Goal: Task Accomplishment & Management: Manage account settings

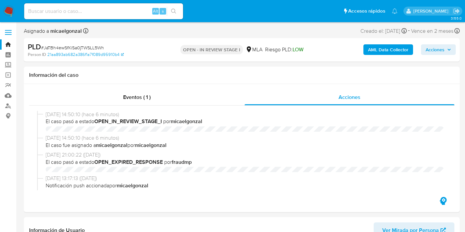
select select "10"
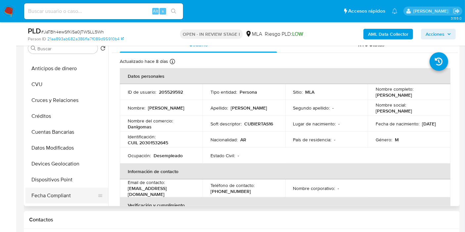
scroll to position [147, 0]
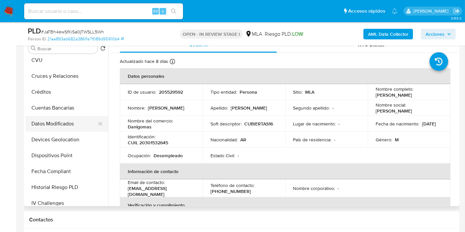
click at [75, 128] on button "Datos Modificados" at bounding box center [63, 124] width 77 height 16
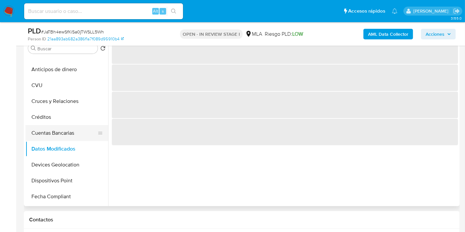
scroll to position [110, 0]
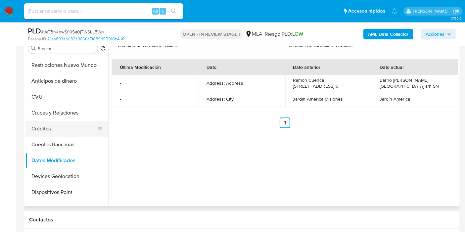
click at [76, 135] on button "Créditos" at bounding box center [63, 129] width 77 height 16
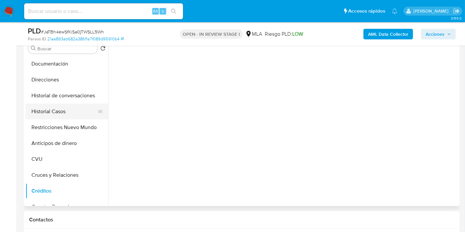
scroll to position [37, 0]
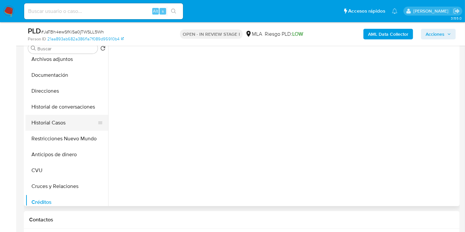
click at [57, 127] on button "Historial Casos" at bounding box center [63, 123] width 77 height 16
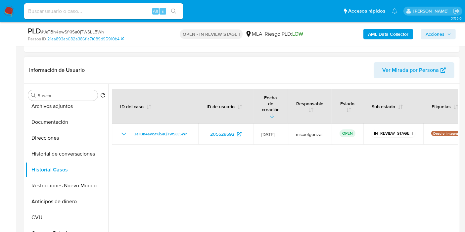
scroll to position [147, 0]
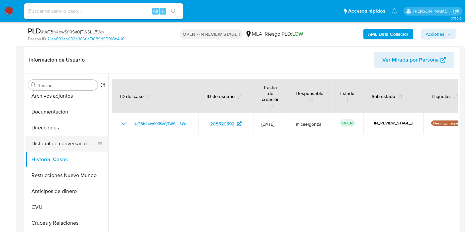
click at [46, 147] on button "Historial de conversaciones" at bounding box center [63, 144] width 77 height 16
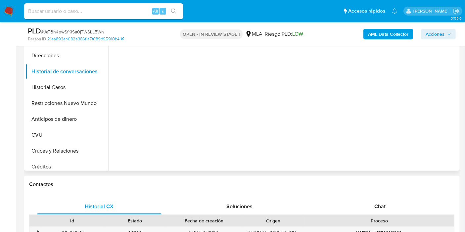
scroll to position [294, 0]
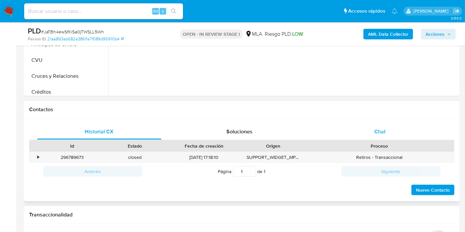
click at [385, 133] on span "Chat" at bounding box center [380, 132] width 11 height 8
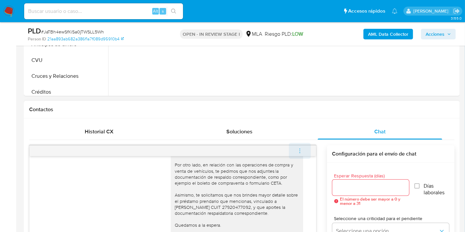
scroll to position [331, 0]
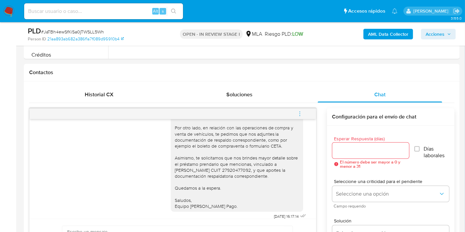
drag, startPoint x: 299, startPoint y: 118, endPoint x: 294, endPoint y: 114, distance: 6.8
click at [299, 118] on span "menu-action" at bounding box center [300, 114] width 6 height 16
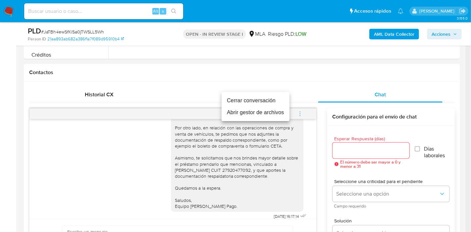
drag, startPoint x: 252, startPoint y: 101, endPoint x: 224, endPoint y: 103, distance: 28.8
click at [252, 101] on li "Cerrar conversación" at bounding box center [256, 101] width 68 height 12
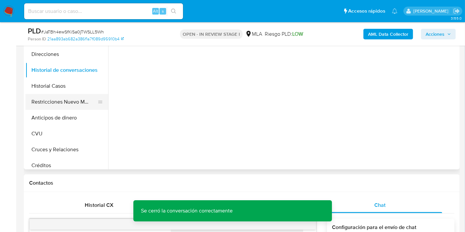
scroll to position [0, 0]
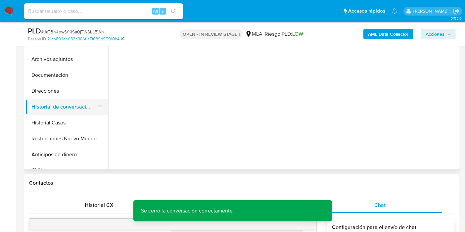
click at [64, 103] on button "Historial de conversaciones" at bounding box center [63, 107] width 77 height 16
click at [71, 65] on button "Archivos adjuntos" at bounding box center [63, 59] width 77 height 16
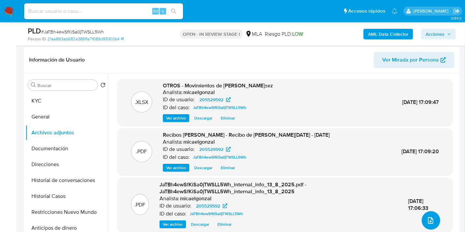
click at [422, 223] on button "upload-file" at bounding box center [431, 220] width 19 height 19
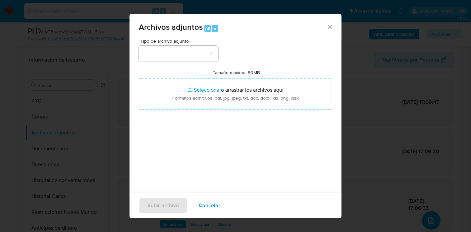
click at [200, 64] on div "Tipo de archivo adjunto Tamaño máximo: 50MB Seleccionar archivos Seleccionar o …" at bounding box center [235, 117] width 193 height 156
click at [204, 56] on button "button" at bounding box center [178, 54] width 79 height 16
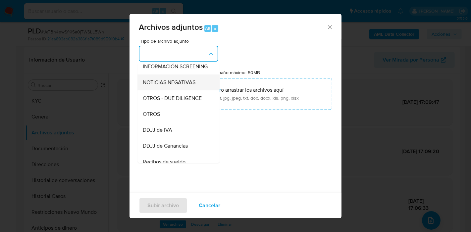
scroll to position [110, 0]
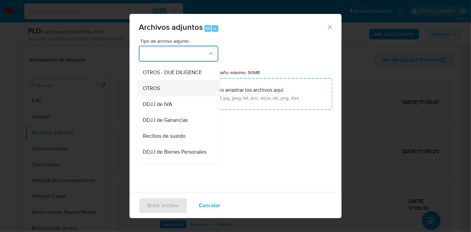
click at [180, 96] on div "OTROS" at bounding box center [177, 88] width 68 height 16
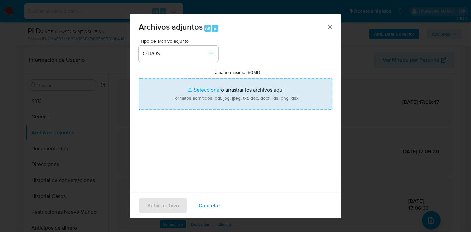
click at [218, 93] on input "Tamaño máximo: 50MB Seleccionar archivos" at bounding box center [235, 94] width 193 height 32
type input "C:\fakepath\Comprobante de Empadronamiento.pdf"
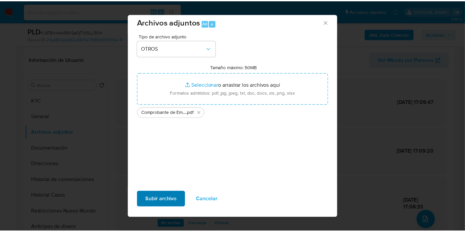
scroll to position [7, 0]
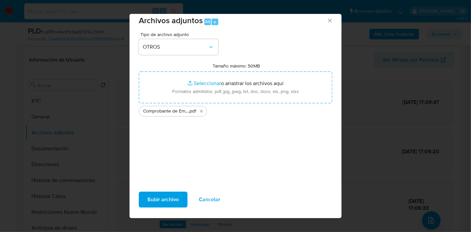
click at [146, 198] on button "Subir archivo" at bounding box center [163, 200] width 49 height 16
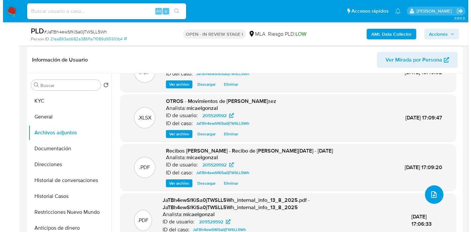
scroll to position [36, 0]
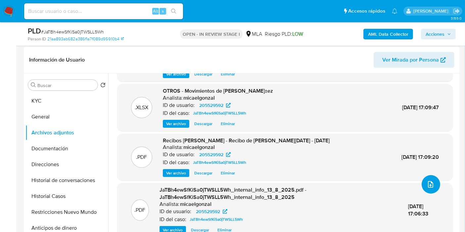
click at [422, 183] on button "upload-file" at bounding box center [431, 184] width 19 height 19
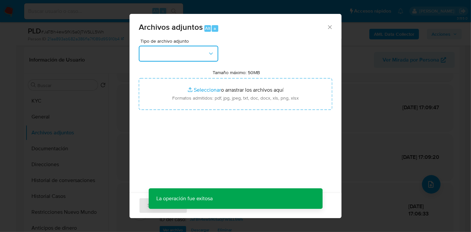
click at [212, 53] on icon "button" at bounding box center [211, 53] width 7 height 7
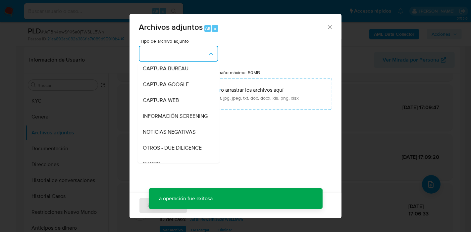
scroll to position [110, 0]
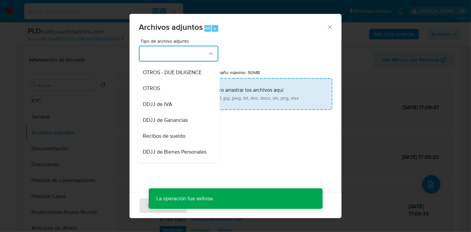
drag, startPoint x: 178, startPoint y: 94, endPoint x: 204, endPoint y: 87, distance: 27.4
click at [178, 93] on div "OTROS" at bounding box center [177, 88] width 68 height 16
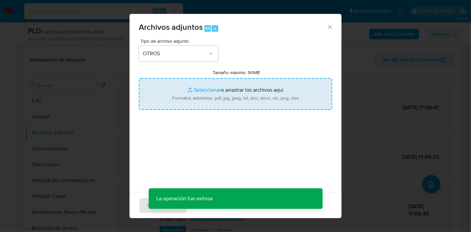
click at [205, 87] on input "Tamaño máximo: 50MB Seleccionar archivos" at bounding box center [235, 94] width 193 height 32
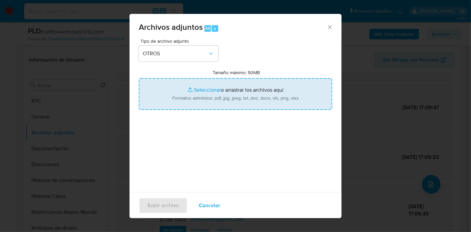
type input "C:\fakepath\Caselog JaTBh4ewSfKiSa0jTWSLL5Wh_2025_07_18_07_55_23.docx"
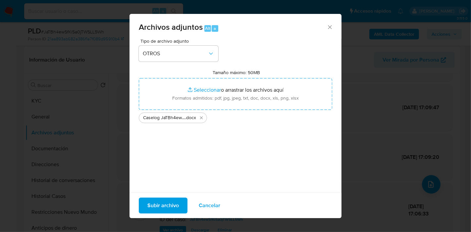
click at [167, 199] on span "Subir archivo" at bounding box center [162, 205] width 31 height 15
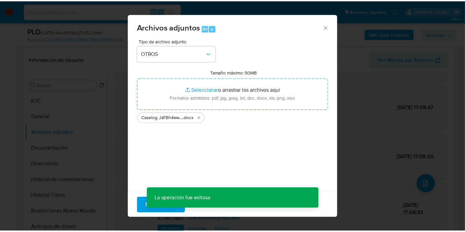
scroll to position [21, 0]
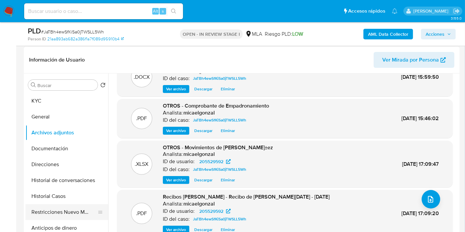
click at [61, 210] on button "Restricciones Nuevo Mundo" at bounding box center [63, 212] width 77 height 16
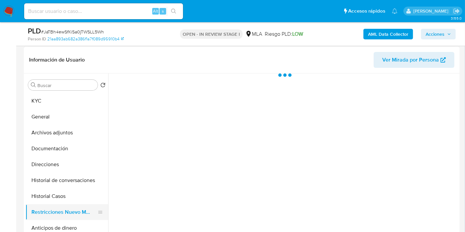
scroll to position [0, 0]
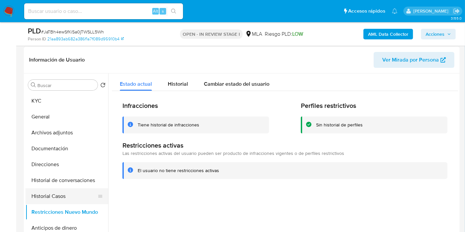
click at [66, 191] on button "Historial Casos" at bounding box center [63, 196] width 77 height 16
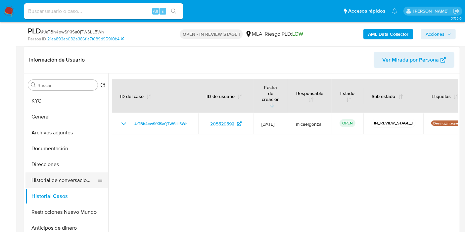
click at [78, 179] on button "Historial de conversaciones" at bounding box center [63, 181] width 77 height 16
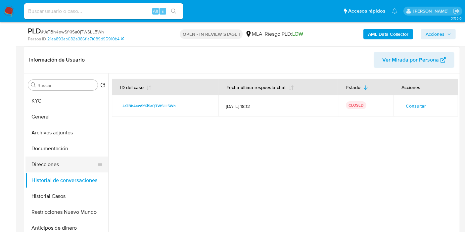
click at [51, 163] on button "Direcciones" at bounding box center [63, 165] width 77 height 16
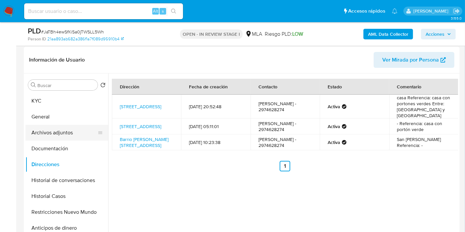
click at [67, 139] on button "Archivos adjuntos" at bounding box center [63, 133] width 77 height 16
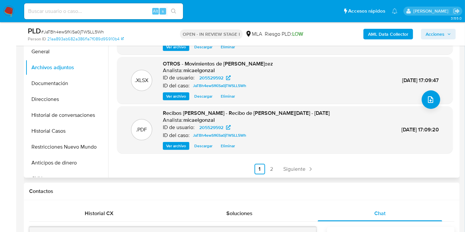
scroll to position [184, 0]
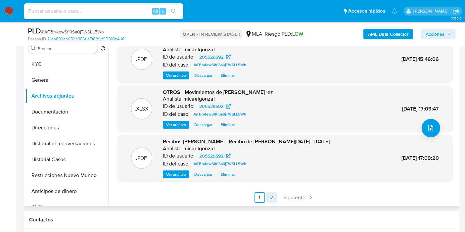
click at [274, 193] on link "2" at bounding box center [272, 197] width 11 height 11
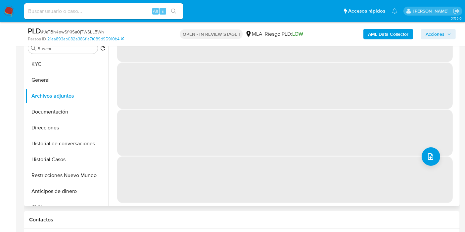
scroll to position [0, 0]
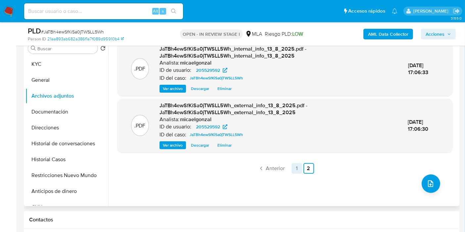
click at [296, 170] on link "1" at bounding box center [297, 168] width 11 height 11
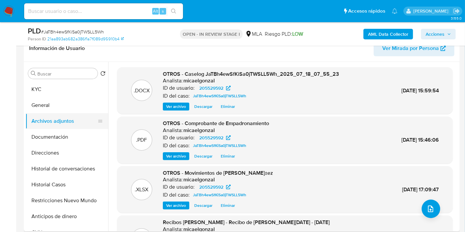
scroll to position [147, 0]
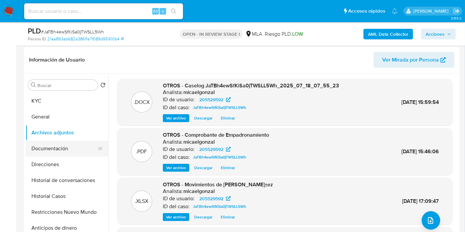
click at [64, 145] on button "Documentación" at bounding box center [63, 149] width 77 height 16
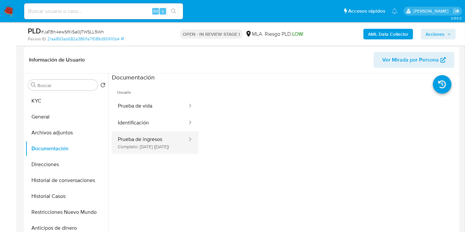
click at [151, 139] on button "Prueba de ingresos Completo: 14/08/2025 (hace 8 días)" at bounding box center [150, 142] width 76 height 23
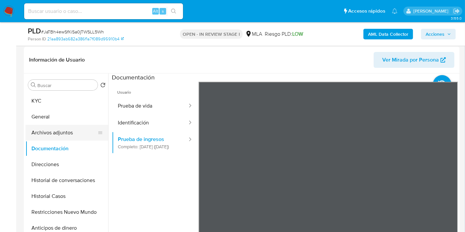
click at [69, 132] on button "Archivos adjuntos" at bounding box center [63, 133] width 77 height 16
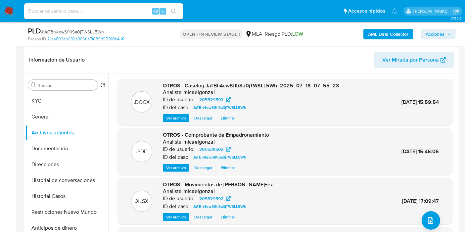
click at [226, 119] on span "Eliminar" at bounding box center [228, 118] width 14 height 7
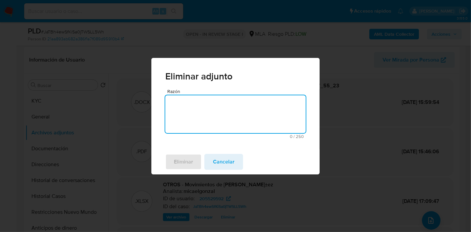
click at [252, 113] on textarea "Razón" at bounding box center [235, 114] width 140 height 38
click at [187, 158] on span "Eliminar" at bounding box center [183, 162] width 19 height 15
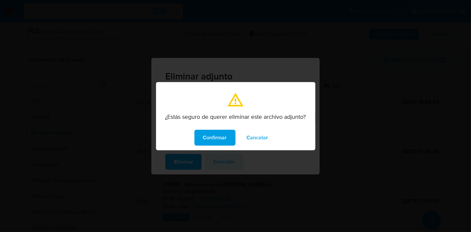
drag, startPoint x: 202, startPoint y: 138, endPoint x: 351, endPoint y: 220, distance: 169.8
click at [202, 138] on button "Confirmar" at bounding box center [214, 138] width 41 height 16
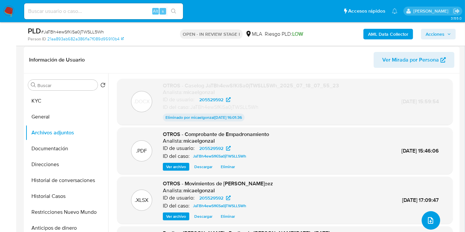
click at [422, 221] on button "upload-file" at bounding box center [431, 220] width 19 height 19
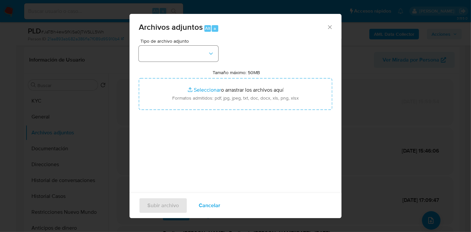
drag, startPoint x: 213, startPoint y: 65, endPoint x: 208, endPoint y: 56, distance: 9.5
click at [211, 61] on div "Tipo de archivo adjunto Tamaño máximo: 50MB Seleccionar archivos Seleccionar o …" at bounding box center [235, 117] width 193 height 156
click at [208, 56] on icon "button" at bounding box center [211, 53] width 7 height 7
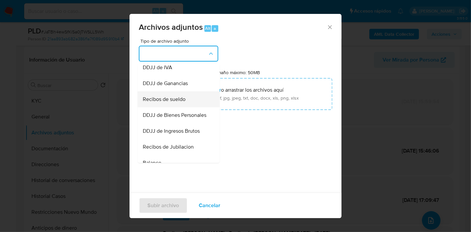
click at [173, 99] on div "Recibos de sueldo" at bounding box center [177, 99] width 68 height 16
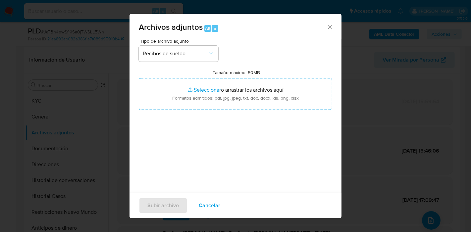
click at [252, 77] on div "Tamaño máximo: 50MB Seleccionar archivos Seleccionar o arrastrar los archivos a…" at bounding box center [235, 90] width 193 height 40
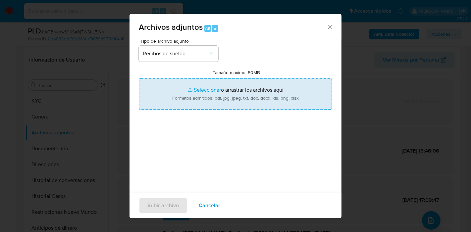
click at [243, 85] on input "Tamaño máximo: 50MB Seleccionar archivos" at bounding box center [235, 94] width 193 height 32
type input "C:\fakepath\Recibo de Sueldo - Mayo 2025.pdf"
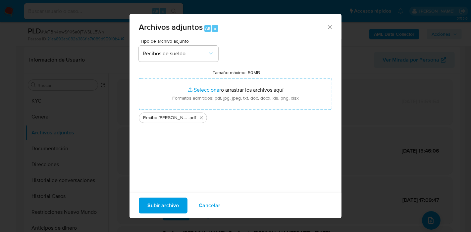
click at [157, 199] on span "Subir archivo" at bounding box center [162, 205] width 31 height 15
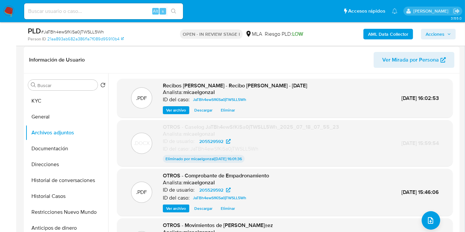
click at [425, 214] on button "upload-file" at bounding box center [431, 220] width 19 height 19
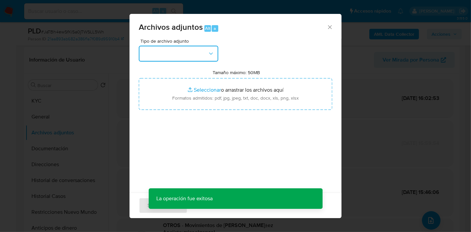
click at [162, 54] on button "button" at bounding box center [178, 54] width 79 height 16
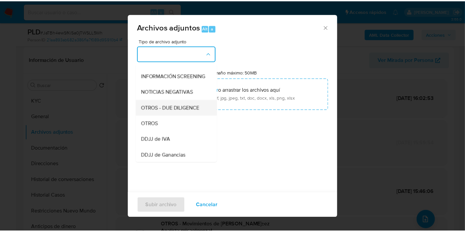
scroll to position [74, 0]
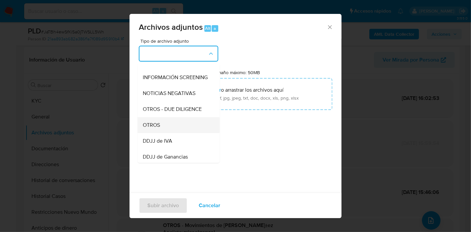
click at [159, 126] on div "OTROS" at bounding box center [177, 125] width 68 height 16
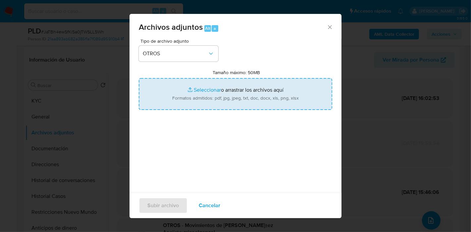
click at [255, 95] on input "Tamaño máximo: 50MB Seleccionar archivos" at bounding box center [235, 94] width 193 height 32
type input "C:\fakepath\Caselog JaTBh4ewSfKiSa0jTWSLL5Wh-v2.docx"
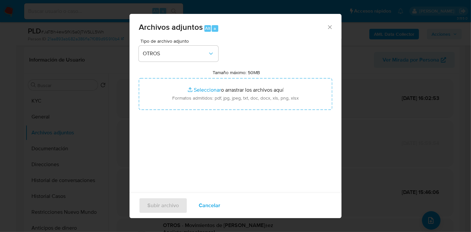
drag, startPoint x: 255, startPoint y: 95, endPoint x: 200, endPoint y: 148, distance: 76.8
click at [200, 148] on div "Tipo de archivo adjunto OTROS Tamaño máximo: 50MB Seleccionar archivos Seleccio…" at bounding box center [235, 117] width 193 height 156
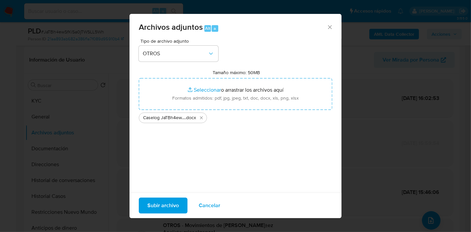
click at [179, 202] on button "Subir archivo" at bounding box center [163, 206] width 49 height 16
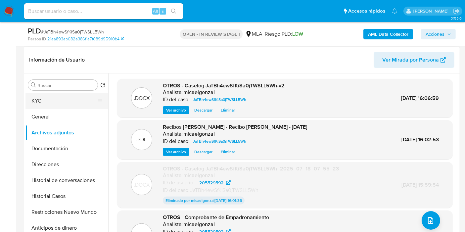
drag, startPoint x: 76, startPoint y: 116, endPoint x: 74, endPoint y: 99, distance: 17.3
click at [76, 115] on button "General" at bounding box center [66, 117] width 83 height 16
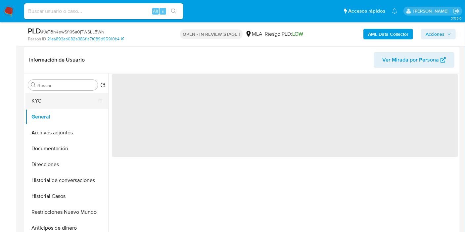
click at [74, 98] on button "KYC" at bounding box center [63, 101] width 77 height 16
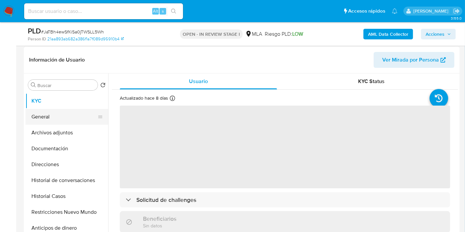
drag, startPoint x: 76, startPoint y: 117, endPoint x: 77, endPoint y: 114, distance: 3.8
click at [76, 118] on button "General" at bounding box center [63, 117] width 77 height 16
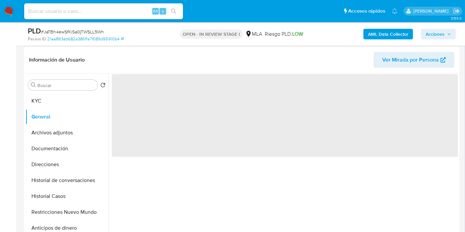
drag, startPoint x: 80, startPoint y: 102, endPoint x: 105, endPoint y: 88, distance: 28.8
click at [80, 102] on button "KYC" at bounding box center [66, 101] width 83 height 16
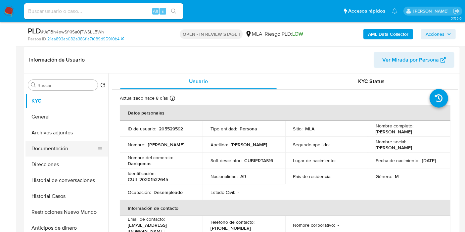
click at [44, 141] on button "Documentación" at bounding box center [63, 149] width 77 height 16
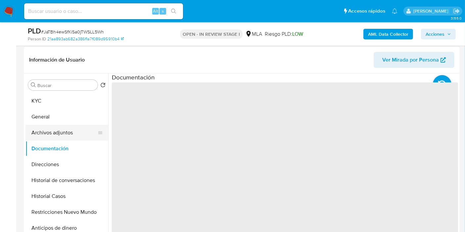
click at [54, 136] on button "Archivos adjuntos" at bounding box center [63, 133] width 77 height 16
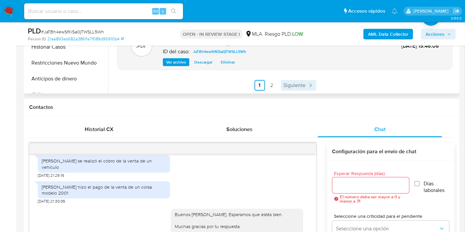
scroll to position [257, 0]
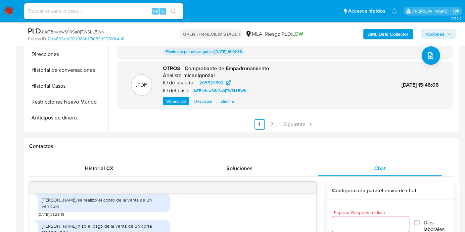
click at [432, 31] on span "Acciones" at bounding box center [435, 34] width 19 height 11
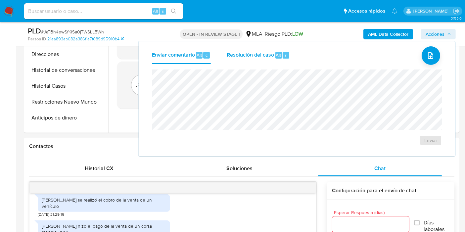
click at [274, 55] on div "Resolución del caso Alt r" at bounding box center [258, 55] width 63 height 17
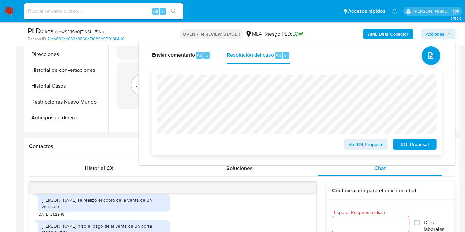
click at [375, 147] on span "No ROI Proposal" at bounding box center [366, 144] width 34 height 9
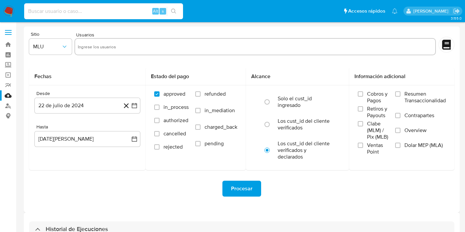
select select "10"
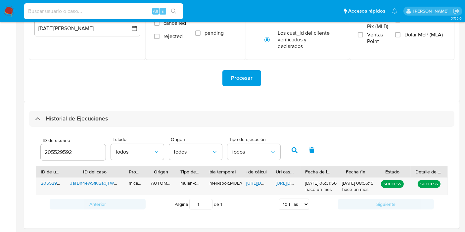
click at [86, 9] on input at bounding box center [103, 11] width 159 height 9
type input "4bdIA7pY0jgKSuw70vUnI2Hr"
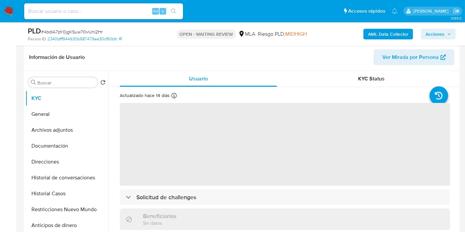
scroll to position [147, 0]
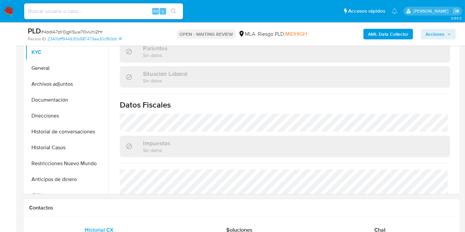
click at [367, 228] on div "Chat" at bounding box center [380, 230] width 125 height 16
select select "10"
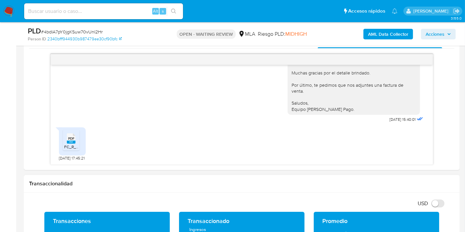
scroll to position [368, 0]
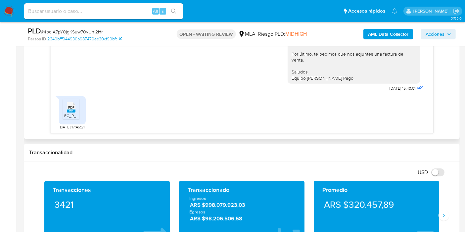
click at [72, 112] on icon "PDF" at bounding box center [71, 108] width 9 height 12
click at [83, 27] on div "PLD # 4bdIA7pY0jgKSuw70vUnI2Hr" at bounding box center [98, 31] width 140 height 10
copy span "4bdIA7pY0jgKSuw70vUnI2Hr"
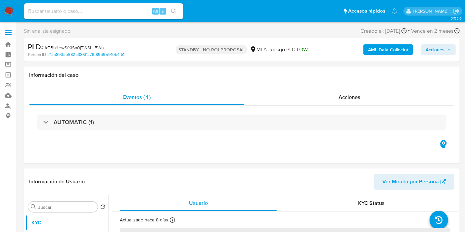
click at [8, 10] on img at bounding box center [8, 11] width 11 height 11
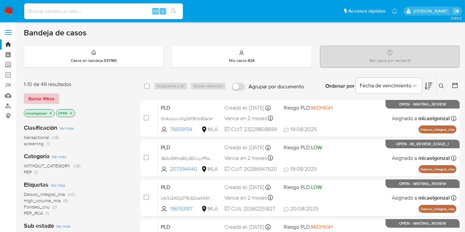
click at [45, 95] on span "Borrar filtros" at bounding box center [41, 98] width 26 height 9
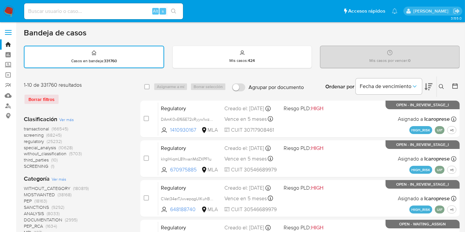
click at [438, 85] on button at bounding box center [442, 87] width 11 height 8
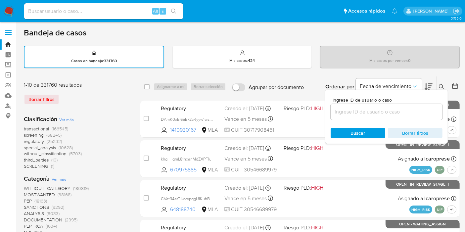
click at [409, 110] on input at bounding box center [387, 112] width 112 height 9
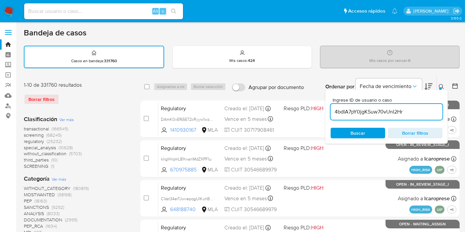
type input "4bdIA7pY0jgKSuw70vUnI2Hr"
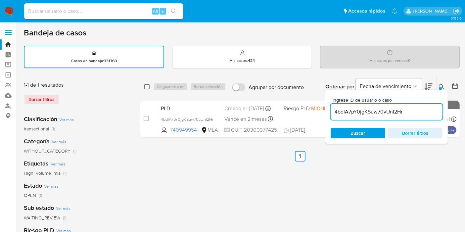
click at [147, 86] on input "checkbox" at bounding box center [146, 86] width 5 height 5
checkbox input "true"
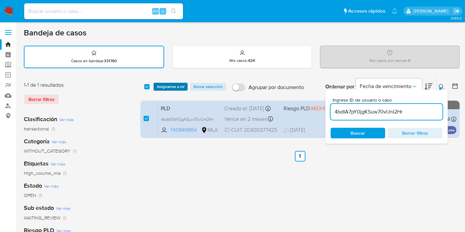
click at [156, 86] on button "Asignarme a mí" at bounding box center [171, 87] width 34 height 8
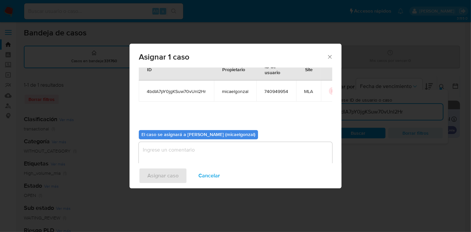
scroll to position [34, 0]
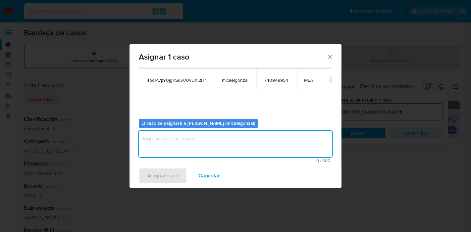
click at [231, 137] on textarea "assign-modal" at bounding box center [235, 144] width 193 height 26
click at [173, 188] on div "Asignar caso Cancelar" at bounding box center [235, 175] width 212 height 25
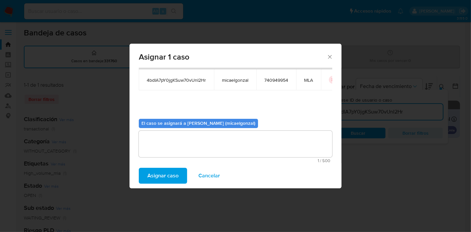
click at [172, 180] on span "Asignar caso" at bounding box center [162, 176] width 31 height 15
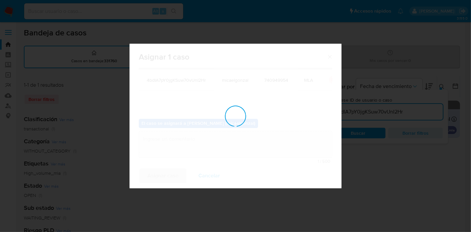
checkbox input "false"
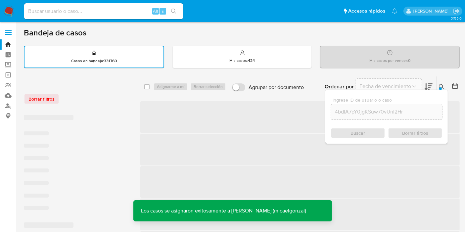
click at [111, 14] on input at bounding box center [103, 11] width 159 height 9
paste input "4bdIA7pY0jgKSuw70vUnI2Hr"
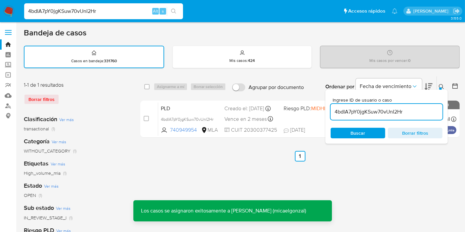
type input "4bdIA7pY0jgKSuw70vUnI2Hr"
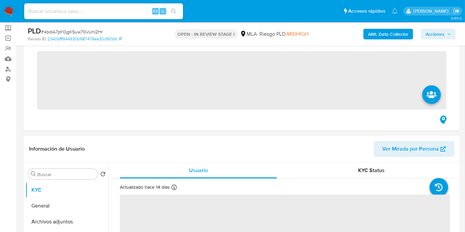
scroll to position [147, 0]
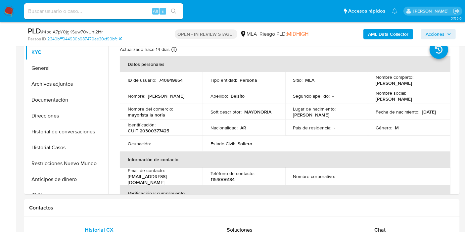
select select "10"
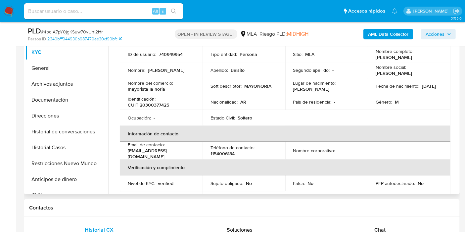
scroll to position [37, 0]
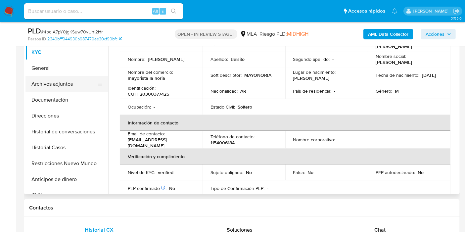
click at [62, 87] on button "Archivos adjuntos" at bounding box center [63, 84] width 77 height 16
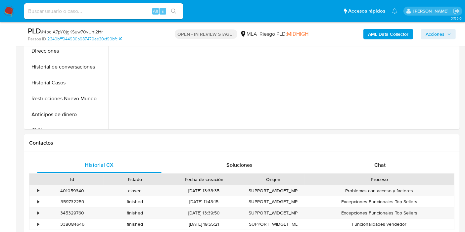
scroll to position [294, 0]
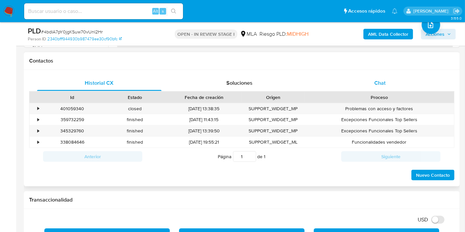
click at [408, 90] on div "Chat" at bounding box center [380, 83] width 125 height 16
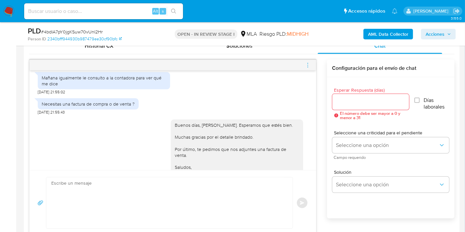
scroll to position [373, 0]
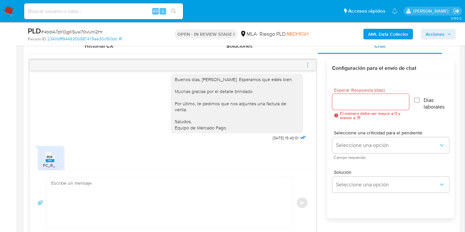
click at [206, 112] on div "Buenos días, Jonathan. Esperamos que estés bien. Muchas gracias por el detalle …" at bounding box center [237, 103] width 125 height 54
click at [206, 107] on div "Buenos días, Jonathan. Esperamos que estés bien. Muchas gracias por el detalle …" at bounding box center [237, 103] width 125 height 54
copy div "Jonathan"
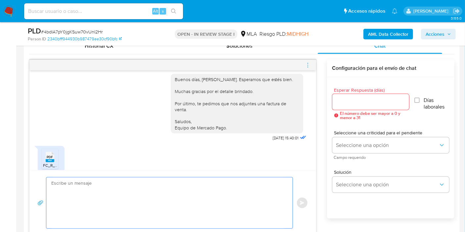
click at [98, 186] on textarea at bounding box center [167, 203] width 233 height 51
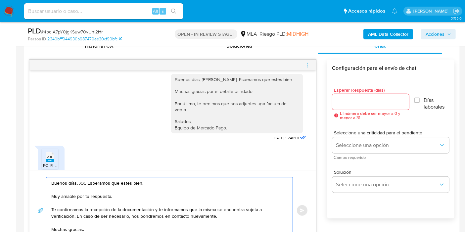
click at [83, 186] on textarea "Buenos días, XX. Esperamos que estés bien. Muy amable por tu respuesta. Te conf…" at bounding box center [167, 211] width 233 height 66
click at [81, 182] on textarea "Buenos días, XX. Esperamos que estés bien. Muy amable por tu respuesta. Te conf…" at bounding box center [167, 211] width 233 height 66
paste textarea "Jonathan"
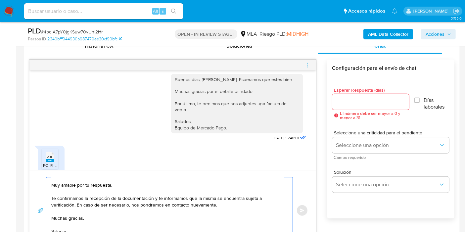
scroll to position [0, 0]
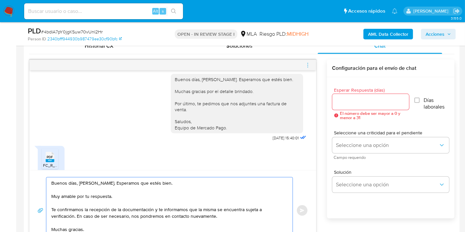
click at [159, 210] on textarea "Buenos días, Jonathan. Esperamos que estés bien. Muy amable por tu respuesta. T…" at bounding box center [167, 211] width 233 height 66
drag, startPoint x: 157, startPoint y: 210, endPoint x: 170, endPoint y: 210, distance: 13.3
click at [170, 210] on textarea "Buenos días, Jonathan. Esperamos que estés bien. Muy amable por tu respuesta. T…" at bounding box center [167, 211] width 233 height 66
click at [112, 198] on textarea "Buenos días, Jonathan. Esperamos que estés bien. Muy amable por tu respuesta. T…" at bounding box center [167, 211] width 233 height 66
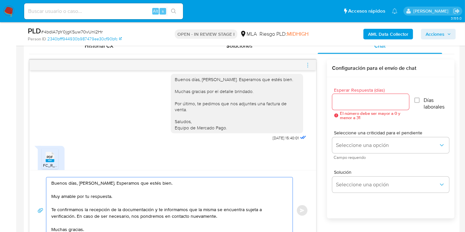
click at [117, 208] on textarea "Buenos días, Jonathan. Esperamos que estés bien. Muy amable por tu respuesta. T…" at bounding box center [167, 211] width 233 height 66
click at [51, 210] on textarea "Buenos días, Jonathan. Esperamos que estés bien. Muy amable por tu respuesta. T…" at bounding box center [167, 211] width 233 height 66
drag, startPoint x: 154, startPoint y: 208, endPoint x: 74, endPoint y: 215, distance: 80.5
click at [74, 215] on textarea "Buenos días, Jonathan. Esperamos que estés bien. Muy amable por tu respuesta. T…" at bounding box center [167, 211] width 233 height 66
click at [61, 227] on textarea "Buenos días, Jonathan. Esperamos que estés bien. Muy amable por tu respuesta. T…" at bounding box center [167, 211] width 233 height 66
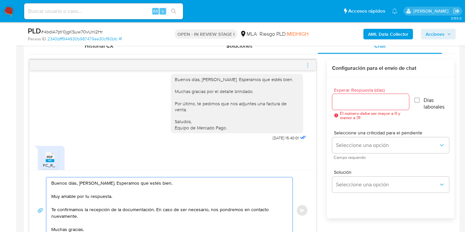
click at [63, 229] on textarea "Buenos días, Jonathan. Esperamos que estés bien. Muy amable por tu respuesta. T…" at bounding box center [167, 211] width 233 height 66
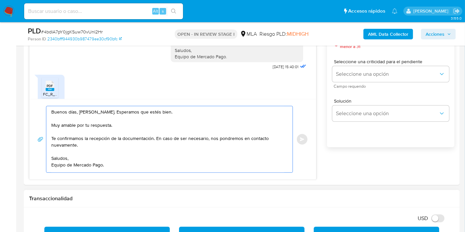
scroll to position [405, 0]
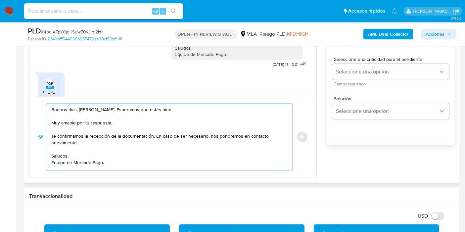
click at [82, 165] on textarea "Buenos días, Jonathan. Esperamos que estés bien. Muy amable por tu respuesta. T…" at bounding box center [167, 137] width 233 height 66
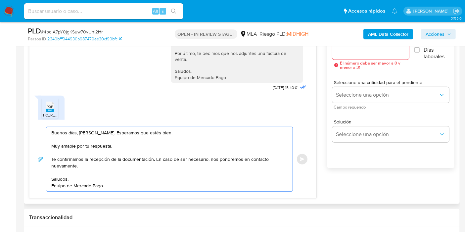
scroll to position [331, 0]
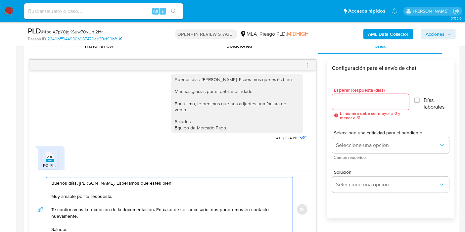
type textarea "Buenos días, Jonathan. Esperamos que estés bien. Muy amable por tu respuesta. T…"
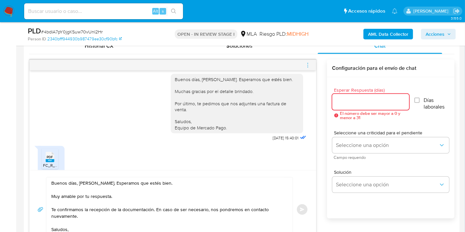
click at [369, 103] on input "Esperar Respuesta (días)" at bounding box center [370, 102] width 77 height 9
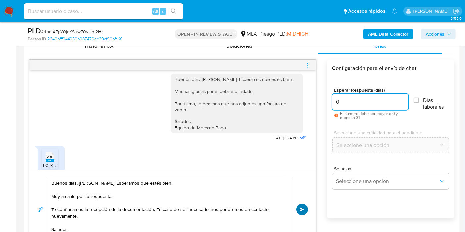
type input "0"
click at [298, 209] on button "Enviar" at bounding box center [302, 210] width 12 height 12
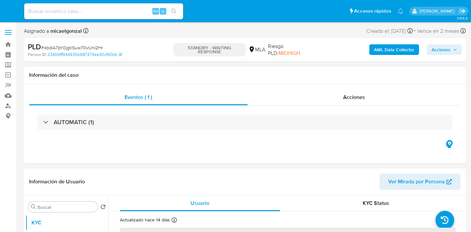
select select "10"
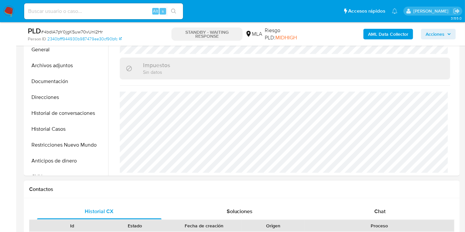
scroll to position [221, 0]
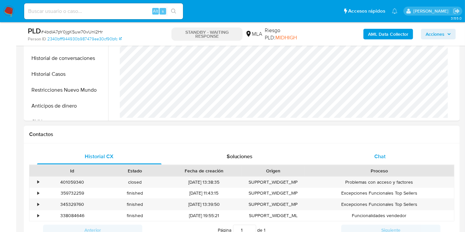
click at [396, 161] on div "Chat" at bounding box center [380, 157] width 125 height 16
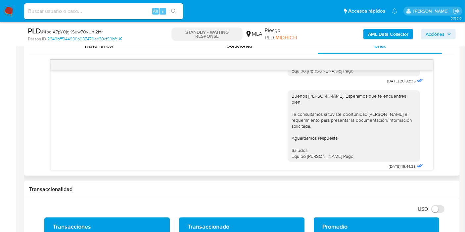
scroll to position [773, 0]
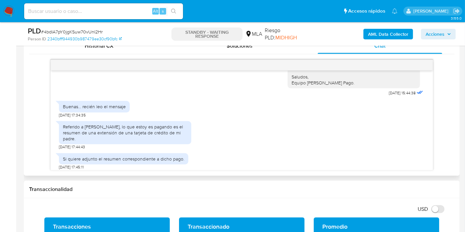
click at [99, 139] on div "Referido a Gabriel Cesar Escola, lo que estoy es pagando es el resumen de una e…" at bounding box center [125, 133] width 125 height 18
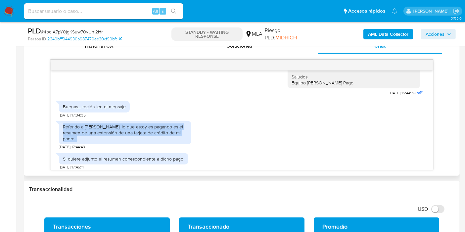
click at [99, 139] on div "Referido a Gabriel Cesar Escola, lo que estoy es pagando es el resumen de una e…" at bounding box center [125, 133] width 125 height 18
click at [160, 138] on div "Referido a Gabriel Cesar Escola, lo que estoy es pagando es el resumen de una e…" at bounding box center [125, 133] width 125 height 18
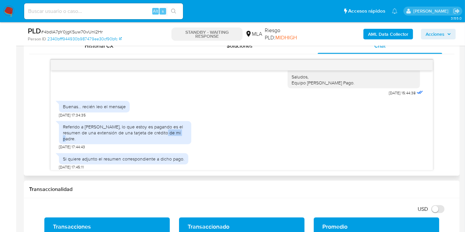
click at [160, 138] on div "Referido a Gabriel Cesar Escola, lo que estoy es pagando es el resumen de una e…" at bounding box center [125, 133] width 125 height 18
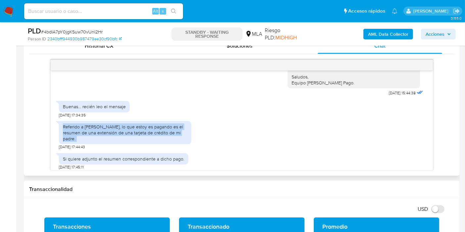
click at [160, 138] on div "Referido a Gabriel Cesar Escola, lo que estoy es pagando es el resumen de una e…" at bounding box center [125, 133] width 125 height 18
click at [170, 142] on div "Referido a Gabriel Cesar Escola, lo que estoy es pagando es el resumen de una e…" at bounding box center [125, 133] width 125 height 18
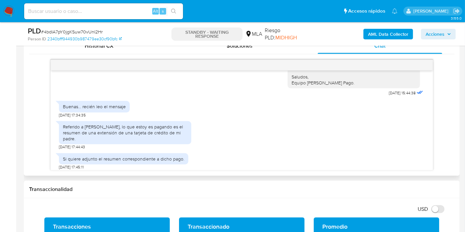
click at [170, 142] on div "Referido a Gabriel Cesar Escola, lo que estoy es pagando es el resumen de una e…" at bounding box center [125, 133] width 125 height 18
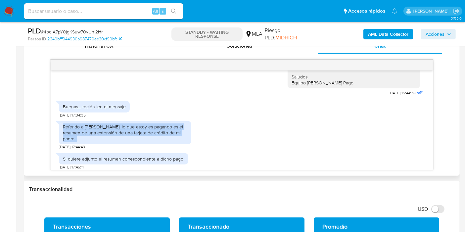
click at [170, 142] on div "Referido a Gabriel Cesar Escola, lo que estoy es pagando es el resumen de una e…" at bounding box center [125, 133] width 125 height 18
click at [175, 137] on div "Referido a Gabriel Cesar Escola, lo que estoy es pagando es el resumen de una e…" at bounding box center [125, 133] width 125 height 18
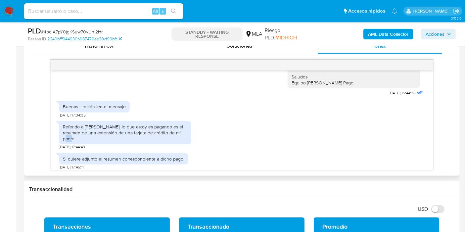
click at [175, 137] on div "Referido a Gabriel Cesar Escola, lo que estoy es pagando es el resumen de una e…" at bounding box center [125, 133] width 125 height 18
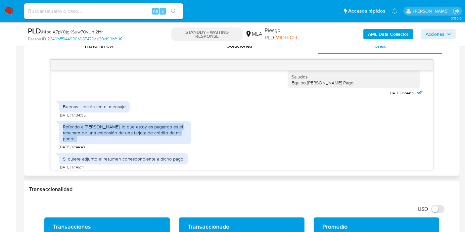
click at [175, 137] on div "Referido a Gabriel Cesar Escola, lo que estoy es pagando es el resumen de una e…" at bounding box center [125, 133] width 125 height 18
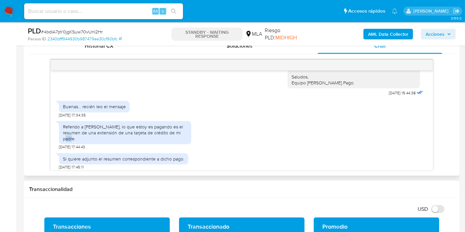
click at [175, 137] on div "Referido a Gabriel Cesar Escola, lo que estoy es pagando es el resumen de una e…" at bounding box center [125, 133] width 125 height 18
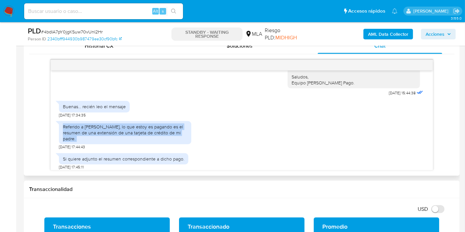
click at [175, 137] on div "Referido a Gabriel Cesar Escola, lo que estoy es pagando es el resumen de una e…" at bounding box center [125, 133] width 125 height 18
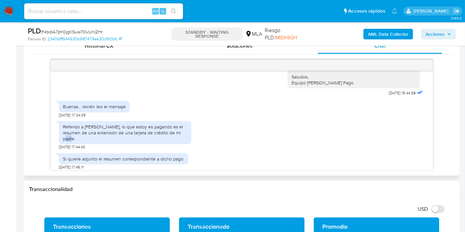
click at [175, 137] on div "Referido a Gabriel Cesar Escola, lo que estoy es pagando es el resumen de una e…" at bounding box center [125, 133] width 125 height 18
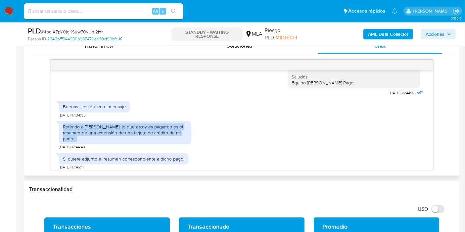
click at [175, 137] on div "Referido a Gabriel Cesar Escola, lo que estoy es pagando es el resumen de una e…" at bounding box center [125, 133] width 125 height 18
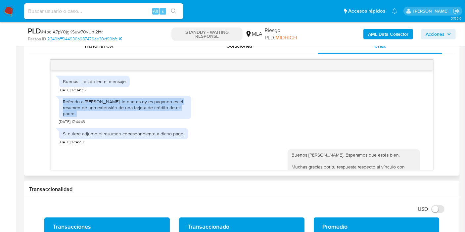
scroll to position [809, 0]
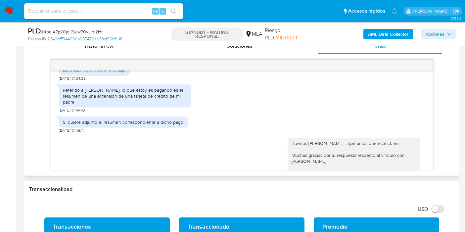
click at [181, 125] on div "Si quiere adjunto el resumen correspondiente a dicho pago." at bounding box center [124, 122] width 122 height 6
click at [190, 108] on div "Referido a Gabriel Cesar Escola, lo que estoy es pagando es el resumen de una e…" at bounding box center [125, 96] width 132 height 24
click at [131, 98] on div "Referido a Gabriel Cesar Escola, lo que estoy es pagando es el resumen de una e…" at bounding box center [125, 96] width 125 height 18
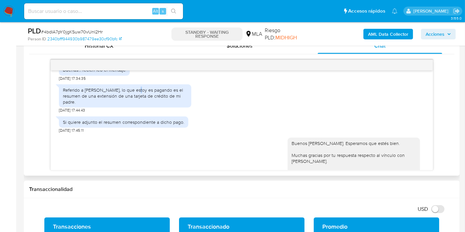
click at [131, 98] on div "Referido a Gabriel Cesar Escola, lo que estoy es pagando es el resumen de una e…" at bounding box center [125, 96] width 125 height 18
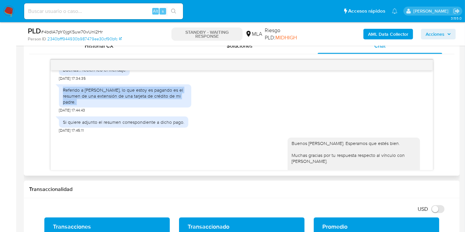
click at [131, 98] on div "Referido a Gabriel Cesar Escola, lo que estoy es pagando es el resumen de una e…" at bounding box center [125, 96] width 125 height 18
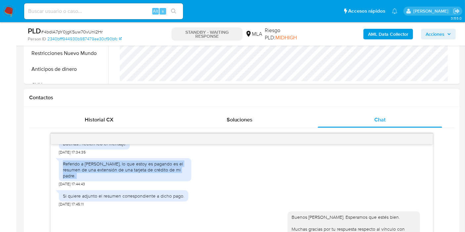
click at [139, 166] on div "Referido a Gabriel Cesar Escola, lo que estoy es pagando es el resumen de una e…" at bounding box center [125, 170] width 125 height 18
click at [135, 173] on div "Referido a Gabriel Cesar Escola, lo que estoy es pagando es el resumen de una e…" at bounding box center [125, 170] width 125 height 18
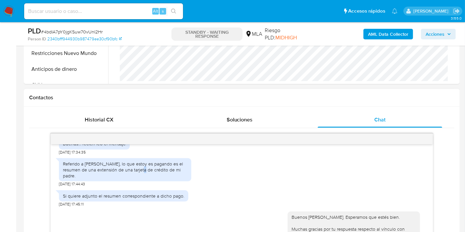
click at [135, 173] on div "Referido a Gabriel Cesar Escola, lo que estoy es pagando es el resumen de una e…" at bounding box center [125, 170] width 125 height 18
click at [129, 172] on div "Referido a Gabriel Cesar Escola, lo que estoy es pagando es el resumen de una e…" at bounding box center [125, 170] width 125 height 18
drag, startPoint x: 95, startPoint y: 181, endPoint x: 98, endPoint y: 186, distance: 5.6
click at [95, 179] on div "Referido a Gabriel Cesar Escola, lo que estoy es pagando es el resumen de una e…" at bounding box center [125, 170] width 125 height 18
click at [97, 182] on div "Referido a Gabriel Cesar Escola, lo que estoy es pagando es el resumen de una e…" at bounding box center [125, 170] width 132 height 24
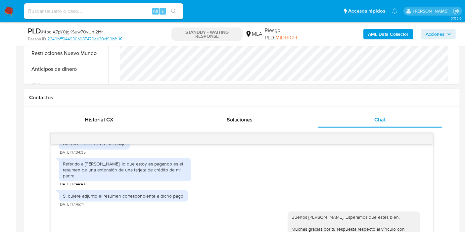
drag, startPoint x: 97, startPoint y: 184, endPoint x: 72, endPoint y: 172, distance: 27.7
click at [72, 172] on div "Referido a Gabriel Cesar Escola, lo que estoy es pagando es el resumen de una e…" at bounding box center [125, 170] width 125 height 18
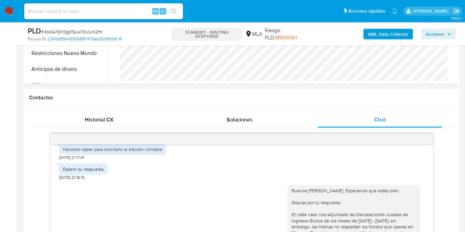
scroll to position [956, 0]
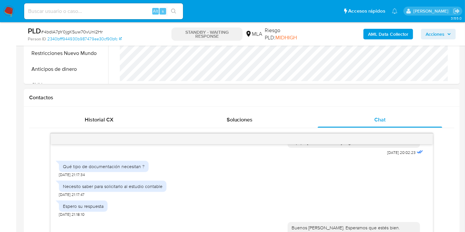
click at [121, 192] on div "Necesito saber para solicitarlo al estudio contable" at bounding box center [113, 186] width 108 height 11
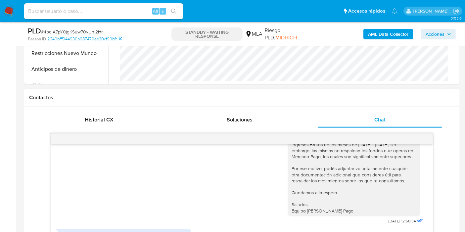
scroll to position [1141, 0]
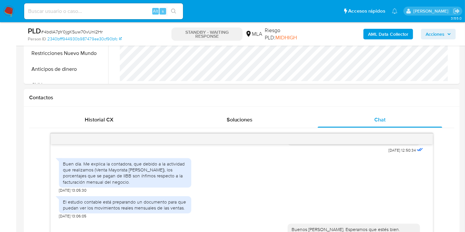
click at [127, 181] on div "Buen día. Me explica la contadora, que debido a la actividad que realizamos (Ve…" at bounding box center [125, 173] width 125 height 24
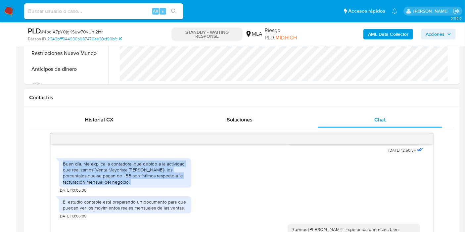
click at [127, 181] on div "Buen día. Me explica la contadora, que debido a la actividad que realizamos (Ve…" at bounding box center [125, 173] width 125 height 24
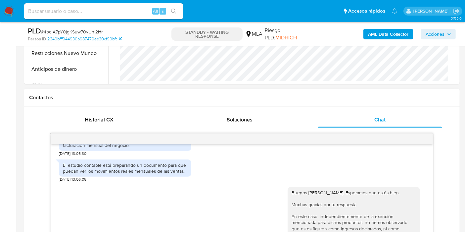
click at [155, 174] on div "El estudio contable está preparando un documento para que puedan ver los movimi…" at bounding box center [125, 168] width 125 height 12
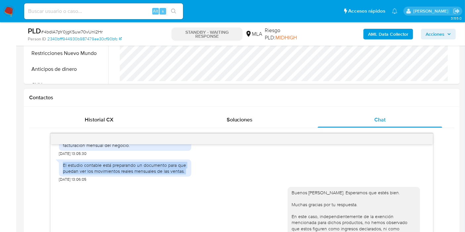
click at [155, 174] on div "El estudio contable está preparando un documento para que puedan ver los movimi…" at bounding box center [125, 168] width 125 height 12
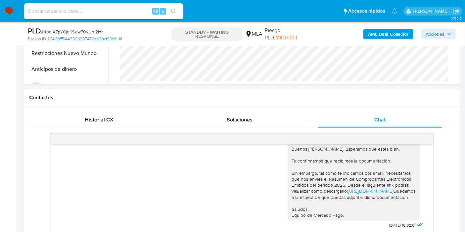
scroll to position [1619, 0]
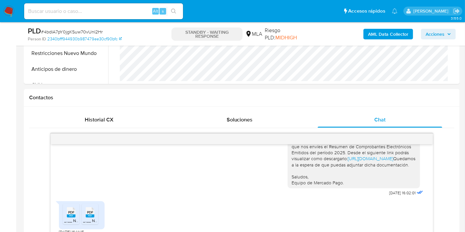
drag, startPoint x: 251, startPoint y: 140, endPoint x: 132, endPoint y: 46, distance: 152.3
click at [251, 140] on div at bounding box center [242, 139] width 382 height 11
click at [55, 7] on input at bounding box center [103, 11] width 159 height 9
paste input "SHkNj3Br9T3QASpLsbd7H0ia"
type input "SHkNj3Br9T3QASpLsbd7H0ia"
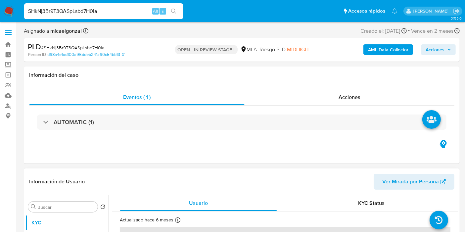
select select "10"
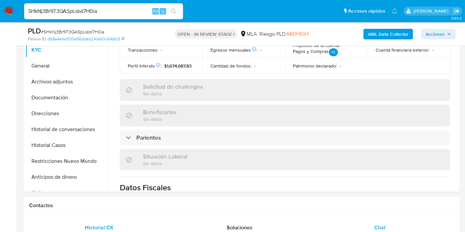
scroll to position [221, 0]
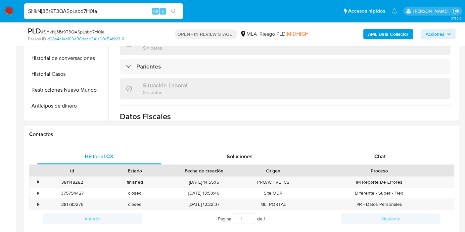
click at [75, 16] on div "SHkNj3Br9T3QASpLsbd7H0ia Alt s" at bounding box center [103, 11] width 159 height 16
click at [78, 12] on input "SHkNj3Br9T3QASpLsbd7H0ia" at bounding box center [103, 11] width 159 height 9
paste input "VEwegGyLMIQnULa7oPSaSjhn"
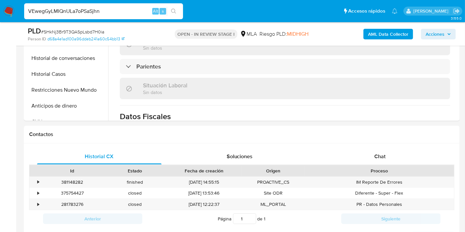
type input "VEwegGyLMIQnULa7oPSaSjhn"
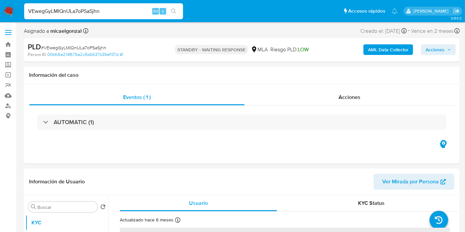
scroll to position [110, 0]
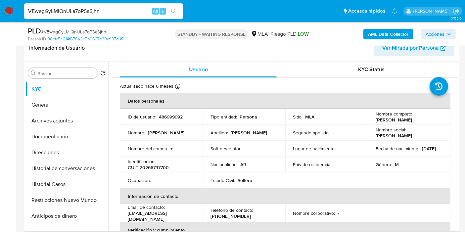
select select "10"
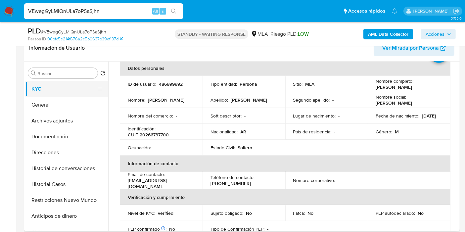
scroll to position [0, 0]
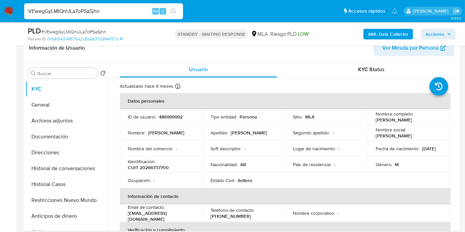
click at [9, 6] on img at bounding box center [8, 11] width 11 height 11
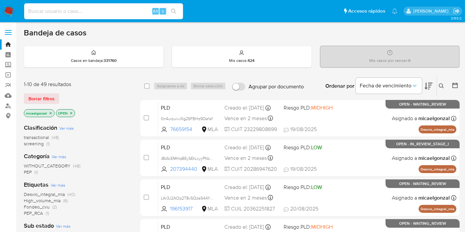
click at [79, 10] on input at bounding box center [103, 11] width 159 height 9
paste input "dLa0TUg9lbAjvoAkOXCRAHqo"
type input "dLa0TUg9lbAjvoAkOXCRAHqo"
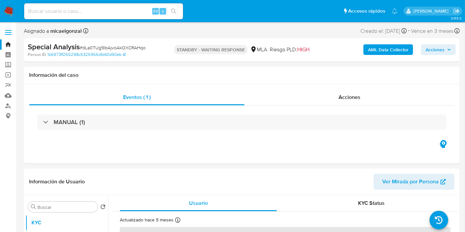
select select "10"
click at [12, 14] on img at bounding box center [8, 11] width 11 height 11
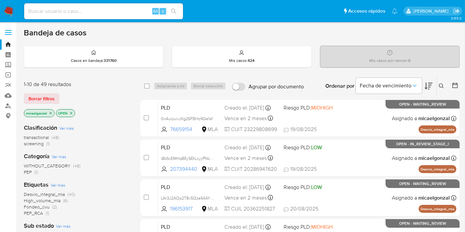
click at [15, 12] on nav "Pausado Ver notificaciones Alt s Accesos rápidos Presiona las siguientes teclas…" at bounding box center [232, 11] width 465 height 22
click at [1, 5] on nav "Pausado Ver notificaciones Alt s Accesos rápidos Presiona las siguientes teclas…" at bounding box center [232, 11] width 465 height 22
click at [4, 9] on img at bounding box center [8, 11] width 11 height 11
click at [5, 10] on img at bounding box center [8, 11] width 11 height 11
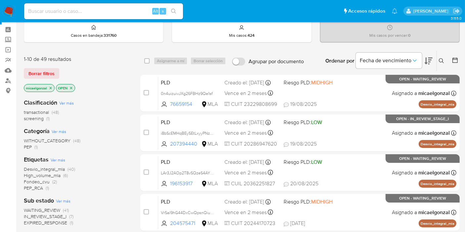
scroll to position [37, 0]
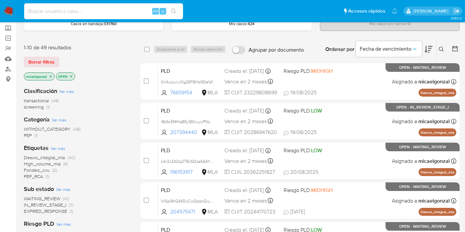
click at [55, 12] on input at bounding box center [103, 11] width 159 height 9
paste input "QQJSZczy7sgKytqz3vZxtlW7"
type input "QQJSZczy7sgKytqz3vZxtlW7"
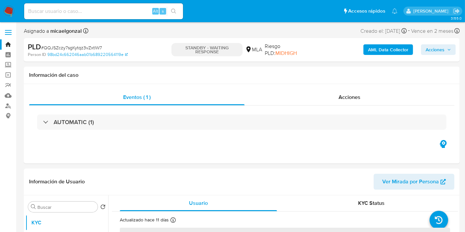
click at [13, 10] on img at bounding box center [8, 11] width 11 height 11
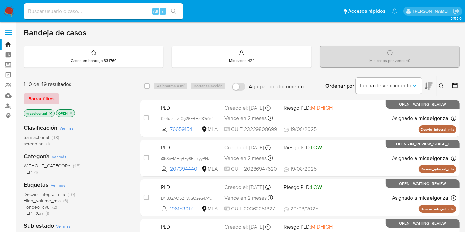
click at [44, 98] on span "Borrar filtros" at bounding box center [41, 98] width 26 height 9
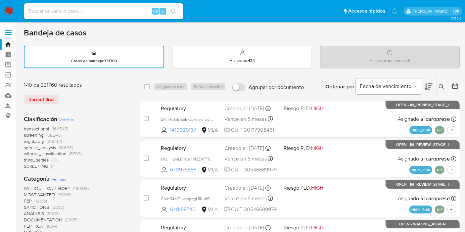
click at [443, 88] on icon at bounding box center [441, 86] width 5 height 5
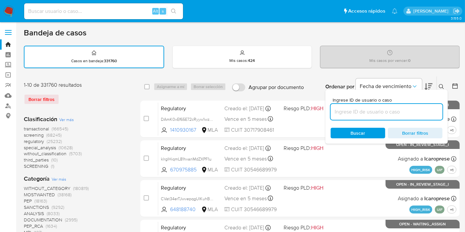
click at [391, 112] on input at bounding box center [387, 112] width 112 height 9
type input "QRANNE7JrWBSZKTlhXQ5Igr5"
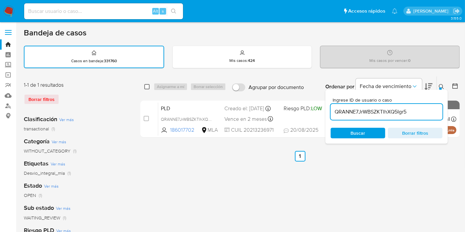
click at [149, 84] on input "checkbox" at bounding box center [146, 86] width 5 height 5
checkbox input "true"
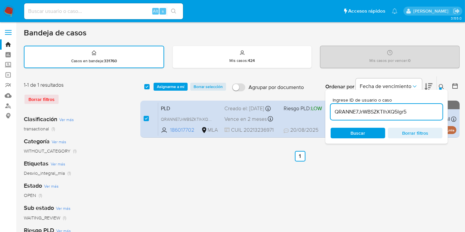
click at [169, 91] on div "select-all-cases-checkbox Asignarme a mí Borrar selección Agrupar por documento…" at bounding box center [300, 86] width 320 height 21
click at [174, 82] on div "select-all-cases-checkbox Asignarme a mí Borrar selección Agrupar por documento…" at bounding box center [300, 86] width 320 height 21
click at [174, 87] on span "Asignarme a mí" at bounding box center [170, 86] width 27 height 7
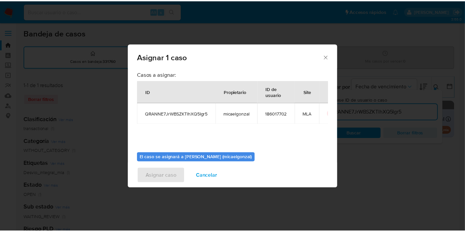
scroll to position [34, 0]
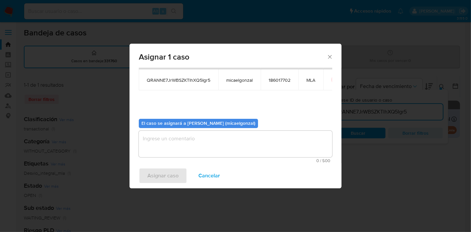
drag, startPoint x: 223, startPoint y: 134, endPoint x: 198, endPoint y: 156, distance: 32.9
click at [222, 135] on textarea "assign-modal" at bounding box center [235, 144] width 193 height 26
click at [179, 174] on button "Asignar caso" at bounding box center [163, 176] width 48 height 16
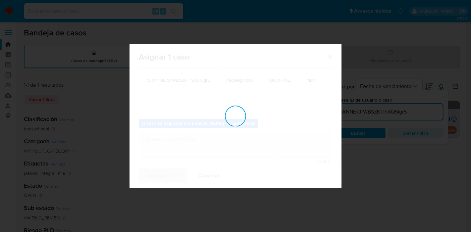
checkbox input "false"
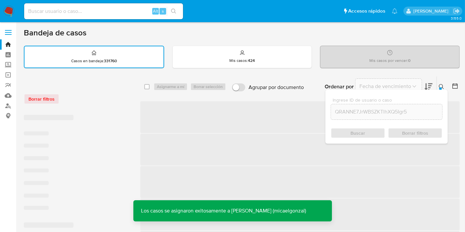
click at [105, 12] on input at bounding box center [103, 11] width 159 height 9
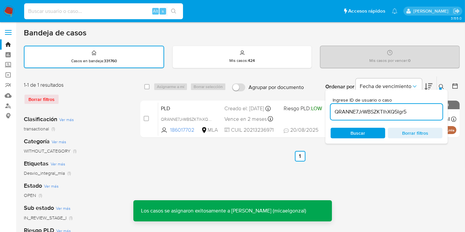
paste input "QRANNE7JrWBSZKTlhXQ5Igr5"
type input "QRANNE7JrWBSZKTlhXQ5Igr5"
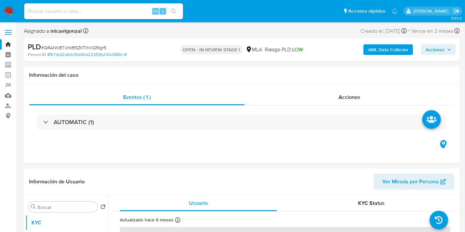
select select "10"
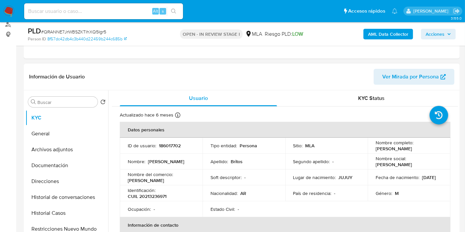
scroll to position [110, 0]
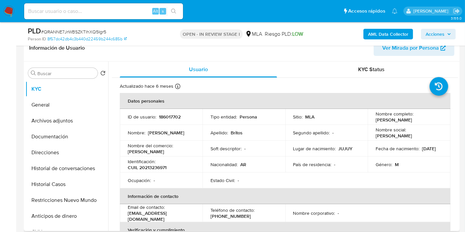
drag, startPoint x: 424, startPoint y: 123, endPoint x: 372, endPoint y: 123, distance: 52.0
click at [372, 123] on td "Nombre completo : Ramon Alfredo Britos" at bounding box center [409, 117] width 83 height 16
copy p "[PERSON_NAME]"
click at [65, 155] on button "Direcciones" at bounding box center [63, 153] width 77 height 16
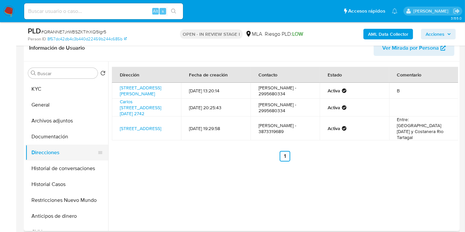
click at [57, 145] on button "Direcciones" at bounding box center [63, 153] width 77 height 16
click at [61, 142] on button "Documentación" at bounding box center [63, 137] width 77 height 16
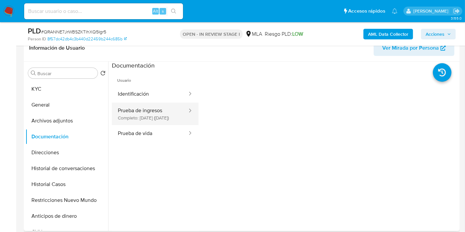
click at [176, 117] on button "Prueba de ingresos Completo: 19/10/2024 (hace 10 meses)" at bounding box center [150, 114] width 76 height 23
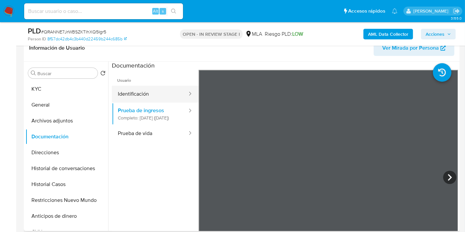
click at [163, 101] on button "Identificación" at bounding box center [150, 94] width 76 height 17
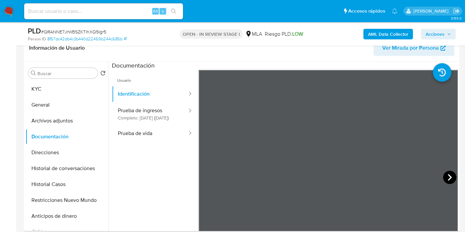
click at [443, 176] on icon at bounding box center [449, 177] width 13 height 13
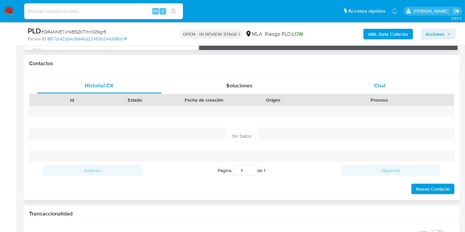
scroll to position [257, 0]
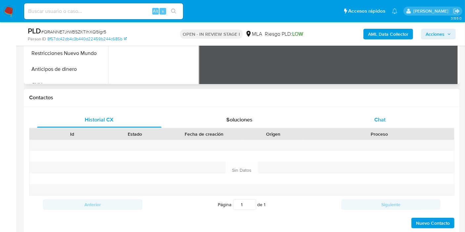
click at [394, 118] on div "Chat" at bounding box center [380, 120] width 125 height 16
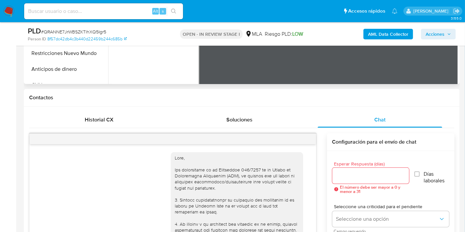
scroll to position [361, 0]
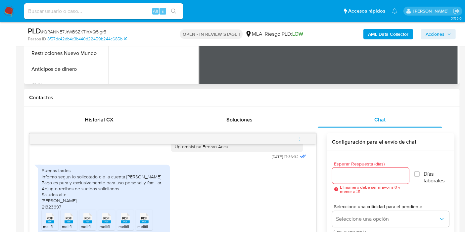
click at [97, 177] on div "Buenas tardes. Informo segun lo solicotado qie la cuenta [PERSON_NAME] Pago es …" at bounding box center [104, 189] width 125 height 42
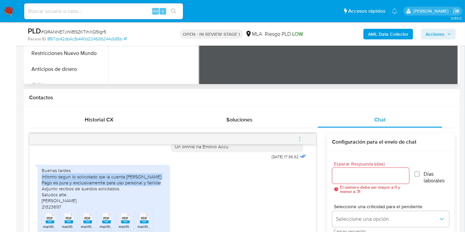
click at [97, 177] on div "Buenas tardes. Informo segun lo solicotado qie la cuenta [PERSON_NAME] Pago es …" at bounding box center [104, 189] width 125 height 42
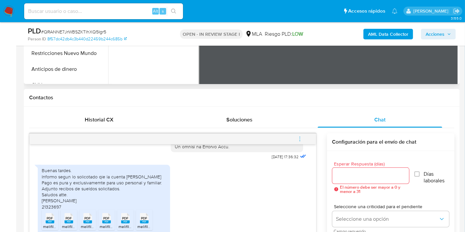
click at [108, 186] on div "Buenas tardes. Informo segun lo solicotado qie la cuenta [PERSON_NAME] Pago es …" at bounding box center [104, 189] width 125 height 42
drag, startPoint x: 108, startPoint y: 186, endPoint x: 115, endPoint y: 189, distance: 7.9
click at [108, 186] on div "Buenas tardes. Informo segun lo solicotado qie la cuenta de Mercado Pago es pur…" at bounding box center [104, 189] width 125 height 42
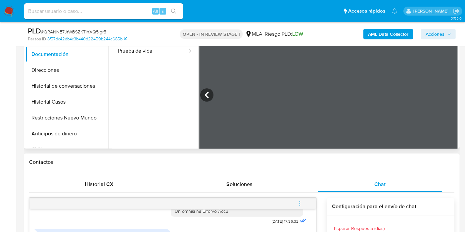
scroll to position [147, 0]
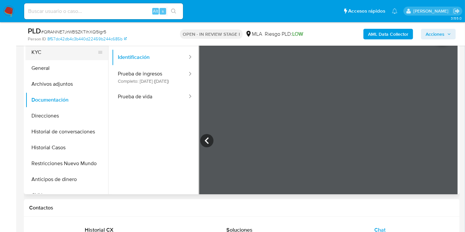
click at [53, 47] on button "KYC" at bounding box center [63, 52] width 77 height 16
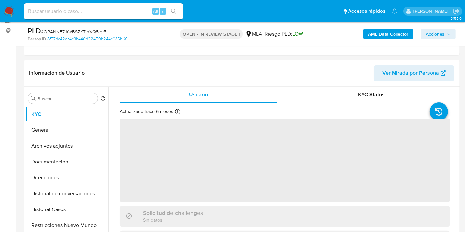
scroll to position [74, 0]
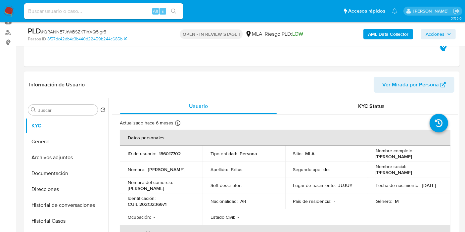
click at [380, 163] on td "Nombre social : Ramon Alfredo" at bounding box center [409, 170] width 83 height 16
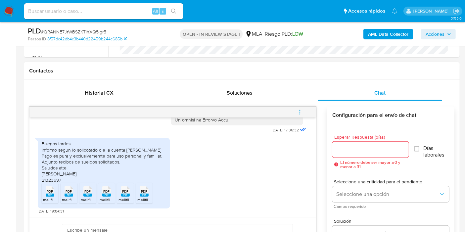
scroll to position [331, 0]
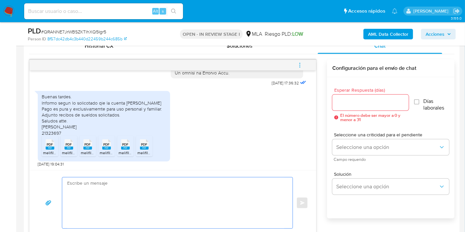
click at [106, 203] on textarea at bounding box center [175, 203] width 217 height 51
type textarea "B"
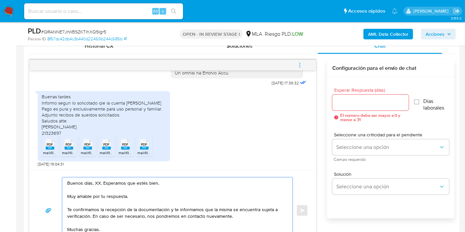
click at [98, 180] on textarea "Buenos días, XX. Esperamos que estés bien. Muy amable por tu respuesta. Te conf…" at bounding box center [175, 211] width 217 height 66
click at [115, 191] on textarea "Buenos días, Alfredo. Esperamos que estés bien. Muy amable por tu respuesta. Te…" at bounding box center [175, 211] width 217 height 66
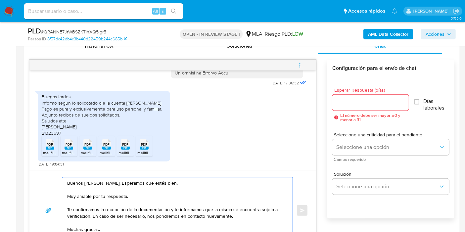
click at [117, 196] on textarea "Buenos días, Alfredo. Esperamos que estés bien. Muy amable por tu respuesta. Te…" at bounding box center [175, 211] width 217 height 66
drag, startPoint x: 172, startPoint y: 210, endPoint x: 90, endPoint y: 215, distance: 82.2
click at [90, 215] on textarea "Buenos días, Alfredo. Esperamos que estés bien. Muchas gracias por tu respuesta…" at bounding box center [175, 211] width 217 height 66
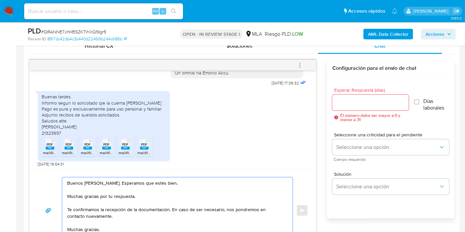
click at [125, 215] on textarea "Buenos días, Alfredo. Esperamos que estés bien. Muchas gracias por tu respuesta…" at bounding box center [175, 211] width 217 height 66
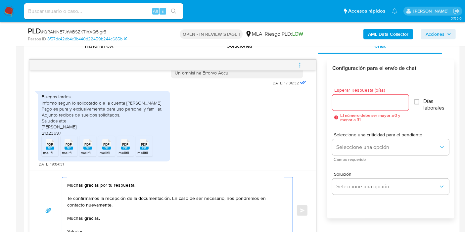
click at [89, 199] on textarea "Buenos días, Alfredo. Esperamos que estés bien. Muchas gracias por tu respuesta…" at bounding box center [175, 211] width 217 height 66
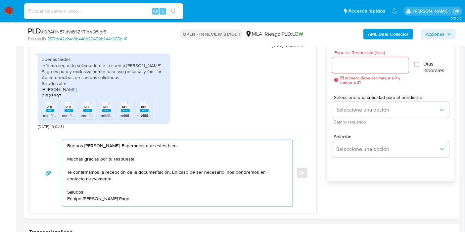
scroll to position [405, 0]
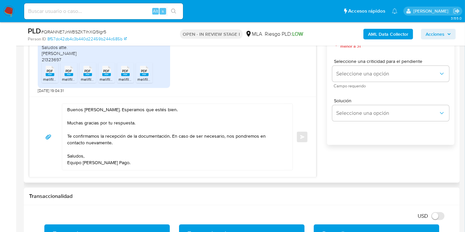
drag, startPoint x: 82, startPoint y: 181, endPoint x: 84, endPoint y: 174, distance: 7.6
click at [84, 177] on div "Historial CX Soluciones Chat Id Estado Fecha de creación Origen Proceso Anterio…" at bounding box center [242, 71] width 436 height 224
drag, startPoint x: 84, startPoint y: 173, endPoint x: 84, endPoint y: 167, distance: 5.6
click at [85, 172] on div "Buenos días, Alfredo. Esperamos que estés bien. Muchas gracias por tu respuesta…" at bounding box center [172, 137] width 287 height 80
click at [84, 167] on textarea "Buenos días, Alfredo. Esperamos que estés bien. Muchas gracias por tu respuesta…" at bounding box center [175, 137] width 217 height 66
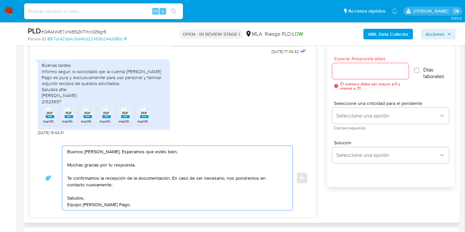
scroll to position [331, 0]
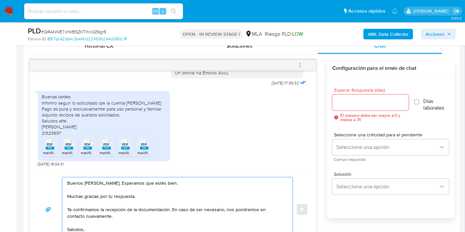
type textarea "Buenos días, Alfredo. Esperamos que estés bien. Muchas gracias por tu respuesta…"
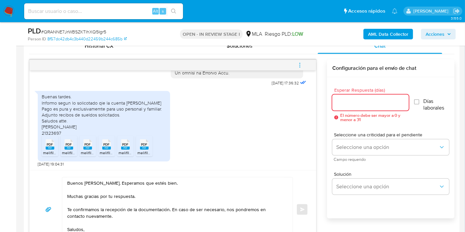
click at [356, 103] on input "Esperar Respuesta (días)" at bounding box center [370, 102] width 76 height 9
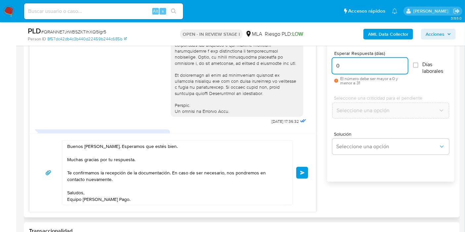
scroll to position [361, 0]
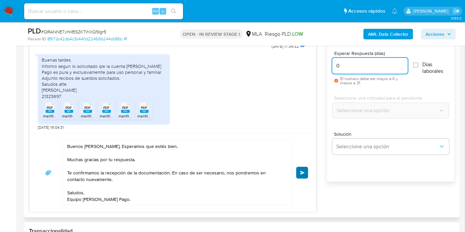
type input "0"
click at [306, 175] on button "Enviar" at bounding box center [302, 173] width 12 height 12
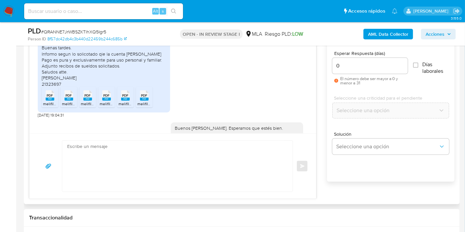
scroll to position [434, 0]
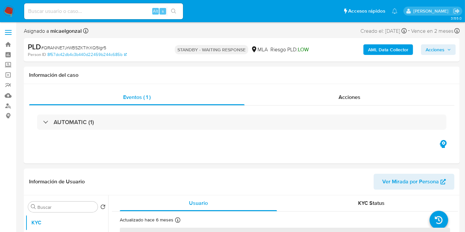
select select "10"
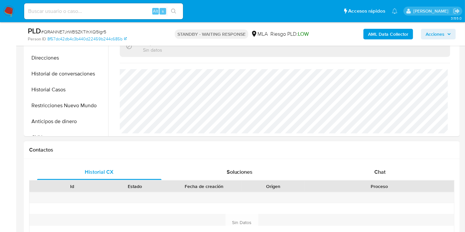
scroll to position [221, 0]
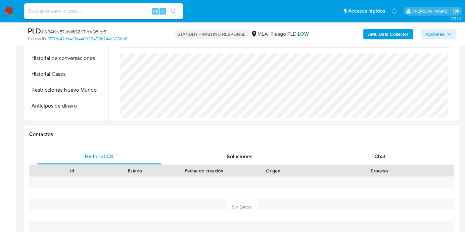
click at [363, 165] on div "Proceso" at bounding box center [380, 170] width 150 height 11
click at [378, 150] on div "Chat" at bounding box center [380, 157] width 125 height 16
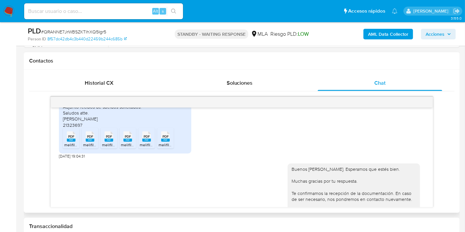
scroll to position [361, 0]
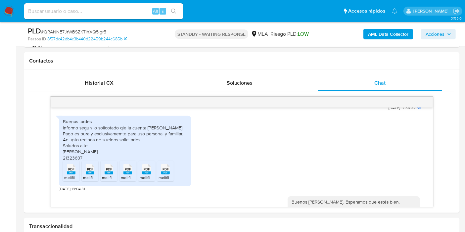
click at [89, 30] on span "# QRANNE7JrWBSZKTlhXQ5Igr5" at bounding box center [73, 31] width 65 height 7
copy span "QRANNE7JrWBSZKTlhXQ5Igr5"
click at [9, 18] on nav "Pausado Ver notificaciones Alt s Accesos rápidos Presiona las siguientes teclas…" at bounding box center [232, 11] width 465 height 22
click at [4, 3] on nav "Pausado Ver notificaciones Alt s Accesos rápidos Presiona las siguientes teclas…" at bounding box center [232, 11] width 465 height 22
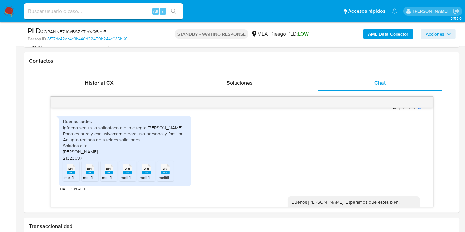
click at [4, 9] on img at bounding box center [8, 11] width 11 height 11
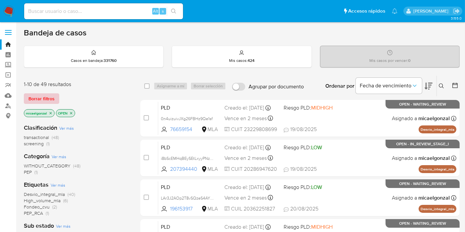
click at [32, 102] on span "Borrar filtros" at bounding box center [41, 98] width 26 height 9
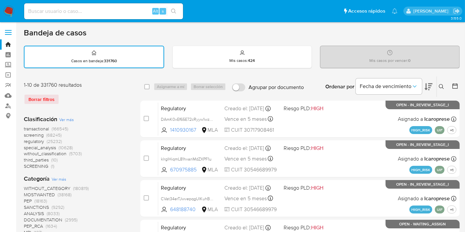
click at [442, 89] on button at bounding box center [442, 87] width 11 height 8
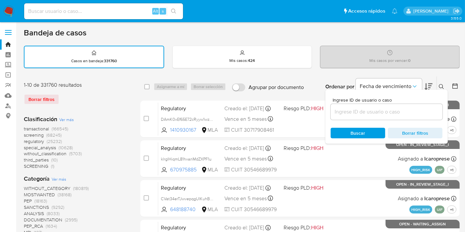
click at [411, 104] on div "Ingrese ID de usuario o caso" at bounding box center [387, 109] width 112 height 22
click at [405, 108] on input at bounding box center [387, 112] width 112 height 9
paste input "QRANNE7JrWBSZKTlhXQ5Igr5"
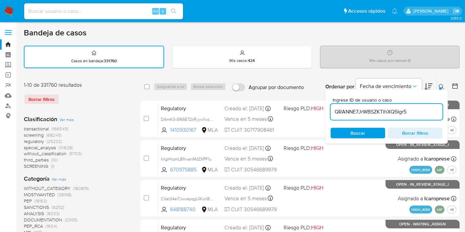
type input "QRANNE7JrWBSZKTlhXQ5Igr5"
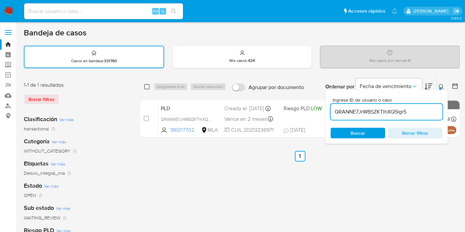
click at [149, 84] on input "checkbox" at bounding box center [146, 86] width 5 height 5
checkbox input "true"
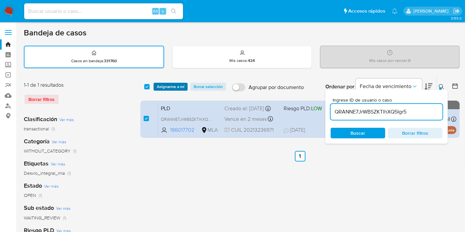
click at [168, 83] on span "Asignarme a mí" at bounding box center [170, 86] width 27 height 7
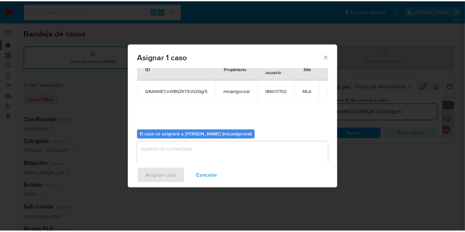
scroll to position [34, 0]
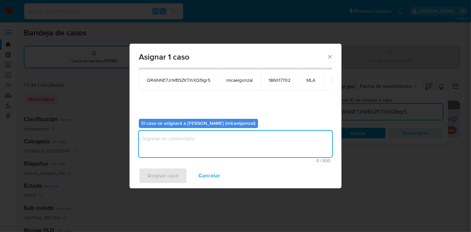
click at [170, 138] on textarea "assign-modal" at bounding box center [235, 144] width 193 height 26
click at [164, 178] on span "Asignar caso" at bounding box center [162, 176] width 31 height 15
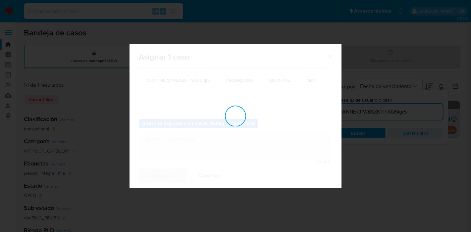
checkbox input "false"
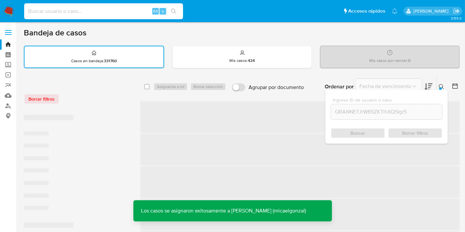
click at [95, 11] on input at bounding box center [103, 11] width 159 height 9
paste input "QRANNE7JrWBSZKTlhXQ5Igr5"
type input "QRANNE7JrWBSZKTlhXQ5Igr5"
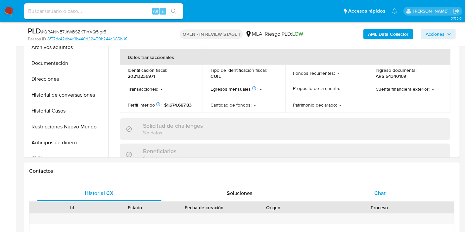
scroll to position [303, 0]
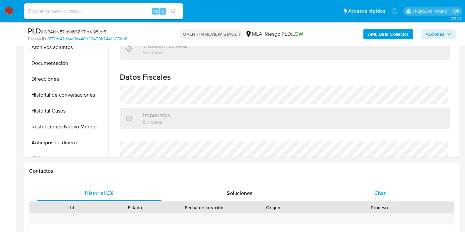
click at [388, 190] on div "Chat" at bounding box center [380, 193] width 125 height 16
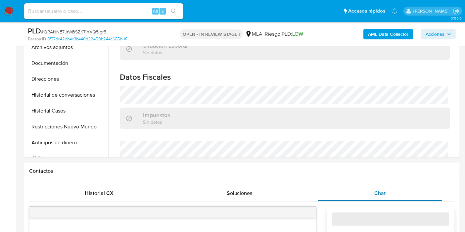
select select "10"
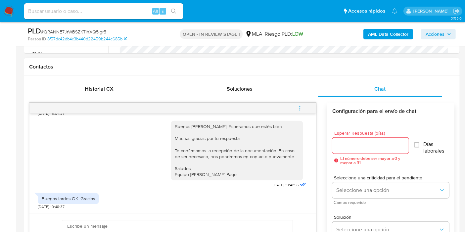
scroll to position [331, 0]
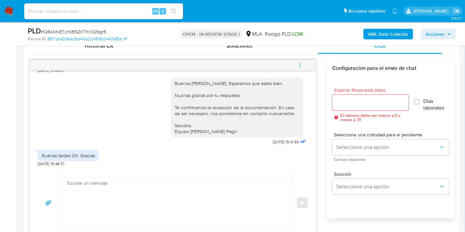
click at [297, 67] on icon "menu-action" at bounding box center [300, 65] width 6 height 6
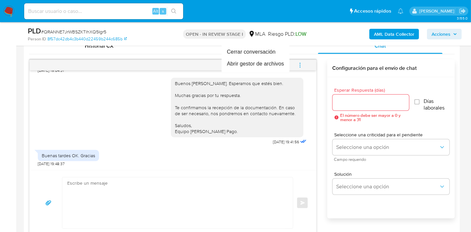
click at [297, 67] on div at bounding box center [235, 116] width 471 height 232
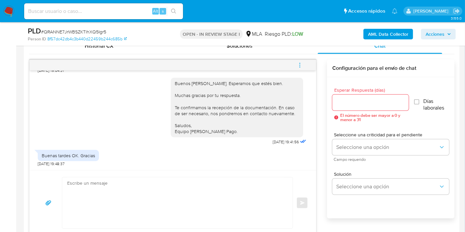
click at [297, 67] on icon "menu-action" at bounding box center [300, 65] width 6 height 6
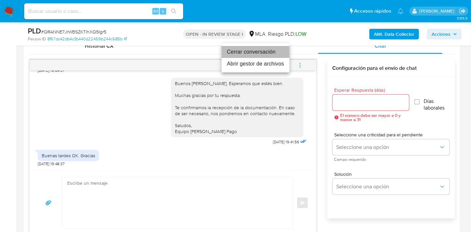
click at [252, 50] on li "Cerrar conversación" at bounding box center [256, 52] width 68 height 12
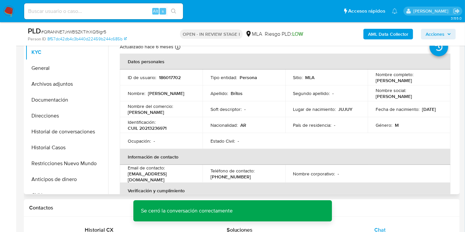
scroll to position [0, 0]
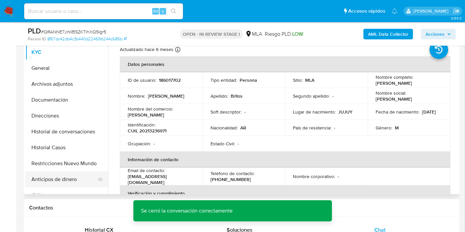
click at [69, 182] on button "Anticipos de dinero" at bounding box center [63, 180] width 77 height 16
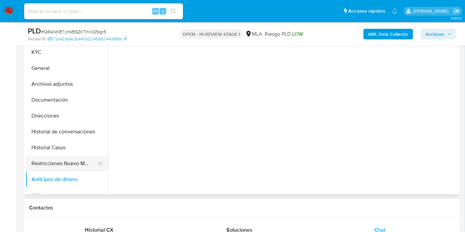
click at [77, 164] on button "Restricciones Nuevo Mundo" at bounding box center [63, 164] width 77 height 16
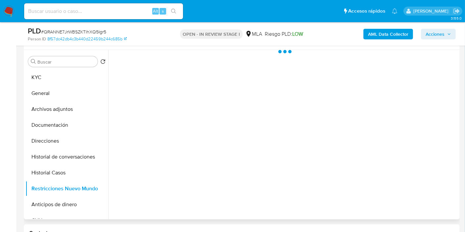
scroll to position [110, 0]
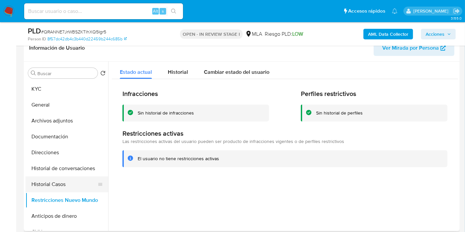
click at [40, 179] on button "Historial Casos" at bounding box center [63, 185] width 77 height 16
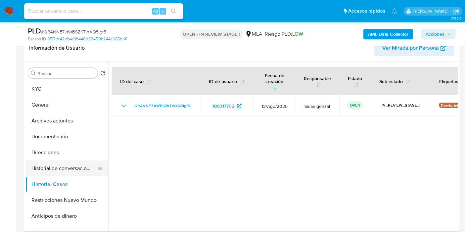
click at [82, 167] on button "Historial de conversaciones" at bounding box center [63, 169] width 77 height 16
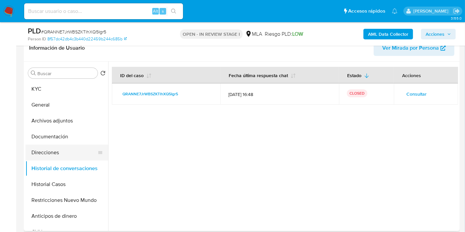
click at [80, 156] on button "Direcciones" at bounding box center [63, 153] width 77 height 16
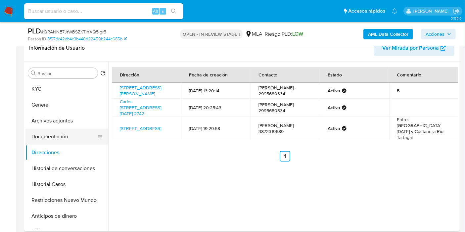
click at [75, 129] on button "Documentación" at bounding box center [63, 137] width 77 height 16
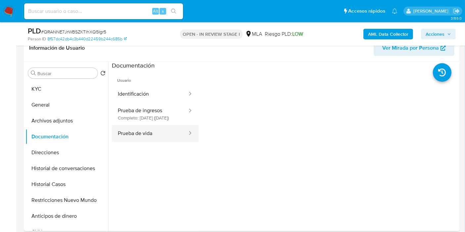
click at [149, 138] on button "Prueba de vida" at bounding box center [150, 133] width 76 height 17
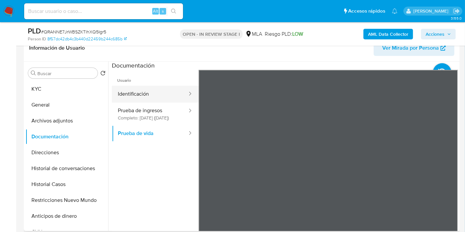
click at [172, 96] on button "Identificación" at bounding box center [150, 94] width 76 height 17
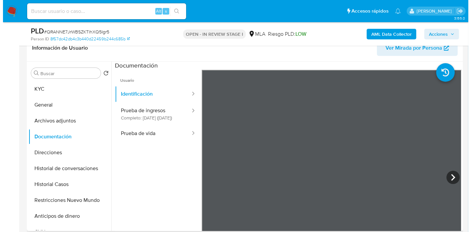
scroll to position [11, 0]
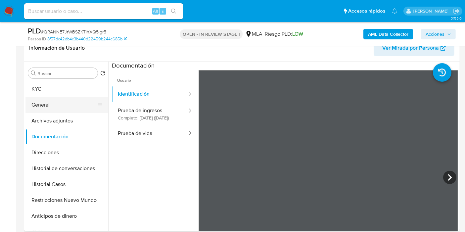
click at [60, 113] on button "Archivos adjuntos" at bounding box center [66, 121] width 83 height 16
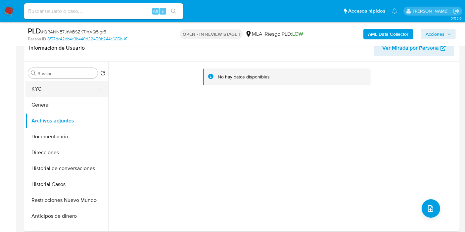
click at [68, 89] on button "KYC" at bounding box center [63, 89] width 77 height 16
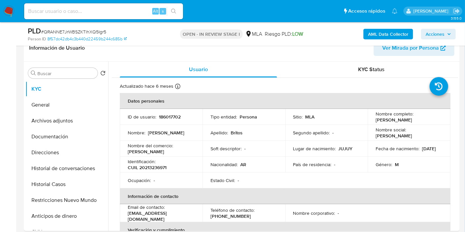
click at [368, 34] on button "AML Data Collector" at bounding box center [389, 34] width 50 height 11
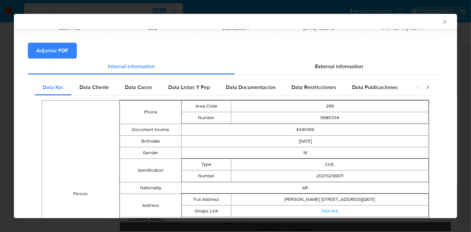
scroll to position [18, 0]
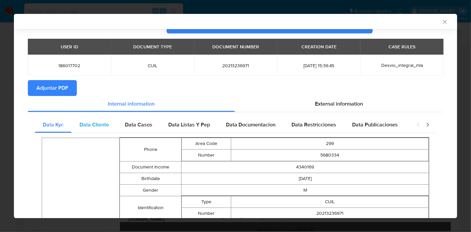
click at [97, 124] on span "Data Cliente" at bounding box center [93, 125] width 29 height 8
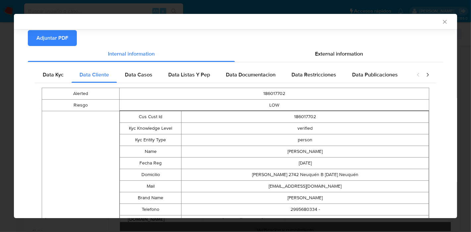
scroll to position [0, 0]
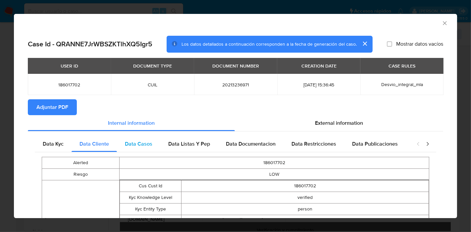
click at [142, 143] on span "Data Casos" at bounding box center [138, 144] width 27 height 8
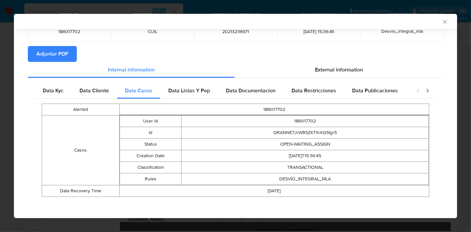
scroll to position [53, 0]
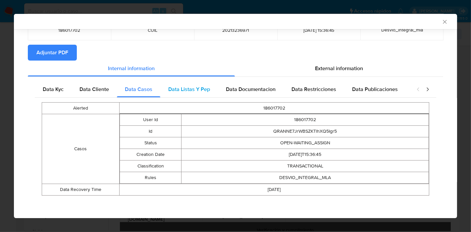
click at [185, 91] on span "Data Listas Y Pep" at bounding box center [189, 89] width 42 height 8
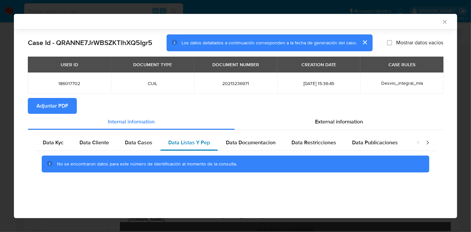
scroll to position [0, 0]
click at [255, 136] on div "Data Documentacion" at bounding box center [251, 143] width 66 height 16
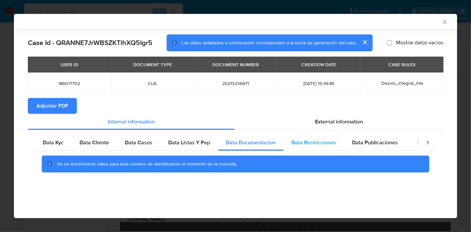
click at [298, 137] on div "Data Restricciones" at bounding box center [313, 143] width 61 height 16
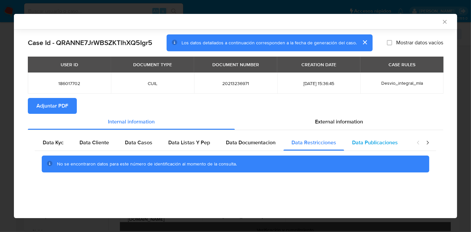
click at [352, 141] on span "Data Publicaciones" at bounding box center [375, 143] width 46 height 8
click at [427, 142] on icon "closure-recommendation-modal" at bounding box center [427, 142] width 7 height 7
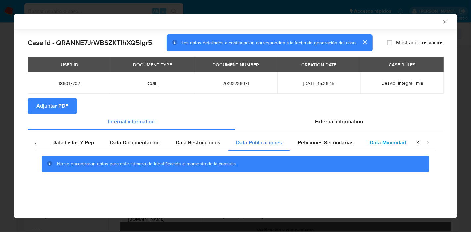
scroll to position [0, 116]
click at [361, 144] on div "Data Minoridad" at bounding box center [387, 143] width 52 height 16
drag, startPoint x: 333, startPoint y: 140, endPoint x: 374, endPoint y: 138, distance: 40.1
click at [333, 139] on span "Peticiones Secundarias" at bounding box center [325, 143] width 56 height 8
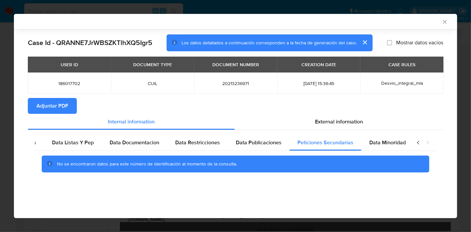
drag, startPoint x: 410, startPoint y: 140, endPoint x: 414, endPoint y: 141, distance: 4.6
click at [412, 140] on div "closure-recommendation-modal" at bounding box center [423, 143] width 26 height 16
click at [417, 141] on icon "closure-recommendation-modal" at bounding box center [418, 142] width 7 height 7
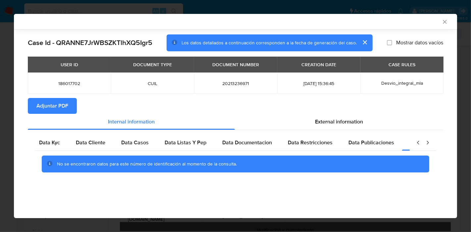
scroll to position [0, 0]
click at [55, 140] on span "Data Kyc" at bounding box center [53, 143] width 21 height 8
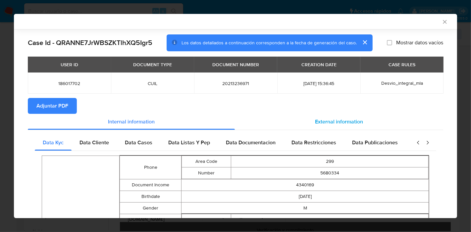
click at [322, 117] on div "External information" at bounding box center [339, 122] width 208 height 16
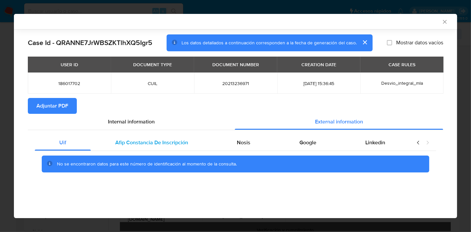
click at [151, 140] on span "Afip Constancia De Inscripción" at bounding box center [151, 143] width 73 height 8
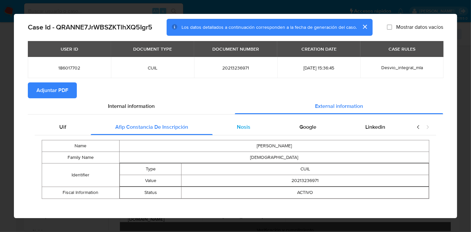
scroll to position [19, 0]
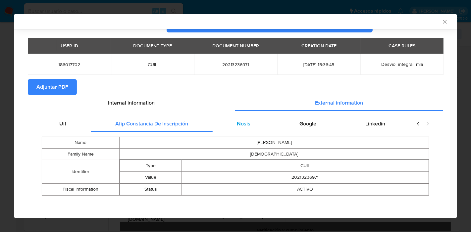
click at [226, 125] on div "Nosis" at bounding box center [244, 124] width 63 height 16
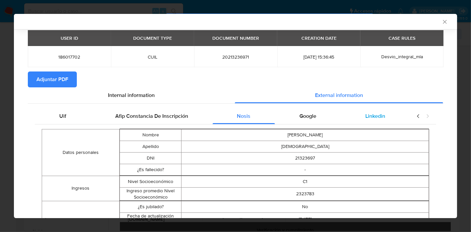
scroll to position [0, 0]
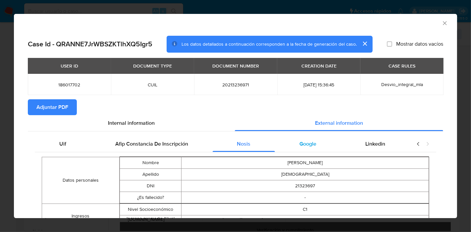
click at [319, 149] on div "Google" at bounding box center [308, 144] width 66 height 16
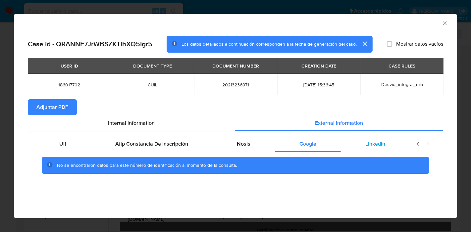
click at [378, 146] on span "Linkedin" at bounding box center [375, 144] width 20 height 8
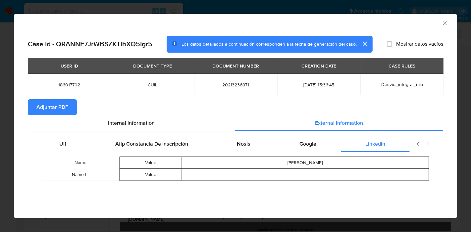
click at [418, 146] on icon "closure-recommendation-modal" at bounding box center [418, 144] width 7 height 7
click at [68, 144] on div "Uif" at bounding box center [63, 144] width 56 height 16
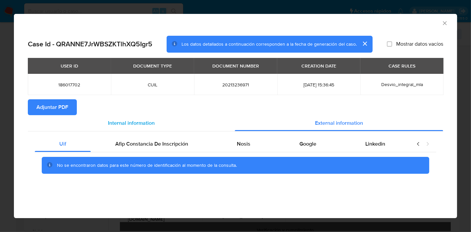
click at [128, 119] on div "Internal information" at bounding box center [131, 123] width 207 height 16
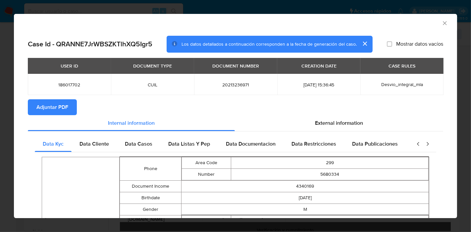
click at [66, 109] on span "Adjuntar PDF" at bounding box center [52, 107] width 32 height 15
drag, startPoint x: 444, startPoint y: 20, endPoint x: 436, endPoint y: 22, distance: 8.2
click at [443, 20] on div "AML Data Collector" at bounding box center [235, 22] width 443 height 17
click at [441, 22] on icon "Cerrar ventana" at bounding box center [444, 23] width 7 height 7
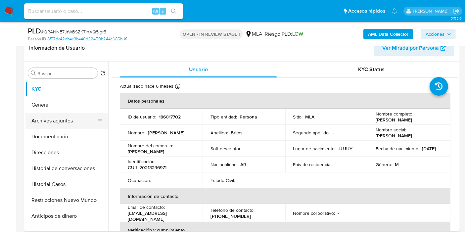
click at [76, 123] on button "Archivos adjuntos" at bounding box center [63, 121] width 77 height 16
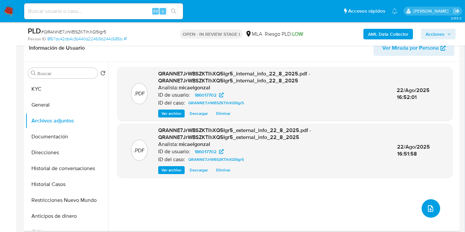
click at [431, 202] on button "upload-file" at bounding box center [431, 208] width 19 height 19
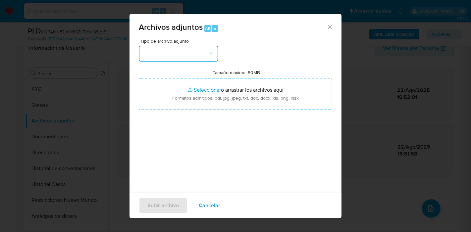
click at [212, 61] on button "button" at bounding box center [178, 54] width 79 height 16
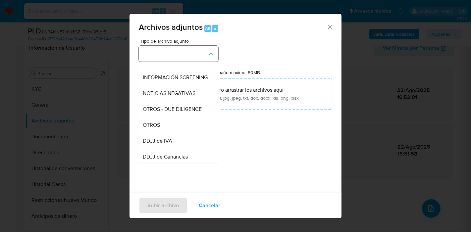
scroll to position [184, 0]
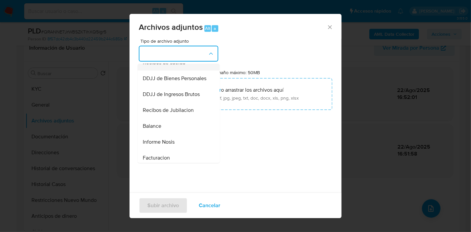
click at [194, 69] on div "Recibos de sueldo" at bounding box center [177, 63] width 68 height 16
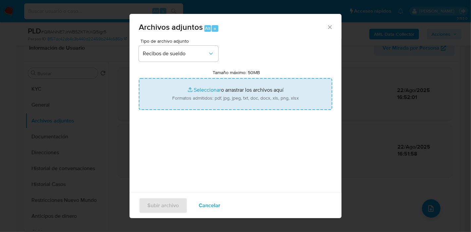
click at [202, 93] on input "Tamaño máximo: 50MB Seleccionar archivos" at bounding box center [235, 94] width 193 height 32
type input "C:\fakepath\Recibos de Sueldo de abril - junio 2025.pdf"
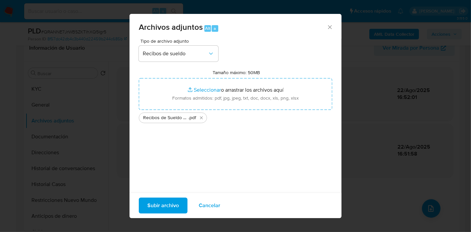
click at [187, 154] on div "Tipo de archivo adjunto Recibos de sueldo Tamaño máximo: 50MB Seleccionar archi…" at bounding box center [235, 117] width 193 height 156
click at [159, 204] on span "Subir archivo" at bounding box center [162, 205] width 31 height 15
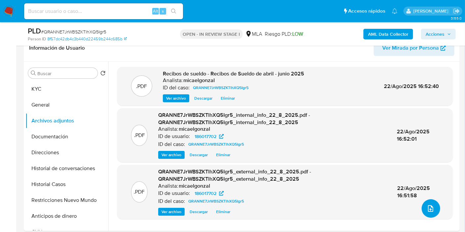
click at [431, 208] on icon "upload-file" at bounding box center [431, 209] width 8 height 8
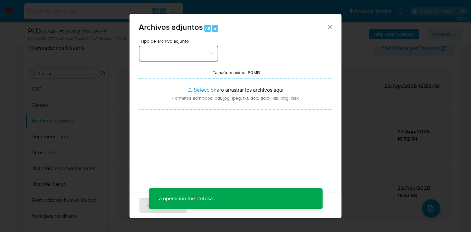
click at [202, 60] on button "button" at bounding box center [178, 54] width 79 height 16
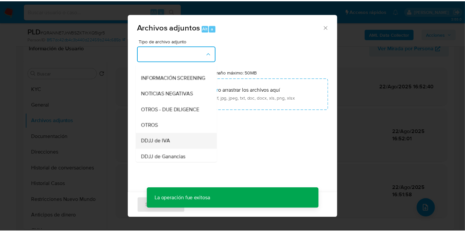
scroll to position [74, 0]
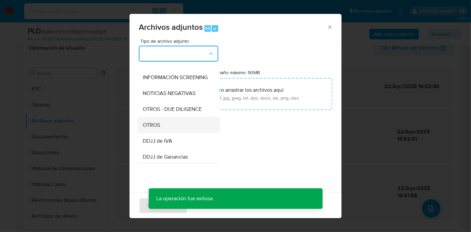
click at [173, 127] on div "OTROS" at bounding box center [177, 125] width 68 height 16
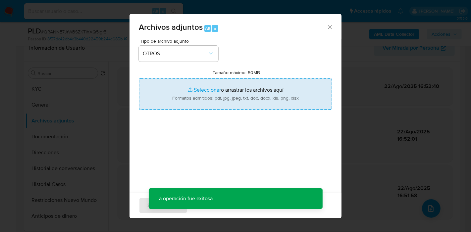
click at [228, 92] on input "Tamaño máximo: 50MB Seleccionar archivos" at bounding box center [235, 94] width 193 height 32
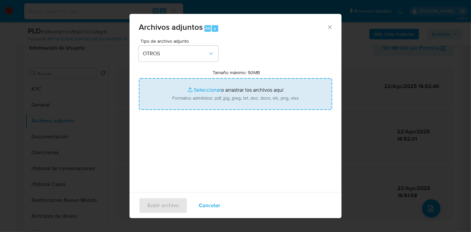
type input "C:\fakepath\Movimientos de [PERSON_NAME].xlsx"
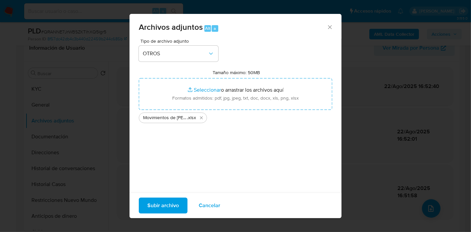
click at [228, 161] on div "Tipo de archivo adjunto OTROS Tamaño máximo: 50MB Seleccionar archivos Seleccio…" at bounding box center [235, 117] width 193 height 156
click at [170, 207] on span "Subir archivo" at bounding box center [162, 205] width 31 height 15
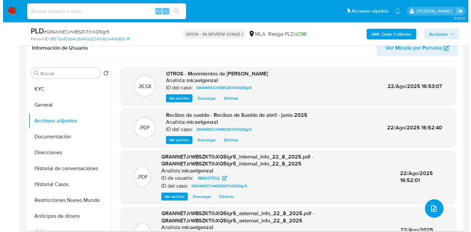
scroll to position [35, 0]
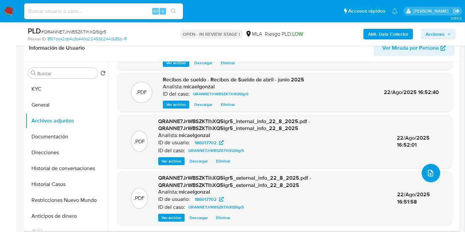
click at [431, 176] on span "upload-file" at bounding box center [431, 173] width 8 height 8
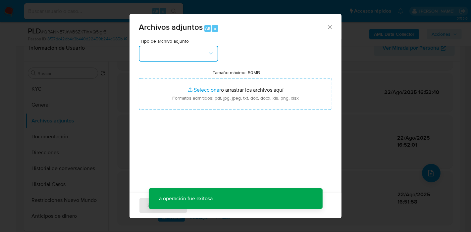
click at [191, 54] on button "button" at bounding box center [178, 54] width 79 height 16
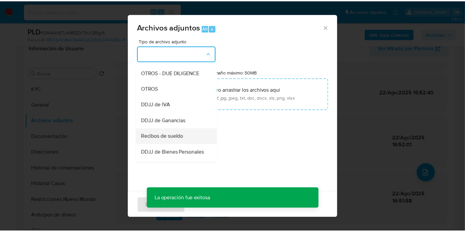
scroll to position [110, 0]
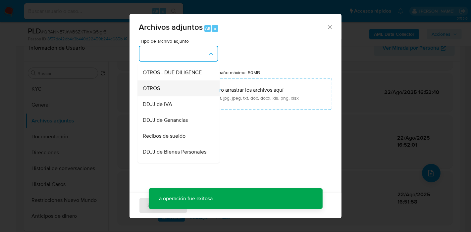
click at [177, 96] on div "OTROS" at bounding box center [177, 88] width 68 height 16
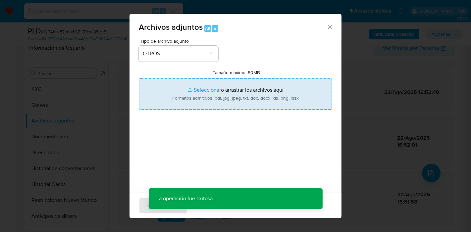
click at [211, 85] on input "Tamaño máximo: 50MB Seleccionar archivos" at bounding box center [235, 94] width 193 height 32
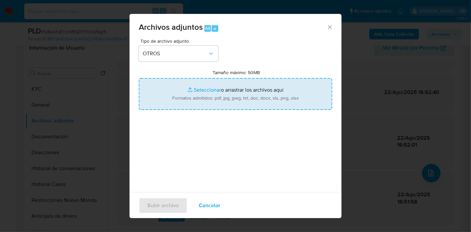
type input "C:\fakepath\Caselog QRANNE7JrWBSZKTlhXQ5Igr5_2025_08_19_00_12_20.docx"
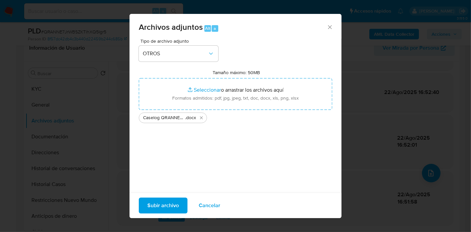
click at [165, 149] on div "Tipo de archivo adjunto OTROS Tamaño máximo: 50MB Seleccionar archivos Seleccio…" at bounding box center [235, 117] width 193 height 156
click at [168, 203] on span "Subir archivo" at bounding box center [162, 205] width 31 height 15
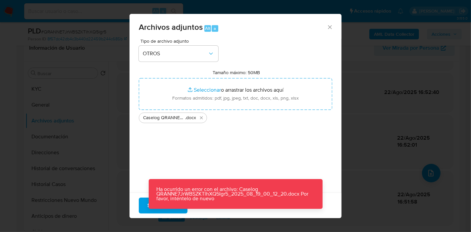
click at [145, 144] on div "Tipo de archivo adjunto OTROS Tamaño máximo: 50MB Seleccionar archivos Seleccio…" at bounding box center [235, 117] width 193 height 156
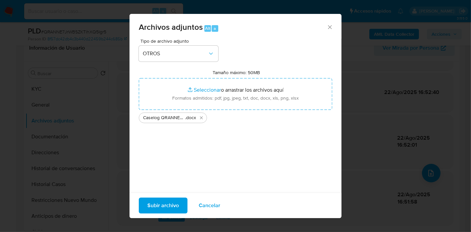
click at [156, 205] on span "Subir archivo" at bounding box center [162, 205] width 31 height 15
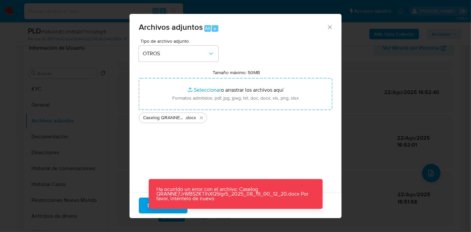
click at [329, 25] on div "Archivos adjuntos Alt a" at bounding box center [235, 26] width 212 height 25
drag, startPoint x: 327, startPoint y: 25, endPoint x: 268, endPoint y: 20, distance: 59.8
click at [327, 25] on icon "Cerrar" at bounding box center [330, 27] width 7 height 7
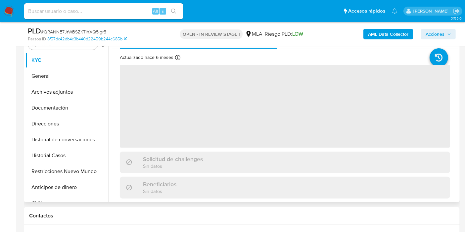
scroll to position [147, 0]
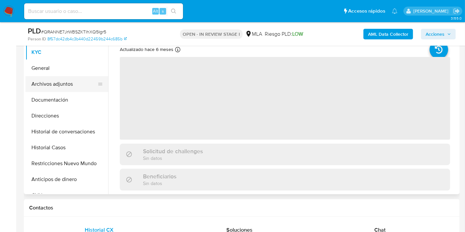
click at [65, 87] on button "Archivos adjuntos" at bounding box center [63, 84] width 77 height 16
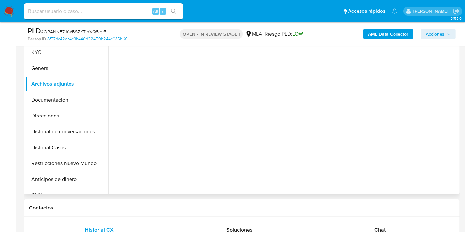
select select "10"
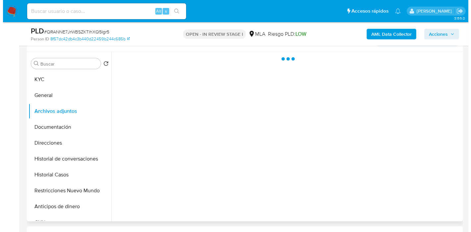
scroll to position [110, 0]
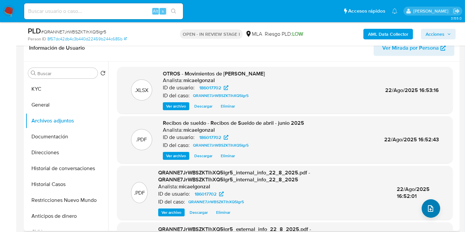
drag, startPoint x: 430, startPoint y: 189, endPoint x: 431, endPoint y: 200, distance: 11.0
click at [430, 190] on div "22/Ago/2025 16:52:01" at bounding box center [418, 193] width 42 height 14
click at [431, 213] on button "upload-file" at bounding box center [431, 208] width 19 height 19
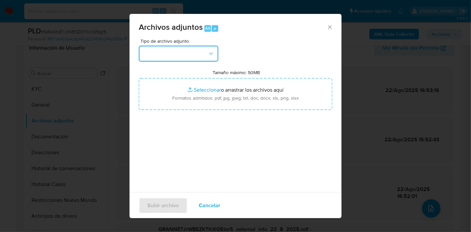
click at [204, 48] on button "button" at bounding box center [178, 54] width 79 height 16
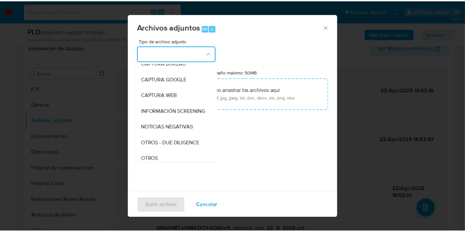
scroll to position [74, 0]
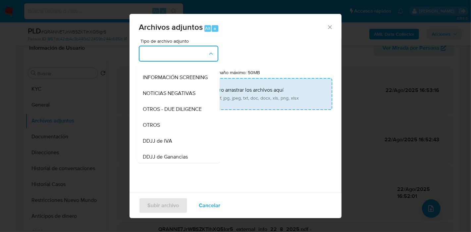
drag, startPoint x: 172, startPoint y: 127, endPoint x: 242, endPoint y: 84, distance: 82.5
click at [172, 127] on div "OTROS" at bounding box center [177, 125] width 68 height 16
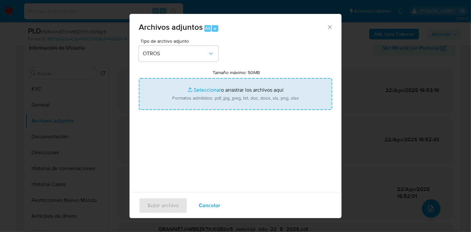
click at [244, 82] on input "Tamaño máximo: 50MB Seleccionar archivos" at bounding box center [235, 94] width 193 height 32
type input "C:\fakepath\Caselog QRANNE7JrWBSZKTlhXQ5Igr5_2025_08_19_00_12_20.docx"
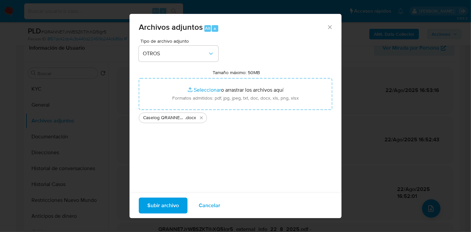
drag, startPoint x: 177, startPoint y: 208, endPoint x: 284, endPoint y: 229, distance: 109.3
click at [177, 208] on span "Subir archivo" at bounding box center [162, 205] width 31 height 15
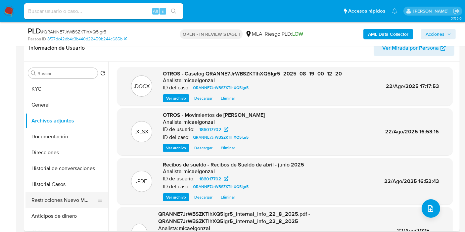
click at [52, 205] on button "Restricciones Nuevo Mundo" at bounding box center [63, 200] width 77 height 16
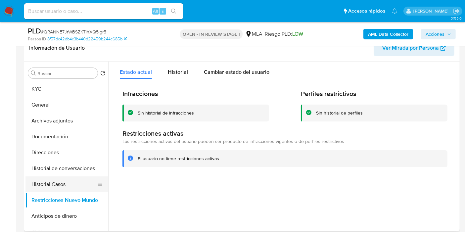
click at [40, 180] on button "Historial Casos" at bounding box center [63, 185] width 77 height 16
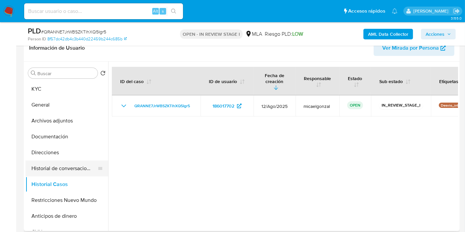
click at [57, 161] on button "Historial de conversaciones" at bounding box center [63, 169] width 77 height 16
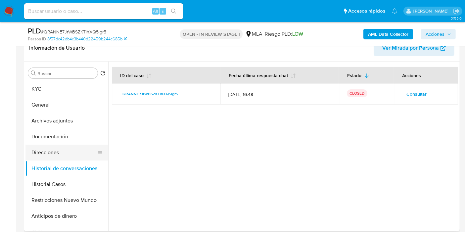
click at [62, 148] on button "Direcciones" at bounding box center [63, 153] width 77 height 16
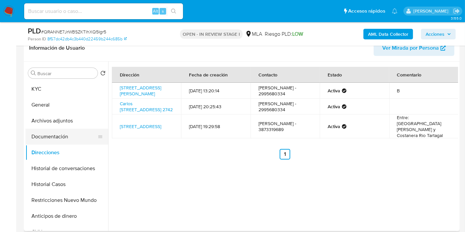
click at [56, 139] on button "Documentación" at bounding box center [63, 137] width 77 height 16
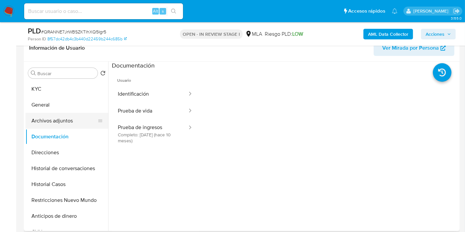
click at [59, 123] on button "Archivos adjuntos" at bounding box center [63, 121] width 77 height 16
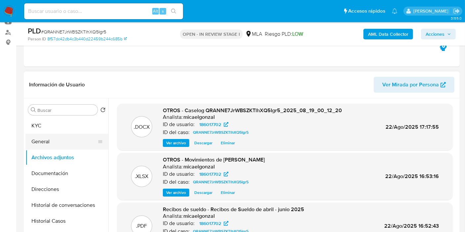
click at [34, 136] on button "General" at bounding box center [63, 142] width 77 height 16
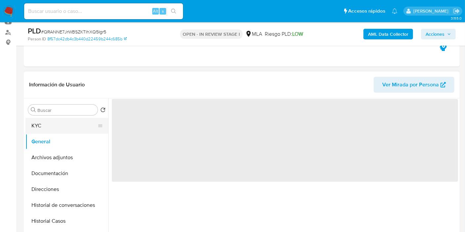
click at [46, 123] on button "KYC" at bounding box center [63, 126] width 77 height 16
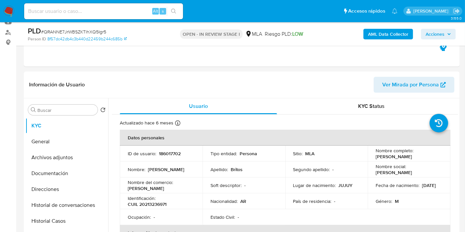
click at [435, 35] on span "Acciones" at bounding box center [435, 34] width 19 height 11
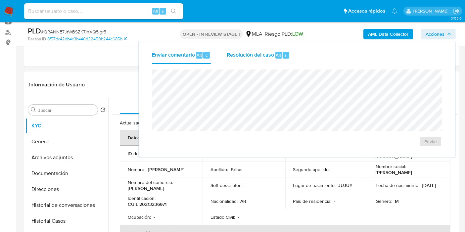
click at [238, 63] on div "Resolución del caso Alt r" at bounding box center [258, 55] width 63 height 17
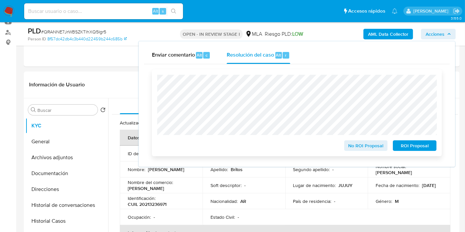
click at [360, 146] on span "No ROI Proposal" at bounding box center [366, 145] width 34 height 9
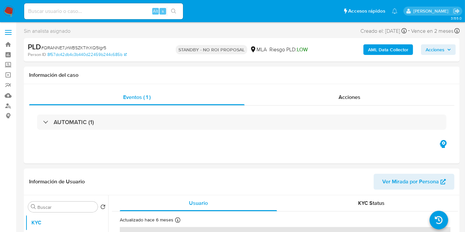
select select "10"
click at [9, 10] on img at bounding box center [8, 11] width 11 height 11
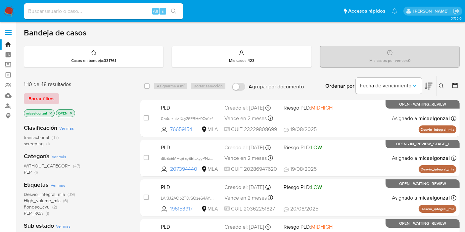
click at [51, 99] on span "Borrar filtros" at bounding box center [41, 98] width 26 height 9
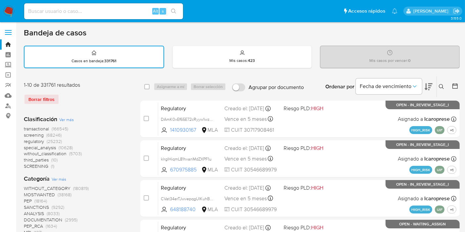
click at [447, 89] on button at bounding box center [442, 87] width 11 height 8
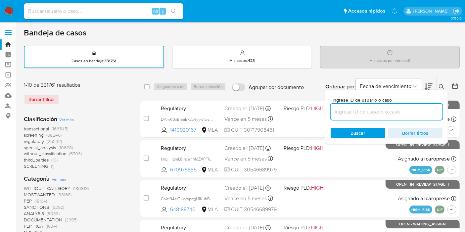
click at [399, 113] on input at bounding box center [387, 112] width 112 height 9
type input "2rbSh5qhhq1eOuxJA92sTx4J"
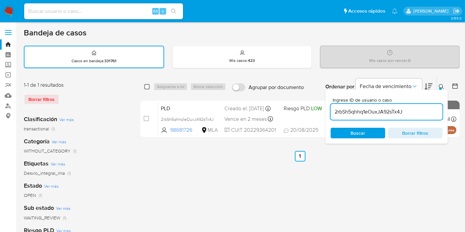
click at [146, 85] on input "checkbox" at bounding box center [146, 86] width 5 height 5
checkbox input "true"
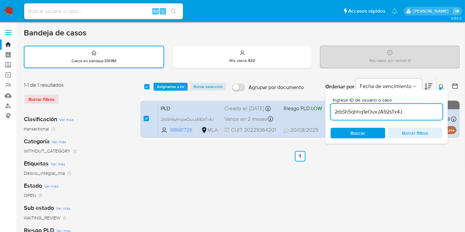
click at [160, 90] on div "select-all-cases-checkbox Asignarme a mí Borrar selección Agrupar por documento…" at bounding box center [300, 86] width 320 height 21
click at [160, 88] on span "Asignarme a mí" at bounding box center [170, 86] width 27 height 7
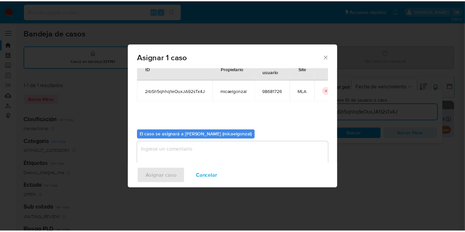
scroll to position [34, 0]
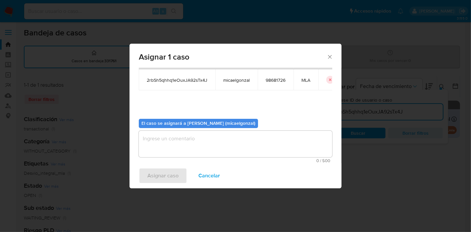
click at [190, 137] on textarea "assign-modal" at bounding box center [235, 144] width 193 height 26
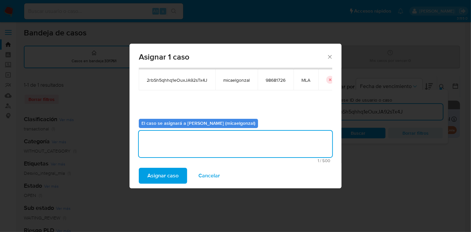
click at [161, 169] on span "Asignar caso" at bounding box center [162, 176] width 31 height 15
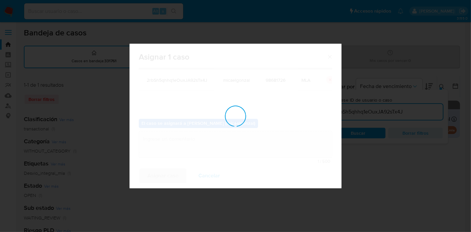
checkbox input "false"
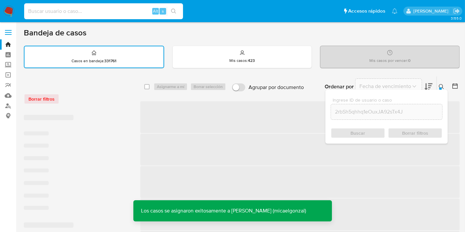
click at [121, 12] on input at bounding box center [103, 11] width 159 height 9
paste input "2rbSh5qhhq1eOuxJA92sTx4J"
type input "2rbSh5qhhq1eOuxJA92sTx4J"
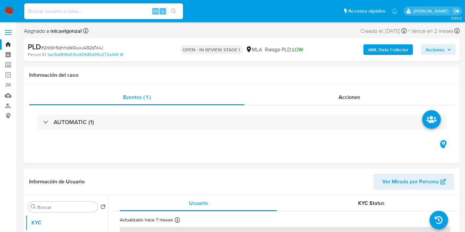
select select "10"
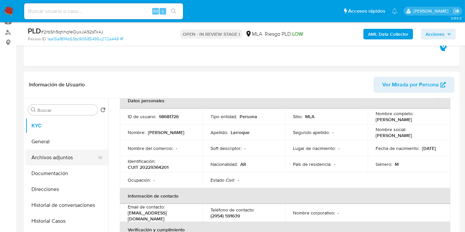
scroll to position [74, 0]
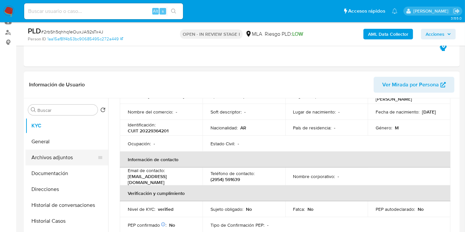
click at [63, 156] on button "Archivos adjuntos" at bounding box center [63, 158] width 77 height 16
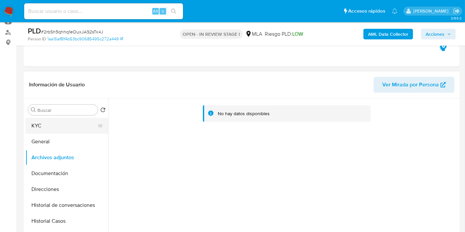
click at [80, 125] on button "KYC" at bounding box center [63, 126] width 77 height 16
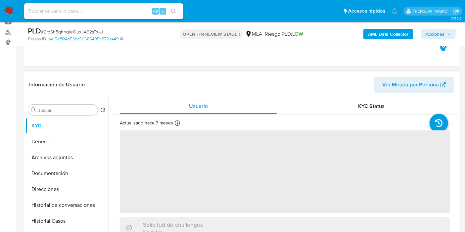
click at [385, 156] on span "‌" at bounding box center [285, 171] width 331 height 83
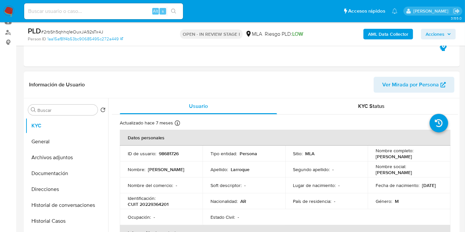
drag, startPoint x: 425, startPoint y: 157, endPoint x: 374, endPoint y: 157, distance: 50.3
click at [376, 157] on div "Nombre completo : Carlos Alberto Larroque" at bounding box center [409, 154] width 67 height 12
copy p "Carlos Alberto Larroque"
click at [11, 11] on img at bounding box center [8, 11] width 11 height 11
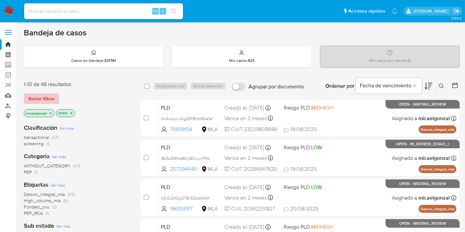
click at [53, 102] on span "Borrar filtros" at bounding box center [41, 98] width 26 height 9
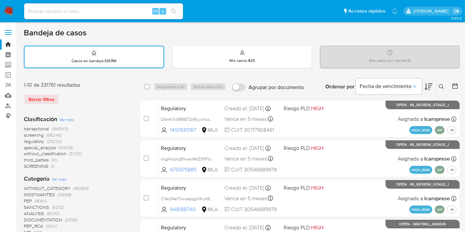
click at [445, 86] on button at bounding box center [442, 87] width 11 height 8
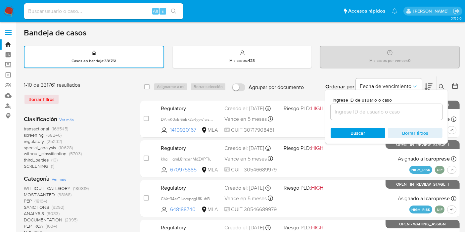
click at [369, 109] on input at bounding box center [387, 112] width 112 height 9
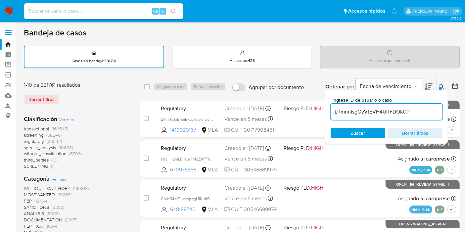
type input "LRmnnlsgOyVtEVH4URFDOkCP"
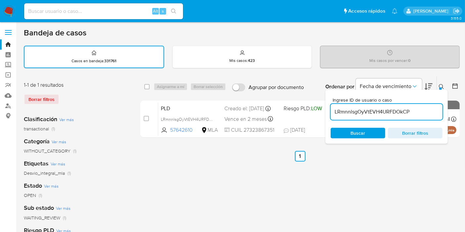
drag, startPoint x: 148, startPoint y: 85, endPoint x: 153, endPoint y: 85, distance: 5.0
click at [149, 85] on input "checkbox" at bounding box center [146, 86] width 5 height 5
checkbox input "true"
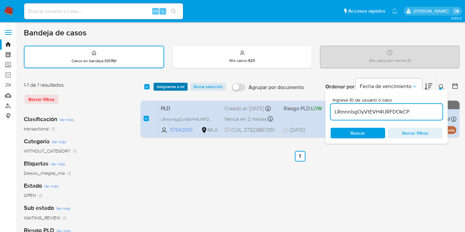
click at [159, 85] on span "Asignarme a mí" at bounding box center [170, 86] width 27 height 7
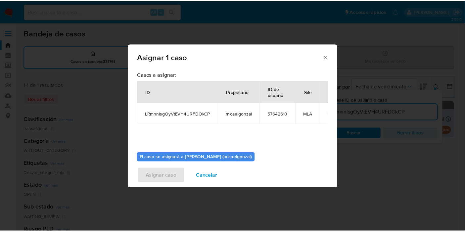
scroll to position [34, 0]
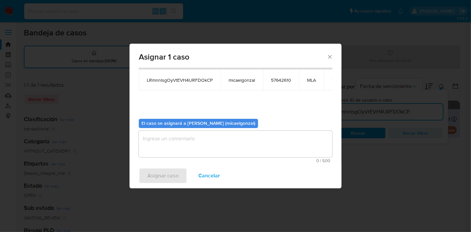
click at [219, 149] on textarea "assign-modal" at bounding box center [235, 144] width 193 height 26
click at [164, 172] on span "Asignar caso" at bounding box center [162, 176] width 31 height 15
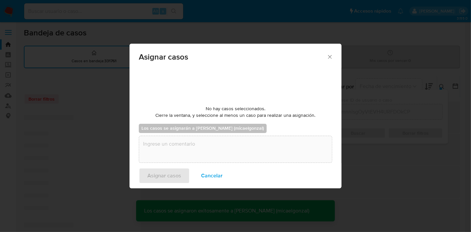
checkbox input "false"
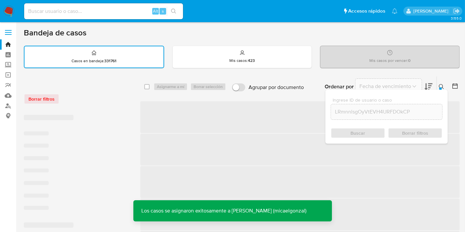
click at [111, 13] on input at bounding box center [103, 11] width 159 height 9
paste input "LRmnnlsgOyVtEVH4URFDOkCP"
type input "LRmnnlsgOyVtEVH4URFDOkCP"
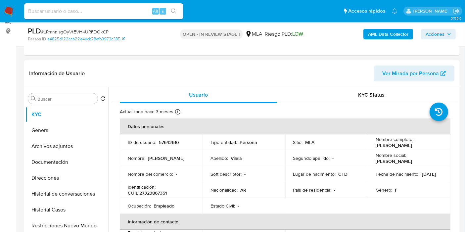
scroll to position [147, 0]
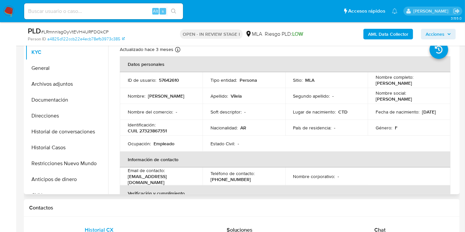
select select "10"
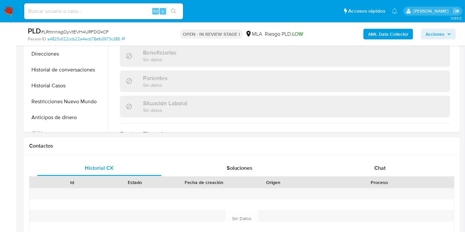
scroll to position [257, 0]
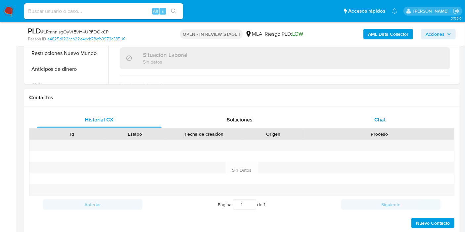
click at [379, 113] on div "Chat" at bounding box center [380, 120] width 125 height 16
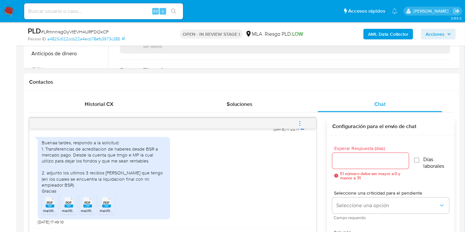
scroll to position [294, 0]
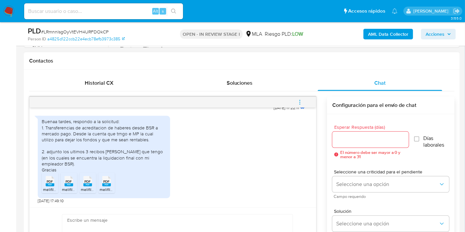
click at [128, 131] on div "Buenaa tardes, respondo a la solicitud: 1. Transferencias de acreditacion de ha…" at bounding box center [104, 146] width 125 height 54
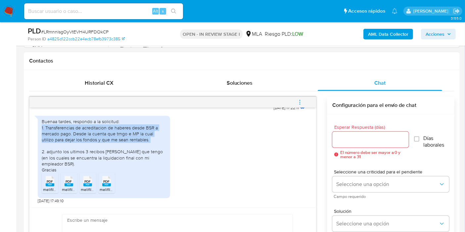
click at [128, 131] on div "Buenaa tardes, respondo a la solicitud: 1. Transferencias de acreditacion de ha…" at bounding box center [104, 146] width 125 height 54
click at [131, 135] on div "Buenaa tardes, respondo a la solicitud: 1. Transferencias de acreditacion de ha…" at bounding box center [104, 146] width 125 height 54
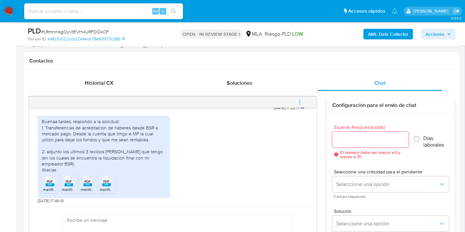
click at [110, 147] on div "Buenaa tardes, respondo a la solicitud: 1. Transferencias de acreditacion de ha…" at bounding box center [104, 146] width 125 height 54
click at [102, 154] on div "Buenaa tardes, respondo a la solicitud: 1. Transferencias de acreditacion de ha…" at bounding box center [104, 146] width 125 height 54
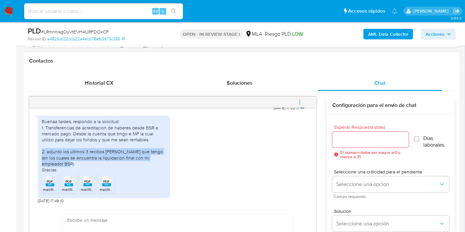
click at [102, 154] on div "Buenaa tardes, respondo a la solicitud: 1. Transferencias de acreditacion de ha…" at bounding box center [104, 146] width 125 height 54
click at [106, 155] on div "Buenaa tardes, respondo a la solicitud: 1. Transferencias de acreditacion de ha…" at bounding box center [104, 146] width 125 height 54
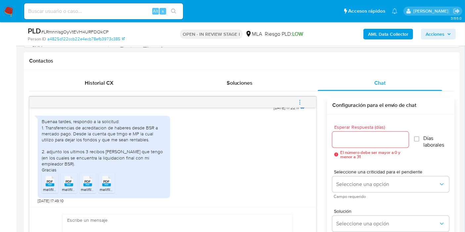
click at [116, 155] on div "Buenaa tardes, respondo a la solicitud: 1. Transferencias de acreditacion de ha…" at bounding box center [104, 146] width 125 height 54
click at [82, 154] on div "Buenaa tardes, respondo a la solicitud: 1. Transferencias de acreditacion de ha…" at bounding box center [104, 146] width 125 height 54
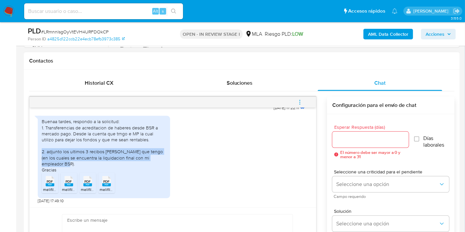
click at [82, 154] on div "Buenaa tardes, respondo a la solicitud: 1. Transferencias de acreditacion de ha…" at bounding box center [104, 146] width 125 height 54
click at [83, 161] on div "Buenaa tardes, respondo a la solicitud: 1. Transferencias de acreditacion de ha…" at bounding box center [104, 146] width 125 height 54
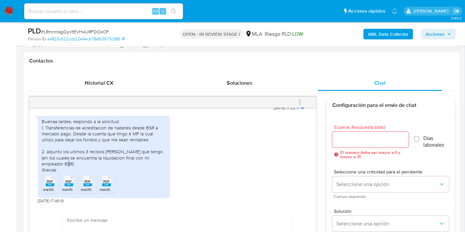
click at [83, 161] on div "Buenaa tardes, respondo a la solicitud: 1. Transferencias de acreditacion de ha…" at bounding box center [104, 146] width 125 height 54
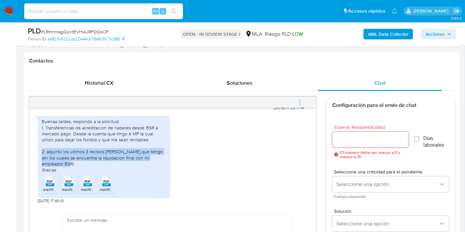
click at [83, 161] on div "Buenaa tardes, respondo a la solicitud: 1. Transferencias de acreditacion de ha…" at bounding box center [104, 146] width 125 height 54
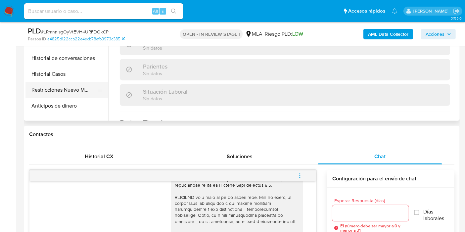
scroll to position [110, 0]
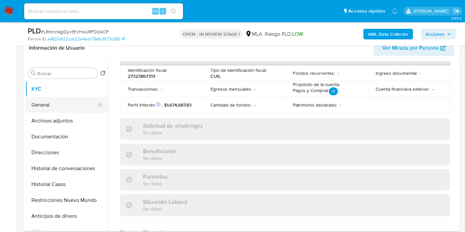
click at [67, 98] on button "General" at bounding box center [63, 105] width 77 height 16
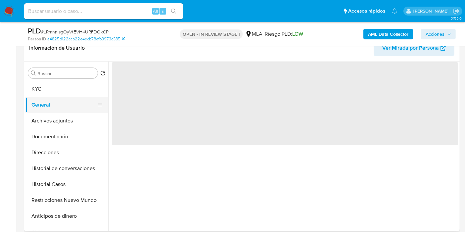
scroll to position [0, 0]
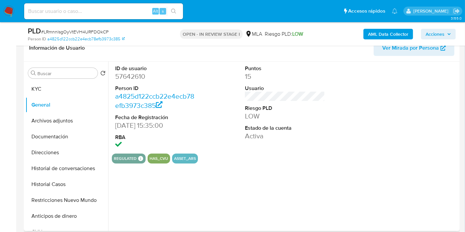
click at [132, 79] on dd "57642610" at bounding box center [155, 76] width 80 height 9
copy dd "57642610"
click at [36, 80] on div "Buscar Volver al orden por defecto KYC General Archivos adjuntos Documentación …" at bounding box center [66, 147] width 83 height 169
click at [39, 85] on button "KYC" at bounding box center [63, 89] width 77 height 16
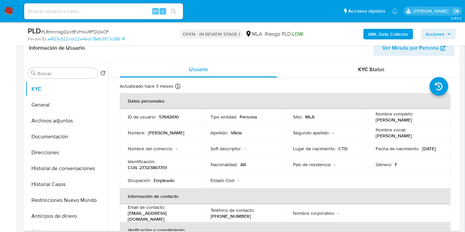
click at [159, 172] on td "Identificación : CUIL 27323867351" at bounding box center [161, 165] width 83 height 16
click at [159, 170] on p "CUIL 27323867351" at bounding box center [147, 168] width 39 height 6
click at [159, 167] on p "CUIL 27323867351" at bounding box center [147, 168] width 39 height 6
copy p "27323867351"
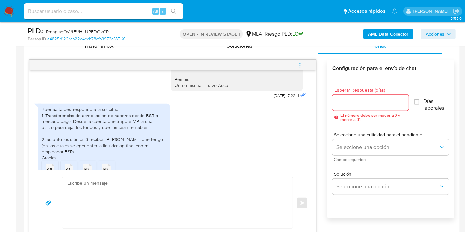
scroll to position [373, 0]
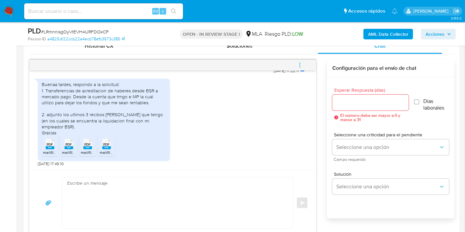
click at [102, 83] on div "Buenaa tardes, respondo a la solicitud: 1. Transferencias de acreditacion de ha…" at bounding box center [104, 108] width 125 height 54
click at [74, 89] on div "Buenaa tardes, respondo a la solicitud: 1. Transferencias de acreditacion de ha…" at bounding box center [104, 108] width 125 height 54
drag, startPoint x: 142, startPoint y: 102, endPoint x: 76, endPoint y: 100, distance: 66.3
click at [76, 100] on div "Buenaa tardes, respondo a la solicitud: 1. Transferencias de acreditacion de ha…" at bounding box center [104, 108] width 125 height 54
click at [74, 92] on div "Buenaa tardes, respondo a la solicitud: 1. Transferencias de acreditacion de ha…" at bounding box center [104, 108] width 125 height 54
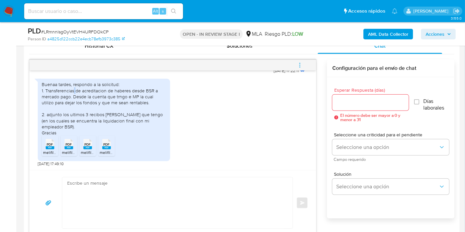
click at [74, 92] on div "Buenaa tardes, respondo a la solicitud: 1. Transferencias de acreditacion de ha…" at bounding box center [104, 108] width 125 height 54
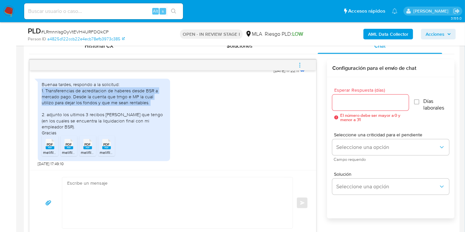
click at [74, 92] on div "Buenaa tardes, respondo a la solicitud: 1. Transferencias de acreditacion de ha…" at bounding box center [104, 108] width 125 height 54
copy div "1. Transferencias de acreditacion de haberes desde BSR a mercado pago. Desde la…"
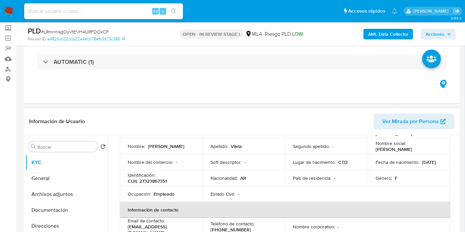
scroll to position [0, 0]
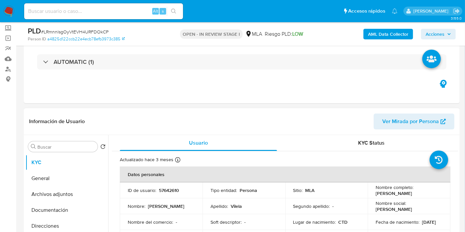
drag, startPoint x: 423, startPoint y: 193, endPoint x: 372, endPoint y: 195, distance: 50.4
click at [372, 195] on td "Nombre completo : Melisa Veronica Vilela" at bounding box center [409, 190] width 83 height 16
copy p "Melisa Veronica Vilela"
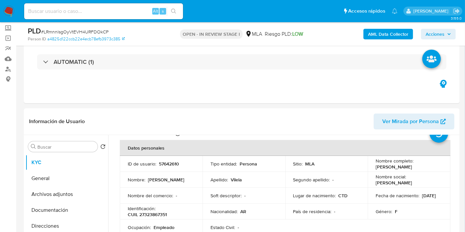
scroll to position [37, 0]
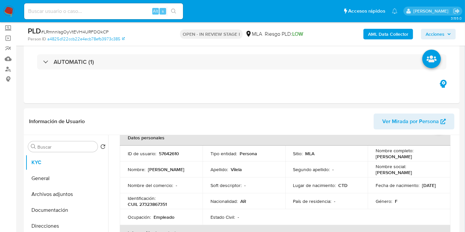
click at [76, 16] on div "Alt s" at bounding box center [103, 11] width 159 height 16
click at [75, 12] on input at bounding box center [103, 11] width 159 height 9
paste input "jhpeY9sKL47EjvBxiH4jFrtq"
type input "jhpeY9sKL47EjvBxiH4jFrtq"
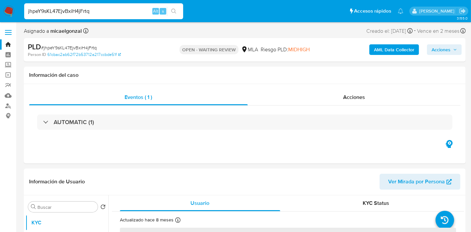
select select "10"
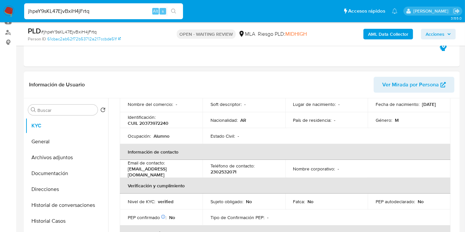
scroll to position [110, 0]
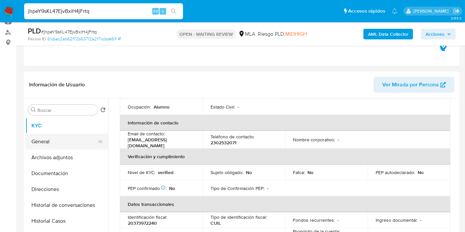
click at [81, 145] on button "General" at bounding box center [63, 142] width 77 height 16
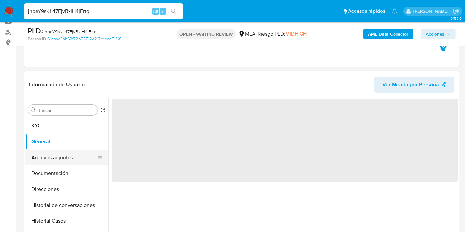
click at [68, 159] on button "Archivos adjuntos" at bounding box center [63, 158] width 77 height 16
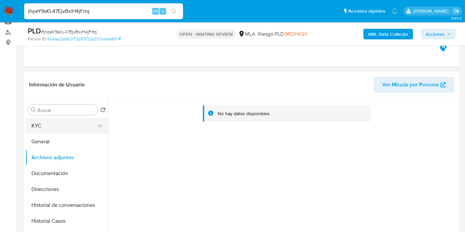
click at [58, 122] on button "KYC" at bounding box center [63, 126] width 77 height 16
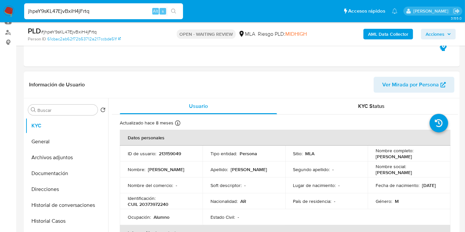
drag, startPoint x: 428, startPoint y: 157, endPoint x: 375, endPoint y: 158, distance: 52.7
click at [376, 158] on div "Nombre completo : Franco Esteban Massara" at bounding box center [409, 154] width 67 height 12
copy p "Franco Esteban Massara"
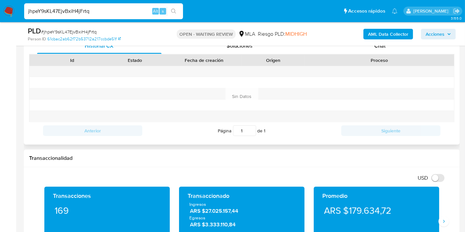
scroll to position [294, 0]
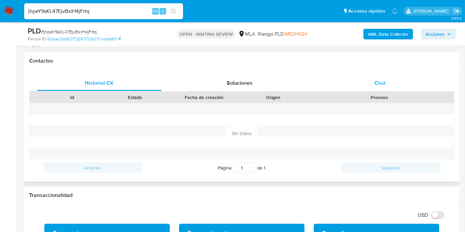
click at [388, 87] on div "Chat" at bounding box center [380, 83] width 125 height 16
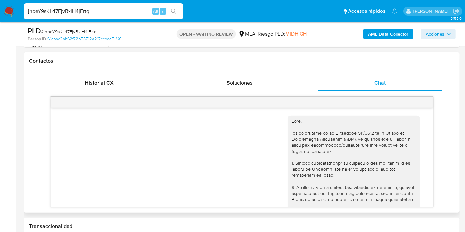
scroll to position [337, 0]
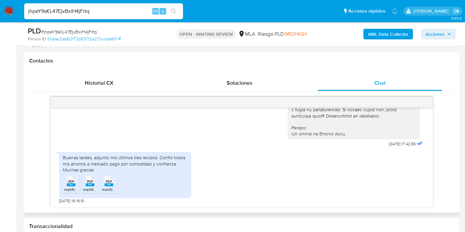
click at [131, 158] on div "Buenas tardes, adjunto mis últimos tres recibos. Confío todos mis ahorros a mer…" at bounding box center [125, 164] width 125 height 18
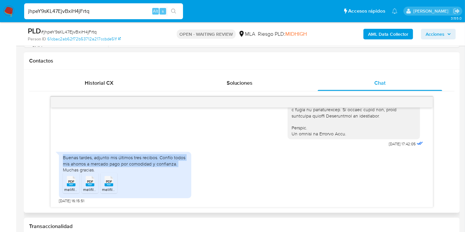
click at [131, 158] on div "Buenas tardes, adjunto mis últimos tres recibos. Confío todos mis ahorros a mer…" at bounding box center [125, 164] width 125 height 18
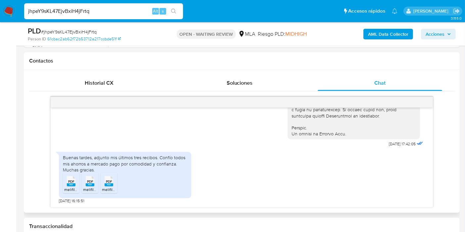
click at [119, 170] on div "Buenas tardes, adjunto mis últimos tres recibos. Confío todos mis ahorros a mer…" at bounding box center [125, 164] width 125 height 18
click at [146, 153] on div "Buenas tardes, adjunto mis últimos tres recibos. Confío todos mis ahorros a mer…" at bounding box center [125, 175] width 132 height 46
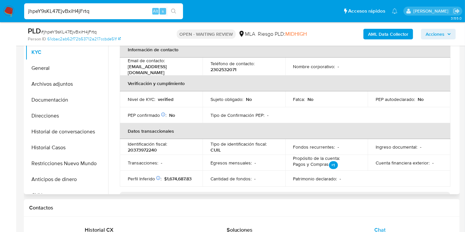
scroll to position [60, 0]
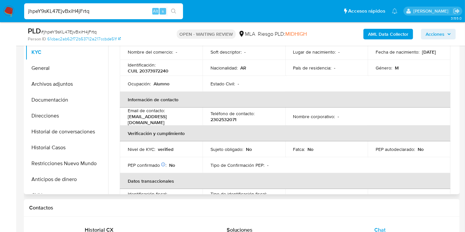
click at [158, 70] on p "CUIL 20373972240" at bounding box center [148, 71] width 41 height 6
copy p "20373972240"
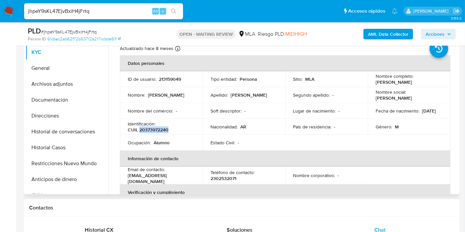
scroll to position [0, 0]
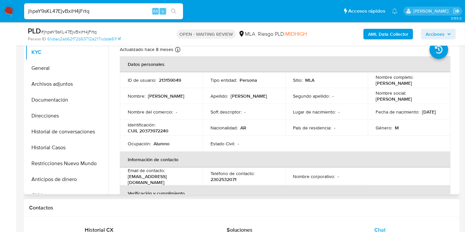
click at [223, 179] on p "2302532071" at bounding box center [224, 180] width 26 height 6
click at [233, 177] on p "2302532071" at bounding box center [224, 180] width 26 height 6
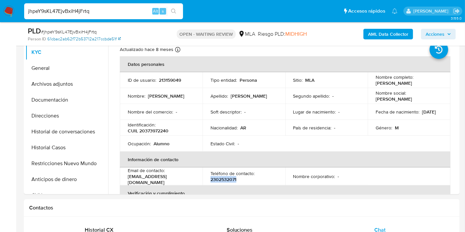
drag, startPoint x: 233, startPoint y: 176, endPoint x: 77, endPoint y: 37, distance: 208.5
click at [77, 37] on link "61cbac2ab62f72b53712a217ccbde51f" at bounding box center [84, 39] width 74 height 6
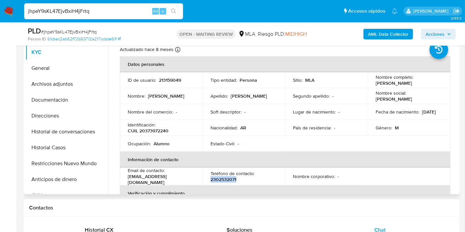
click at [219, 180] on p "2302532071" at bounding box center [224, 180] width 26 height 6
drag, startPoint x: 229, startPoint y: 179, endPoint x: 239, endPoint y: 179, distance: 9.6
click at [233, 179] on p "2302532071" at bounding box center [224, 180] width 26 height 6
drag, startPoint x: 239, startPoint y: 179, endPoint x: 222, endPoint y: 179, distance: 16.9
click at [222, 179] on div "Teléfono de contacto : 2302532071" at bounding box center [244, 177] width 67 height 12
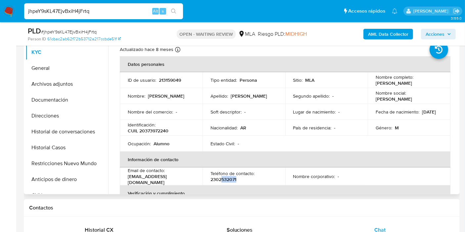
copy p "532071"
click at [147, 132] on p "CUIL 20373972240" at bounding box center [148, 131] width 41 height 6
copy p "20373972240"
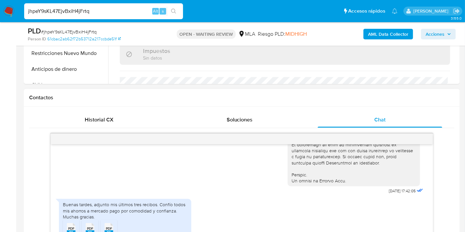
scroll to position [336, 0]
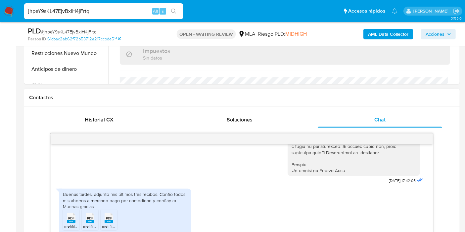
click at [170, 192] on div "Buenas tardes, adjunto mis últimos tres recibos. Confío todos mis ahorros a mer…" at bounding box center [125, 200] width 125 height 18
click at [170, 191] on div "Buenas tardes, adjunto mis últimos tres recibos. Confío todos mis ahorros a mer…" at bounding box center [125, 200] width 125 height 18
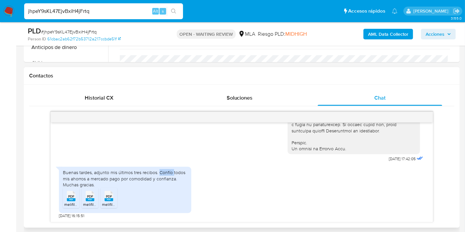
scroll to position [294, 0]
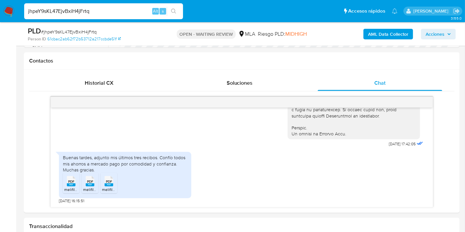
click at [62, 32] on span "# jhpeY9sKL47EjvBxiH4jFrtq" at bounding box center [69, 31] width 56 height 7
copy span "jhpeY9sKL47EjvBxiH4jFrtq"
click at [11, 7] on img at bounding box center [8, 11] width 11 height 11
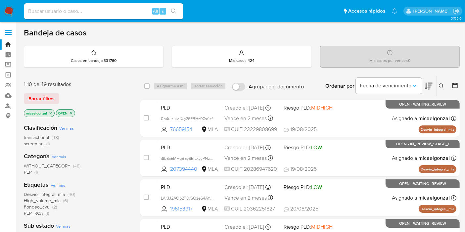
click at [79, 9] on input at bounding box center [103, 11] width 159 height 9
paste input "21zeBNt36X1QnngX44w1emsS"
type input "21zeBNt36X1QnngX44w1emsS"
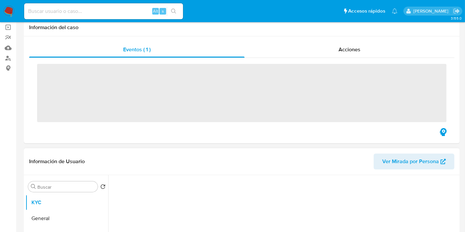
scroll to position [74, 0]
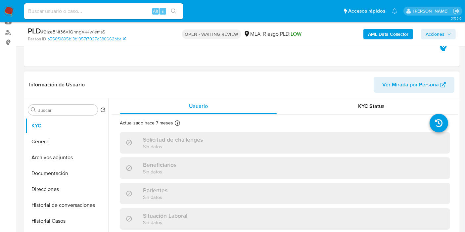
select select "10"
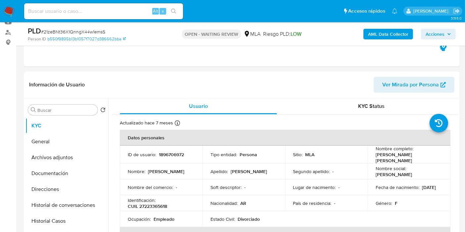
click at [99, 16] on div "Alt s" at bounding box center [103, 11] width 159 height 16
click at [99, 14] on input at bounding box center [103, 11] width 159 height 9
paste input "HQvMG6QRbcQbZlirMwXcEtUd"
type input "HQvMG6QRbcQbZlirMwXcEtUd"
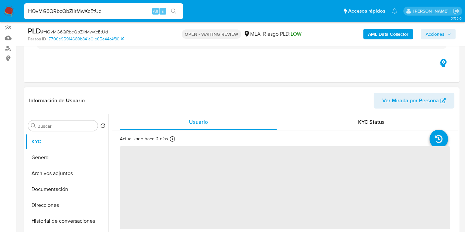
scroll to position [147, 0]
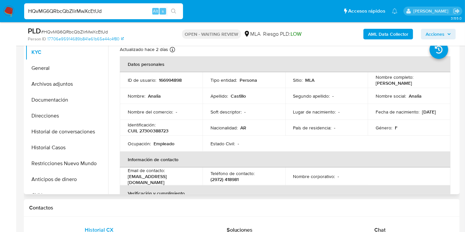
select select "10"
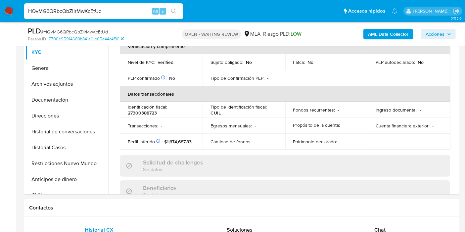
scroll to position [294, 0]
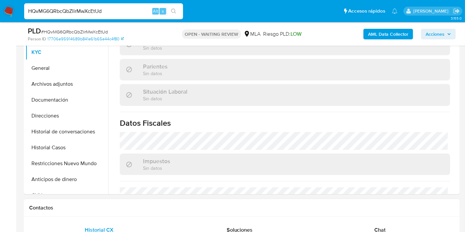
click at [382, 222] on div "Chat" at bounding box center [380, 230] width 125 height 16
click at [378, 229] on span "Chat" at bounding box center [380, 230] width 11 height 8
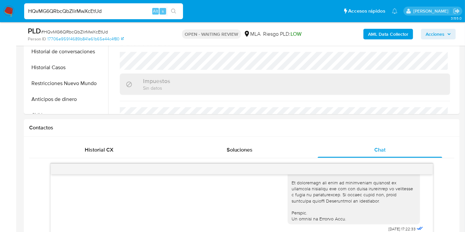
scroll to position [221, 0]
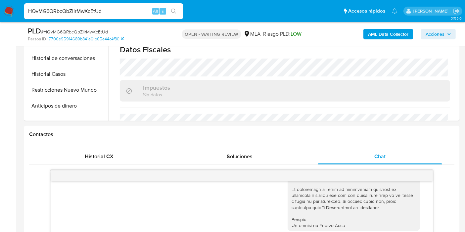
click at [89, 28] on span "# HQvMG6QRbcQbZlirMwXcEtUd" at bounding box center [74, 31] width 67 height 7
copy span "HQvMG6QRbcQbZlirMwXcEtUd"
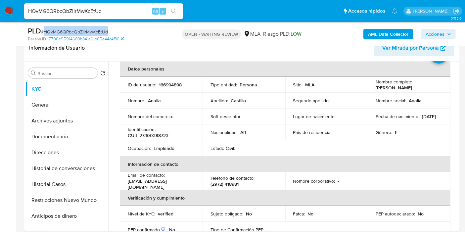
scroll to position [0, 0]
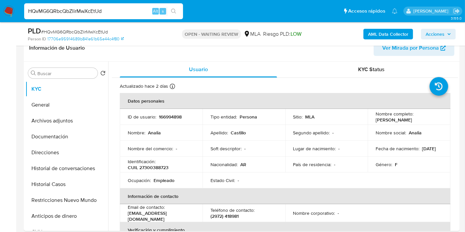
click at [161, 169] on p "CUIL 27300388723" at bounding box center [148, 168] width 41 height 6
copy p "27300388723"
click at [164, 117] on p "166994898" at bounding box center [170, 117] width 23 height 6
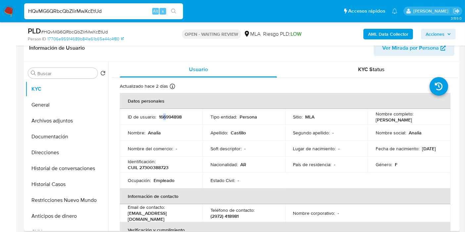
click at [167, 117] on p "166994898" at bounding box center [170, 117] width 23 height 6
drag, startPoint x: 167, startPoint y: 117, endPoint x: 158, endPoint y: 117, distance: 8.6
click at [153, 117] on p "ID de usuario :" at bounding box center [142, 117] width 28 height 6
click at [159, 117] on p "166994898" at bounding box center [170, 117] width 23 height 6
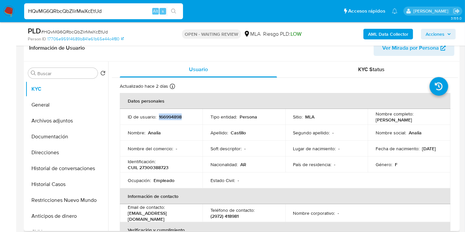
click at [159, 117] on p "166994898" at bounding box center [170, 117] width 23 height 6
copy p "166994898"
click at [56, 151] on button "Direcciones" at bounding box center [63, 153] width 77 height 16
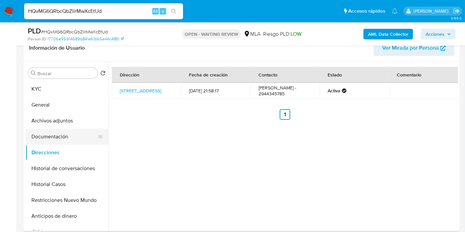
click at [59, 134] on button "Documentación" at bounding box center [63, 137] width 77 height 16
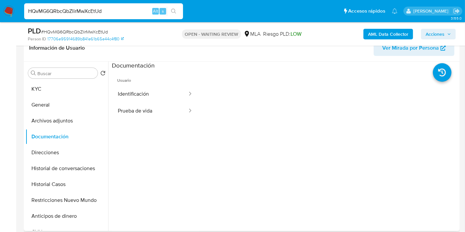
click at [109, 118] on div at bounding box center [283, 147] width 350 height 170
click at [140, 99] on button "Identificación" at bounding box center [150, 94] width 76 height 17
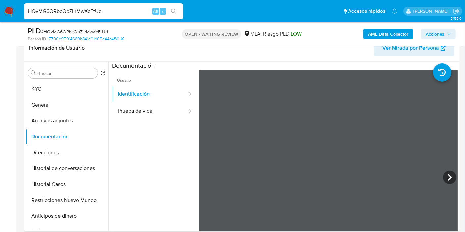
scroll to position [190, 0]
click at [453, 175] on icon at bounding box center [449, 177] width 13 height 13
click at [50, 127] on button "Archivos adjuntos" at bounding box center [63, 121] width 77 height 16
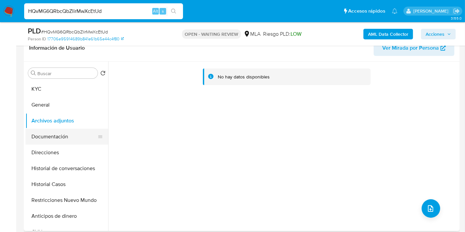
click at [60, 129] on button "Documentación" at bounding box center [63, 137] width 77 height 16
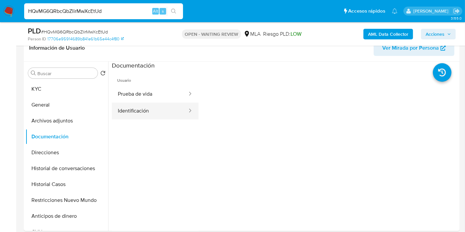
click at [183, 108] on div at bounding box center [188, 111] width 11 height 8
click at [183, 117] on div at bounding box center [188, 111] width 11 height 17
click at [171, 114] on button "Identificación" at bounding box center [150, 111] width 76 height 17
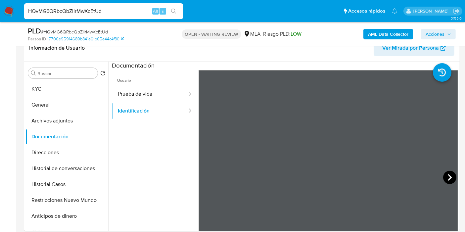
click at [453, 177] on icon at bounding box center [449, 177] width 13 height 13
click at [158, 94] on button "Prueba de vida" at bounding box center [150, 94] width 76 height 17
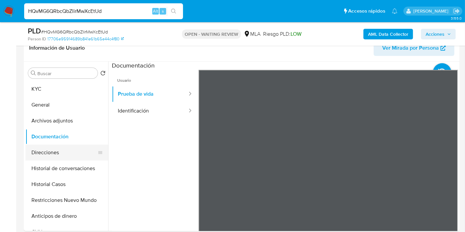
click at [63, 152] on button "Direcciones" at bounding box center [63, 153] width 77 height 16
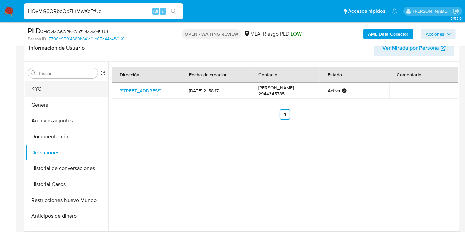
click at [76, 87] on button "KYC" at bounding box center [63, 89] width 77 height 16
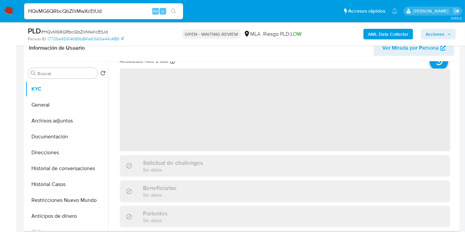
scroll to position [37, 0]
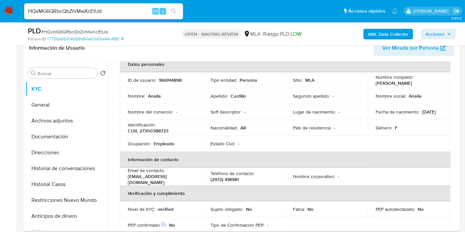
click at [158, 133] on p "CUIL 27300388723" at bounding box center [148, 131] width 41 height 6
copy p "27300388723"
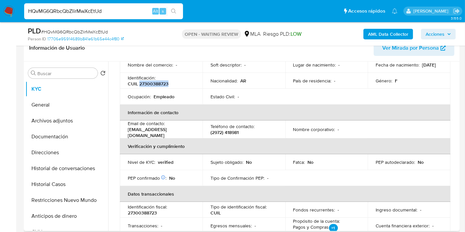
scroll to position [110, 0]
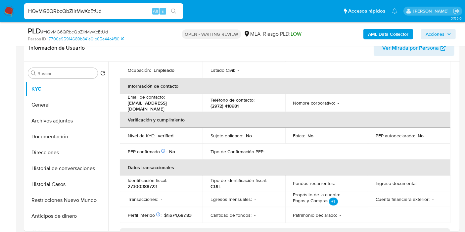
click at [101, 13] on input "HQvMG6QRbcQbZlirMwXcEtUd" at bounding box center [103, 11] width 159 height 9
paste input "176990081"
type input "176990081"
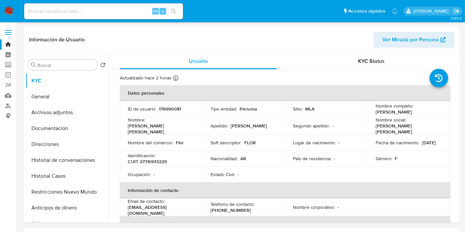
select select "10"
drag, startPoint x: 16, startPoint y: 6, endPoint x: 10, endPoint y: 8, distance: 6.6
click at [10, 8] on nav "Pausado Ver notificaciones Alt s Accesos rápidos Presiona las siguientes teclas…" at bounding box center [232, 11] width 465 height 22
click at [10, 8] on img at bounding box center [8, 11] width 11 height 11
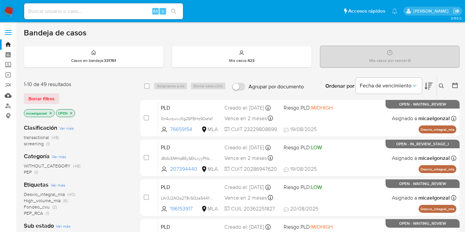
click at [9, 95] on link "Mulan" at bounding box center [39, 95] width 79 height 10
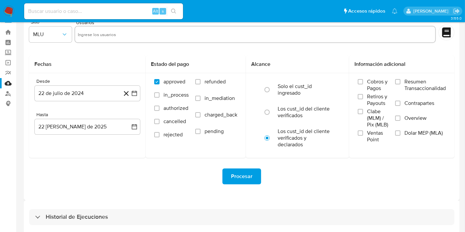
scroll to position [18, 0]
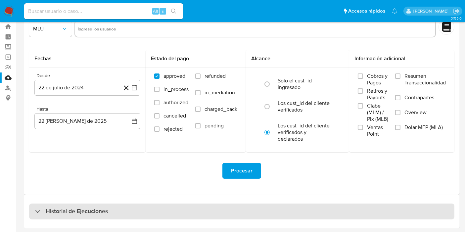
click at [117, 209] on div "Historial de Ejecuciones" at bounding box center [242, 212] width 426 height 16
select select "10"
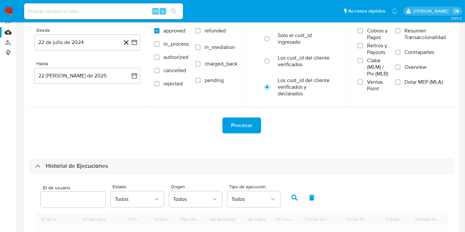
scroll to position [128, 0]
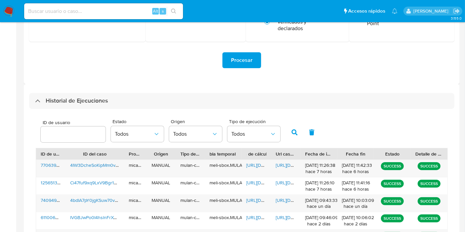
click at [58, 133] on input "number" at bounding box center [73, 134] width 65 height 9
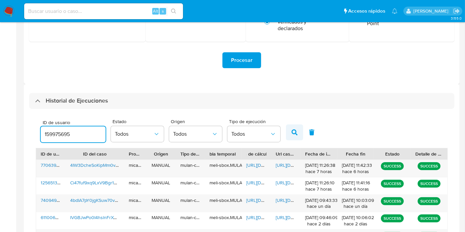
type input "159975695"
click at [286, 134] on button "button" at bounding box center [294, 133] width 17 height 16
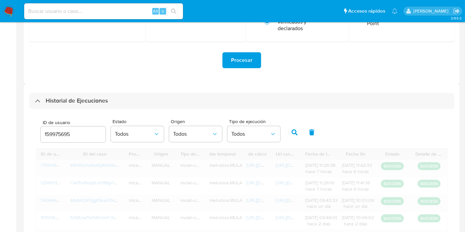
scroll to position [111, 0]
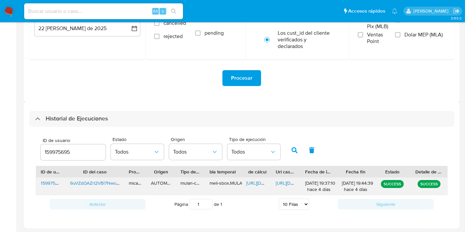
click at [283, 185] on span "[URL][DOMAIN_NAME]" at bounding box center [299, 183] width 46 height 7
click at [10, 13] on img at bounding box center [8, 11] width 11 height 11
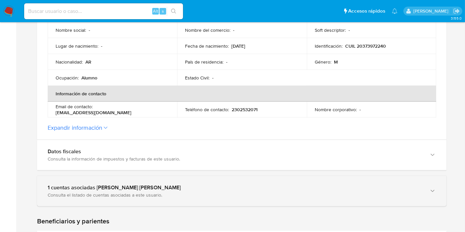
scroll to position [184, 0]
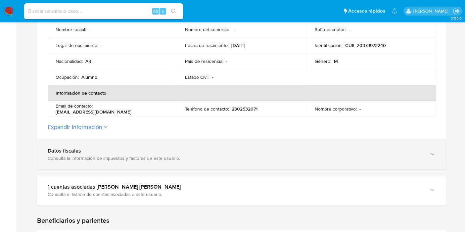
click at [135, 147] on div "Datos fiscales Consulta la información de impuestos y facturas de este usuario." at bounding box center [242, 154] width 410 height 30
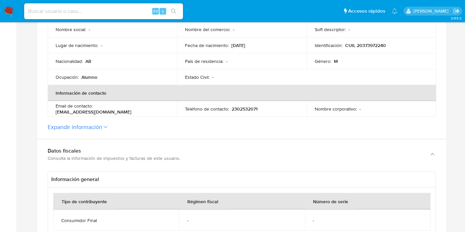
click at [135, 132] on section "ID de la persona : 61cbac2ab62f72b53712a217ccbde51f Datos generales de Franco E…" at bounding box center [242, 16] width 410 height 246
click at [96, 130] on button "Expandir información" at bounding box center [75, 127] width 55 height 7
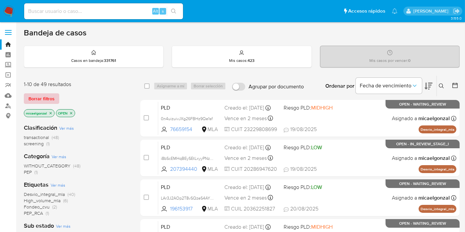
click at [40, 99] on span "Borrar filtros" at bounding box center [41, 98] width 26 height 9
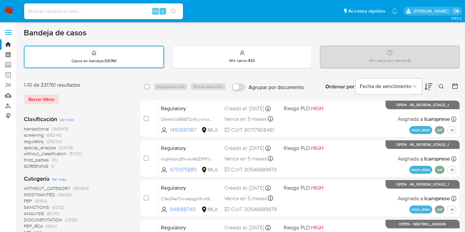
click at [439, 87] on button at bounding box center [442, 87] width 11 height 8
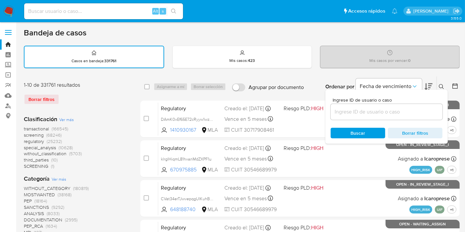
click at [368, 106] on div at bounding box center [387, 112] width 112 height 16
click at [356, 116] on div at bounding box center [387, 112] width 112 height 16
click at [360, 113] on input at bounding box center [387, 112] width 112 height 9
paste input "jhpeY9sKL47EjvBxiH4jFrtq"
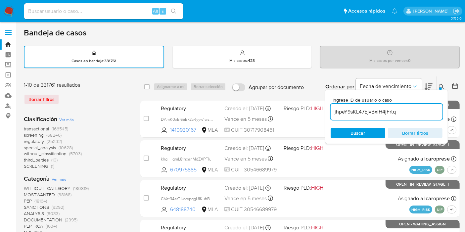
type input "jhpeY9sKL47EjvBxiH4jFrtq"
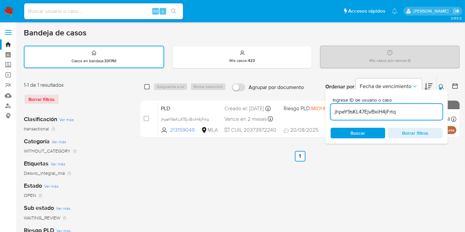
click at [144, 87] on input "checkbox" at bounding box center [146, 86] width 5 height 5
checkbox input "true"
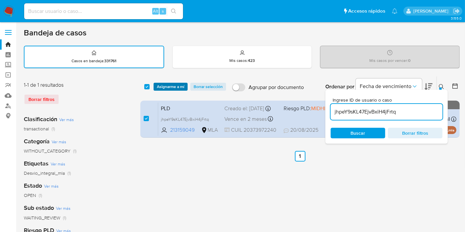
click at [158, 84] on span "Asignarme a mí" at bounding box center [170, 86] width 27 height 7
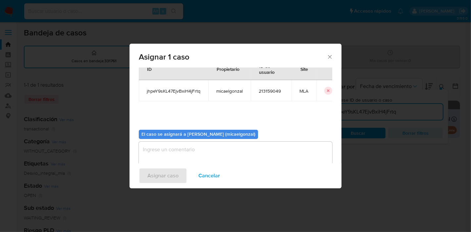
scroll to position [34, 0]
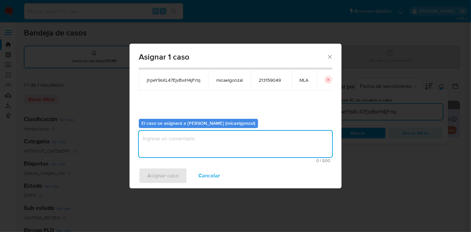
click at [210, 139] on textarea "assign-modal" at bounding box center [235, 144] width 193 height 26
click at [177, 176] on span "Asignar caso" at bounding box center [162, 176] width 31 height 15
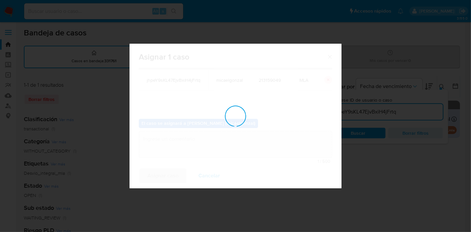
checkbox input "false"
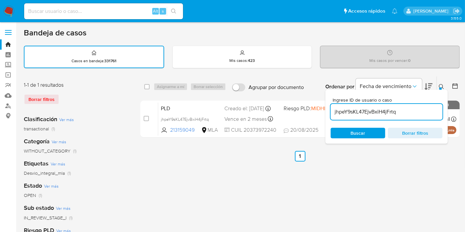
click at [107, 16] on div "Alt s" at bounding box center [103, 11] width 159 height 16
click at [107, 14] on input at bounding box center [103, 11] width 159 height 9
paste input "jhpeY9sKL47EjvBxiH4jFrtq"
type input "jhpeY9sKL47EjvBxiH4jFrtq"
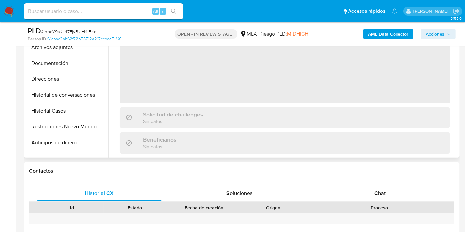
scroll to position [74, 0]
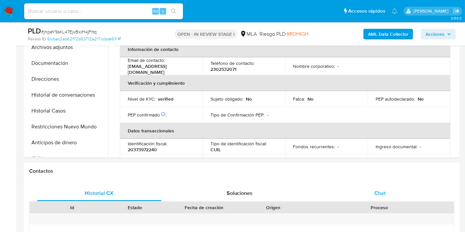
click at [381, 185] on div "Chat" at bounding box center [380, 193] width 125 height 16
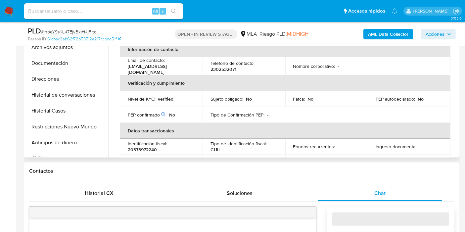
select select "10"
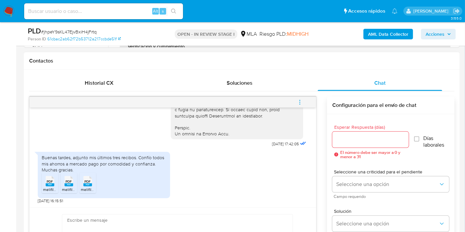
scroll to position [336, 0]
drag, startPoint x: 138, startPoint y: 202, endPoint x: 123, endPoint y: 212, distance: 18.6
click at [136, 204] on div "18/08/2025 17:42:05 Buenas tardes, adjunto mis últimos tres recibos. Confío tod…" at bounding box center [172, 158] width 287 height 100
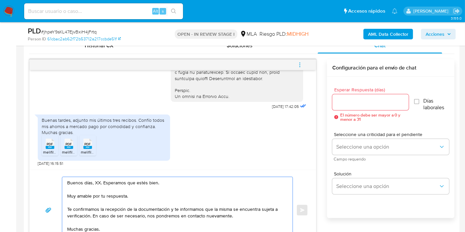
scroll to position [368, 0]
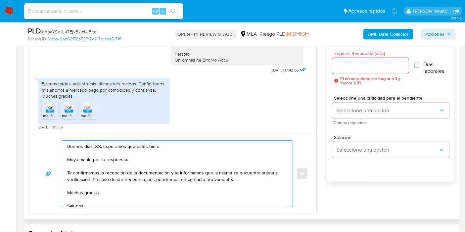
click at [97, 143] on textarea "Buenos días, XX. Esperamos que estés bien. Muy amable por tu respuesta. Te conf…" at bounding box center [175, 174] width 217 height 66
click at [104, 157] on textarea "Buenos días, Franco. Esperamos que estés bien. Muy amable por tu respuesta. Te …" at bounding box center [175, 174] width 217 height 66
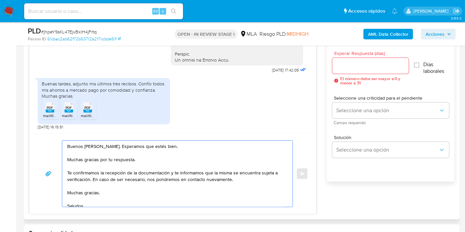
click at [65, 174] on div "Buenos días, Franco. Esperamos que estés bien. Muchas gracias por tu respuesta.…" at bounding box center [175, 174] width 227 height 66
click at [68, 173] on div "Buenos días, Franco. Esperamos que estés bien. Muchas gracias por tu respuesta.…" at bounding box center [175, 174] width 227 height 66
click at [68, 173] on textarea "Buenos días, Franco. Esperamos que estés bien. Muchas gracias por tu respuesta.…" at bounding box center [175, 174] width 217 height 66
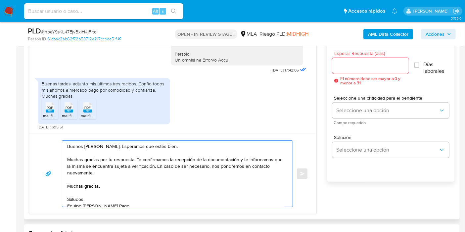
drag, startPoint x: 243, startPoint y: 160, endPoint x: 246, endPoint y: 192, distance: 32.9
click at [246, 192] on textarea "Buenos días, Franco. Esperamos que estés bien. Muchas gracias por tu respuesta.…" at bounding box center [175, 174] width 217 height 66
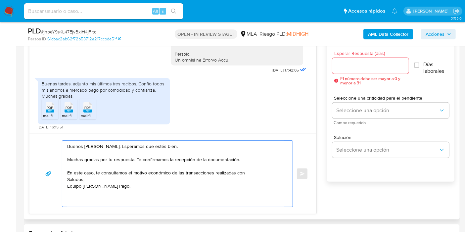
click at [220, 176] on textarea "Buenos días, Franco. Esperamos que estés bien. Muchas gracias por tu respuesta.…" at bounding box center [175, 174] width 217 height 66
click at [180, 172] on textarea "Buenos días, Franco. Esperamos que estés bien. Muchas gracias por tu respuesta.…" at bounding box center [175, 174] width 217 height 66
drag, startPoint x: 124, startPoint y: 179, endPoint x: 227, endPoint y: 171, distance: 103.0
click at [130, 178] on textarea "Buenos días, Franco. Esperamos que estés bien. Muchas gracias por tu respuesta.…" at bounding box center [175, 174] width 217 height 66
drag, startPoint x: 229, startPoint y: 170, endPoint x: 242, endPoint y: 171, distance: 13.3
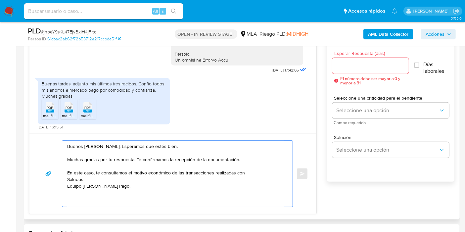
click at [230, 170] on textarea "Buenos días, Franco. Esperamos que estés bien. Muchas gracias por tu respuesta.…" at bounding box center [175, 174] width 217 height 66
click at [259, 171] on textarea "Buenos días, Franco. Esperamos que estés bien. Muchas gracias por tu respuesta.…" at bounding box center [175, 174] width 217 height 66
paste textarea "27346329039"
click at [245, 171] on textarea "Buenos días, Franco. Esperamos que estés bien. Muchas gracias por tu respuesta.…" at bounding box center [175, 174] width 217 height 66
paste textarea "Virginia Pinares Kistner"
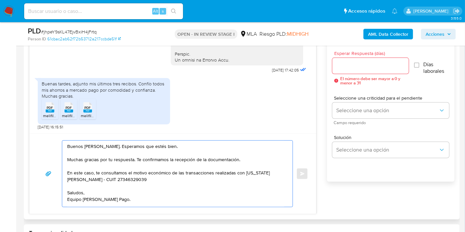
click at [258, 184] on textarea "Buenos días, Franco. Esperamos que estés bien. Muchas gracias por tu respuesta.…" at bounding box center [175, 174] width 217 height 66
click at [247, 181] on textarea "Buenos días, Franco. Esperamos que estés bien. Muchas gracias por tu respuesta.…" at bounding box center [175, 174] width 217 height 66
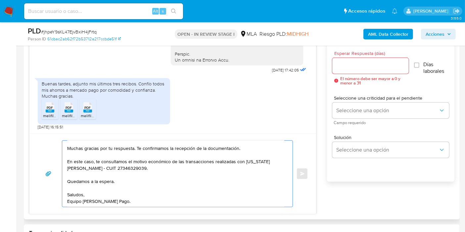
click at [139, 204] on textarea "Buenos días, Franco. Esperamos que estés bien. Muchas gracias por tu respuesta.…" at bounding box center [175, 174] width 217 height 66
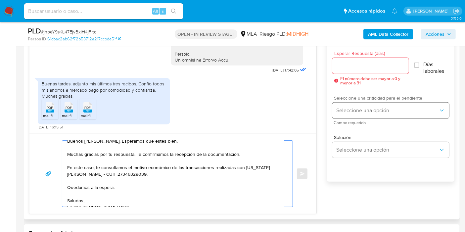
scroll to position [0, 0]
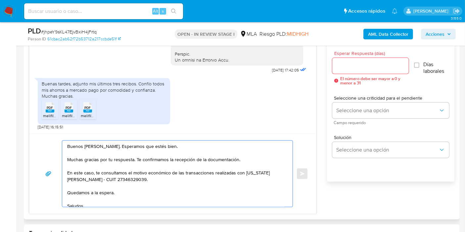
type textarea "Buenos días, Franco. Esperamos que estés bien. Muchas gracias por tu respuesta.…"
click at [374, 70] on div at bounding box center [370, 66] width 76 height 16
click at [376, 67] on input "Esperar Respuesta (días)" at bounding box center [370, 66] width 76 height 9
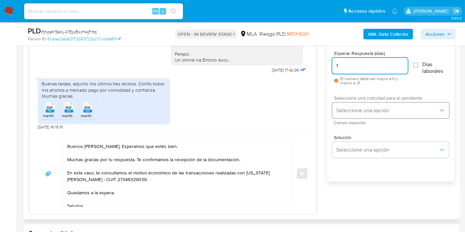
type input "1"
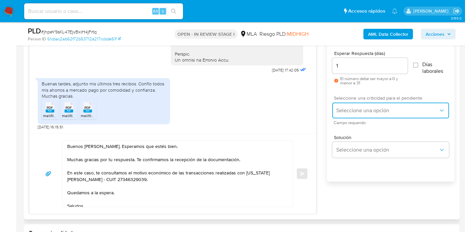
click at [361, 117] on button "Seleccione una opción" at bounding box center [390, 111] width 117 height 16
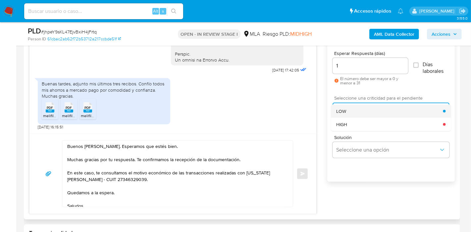
click at [362, 111] on div "LOW" at bounding box center [389, 111] width 107 height 13
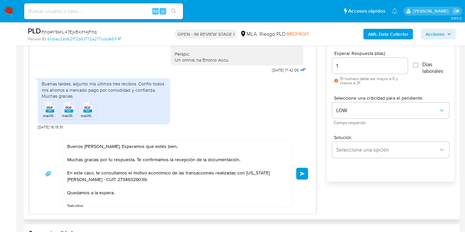
click at [297, 176] on button "Enviar" at bounding box center [302, 174] width 12 height 12
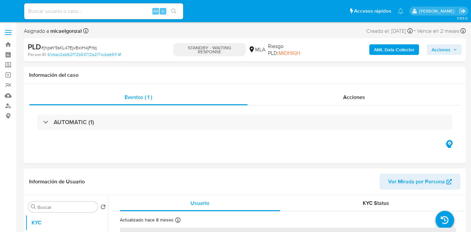
select select "10"
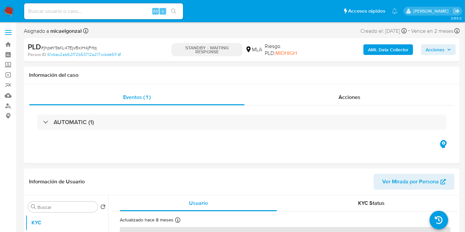
click at [5, 8] on img at bounding box center [8, 11] width 11 height 11
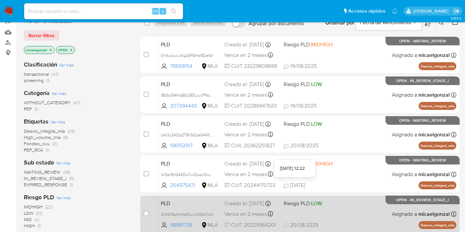
scroll to position [74, 0]
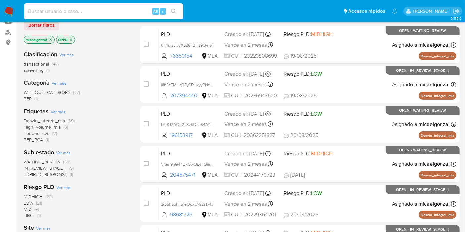
click at [64, 13] on input at bounding box center [103, 11] width 159 height 9
paste input "m5FXec5uOfuOPmZl15N7McpQ"
type input "m5FXec5uOfuOPmZl15N7McpQ"
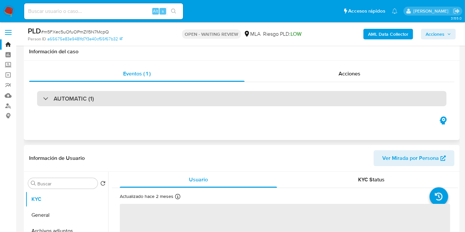
scroll to position [74, 0]
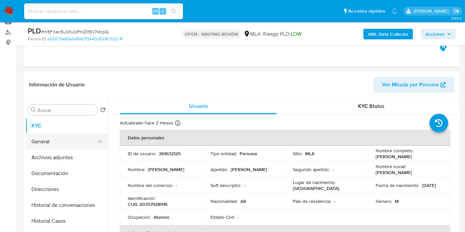
select select "10"
click at [76, 143] on button "General" at bounding box center [63, 142] width 77 height 16
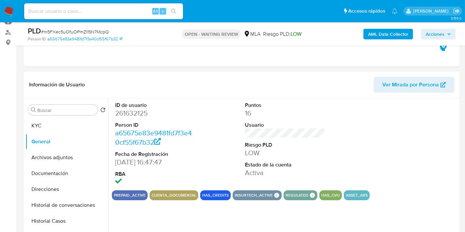
click at [132, 115] on dd "261632125" at bounding box center [155, 113] width 80 height 9
copy dd "261632125"
click at [61, 126] on button "KYC" at bounding box center [63, 126] width 77 height 16
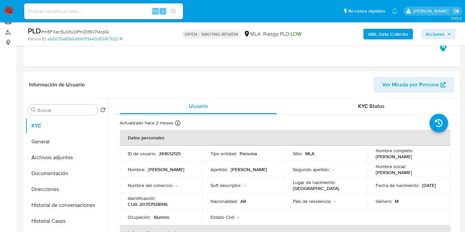
click at [154, 207] on p "CUIL 20357928916" at bounding box center [148, 204] width 40 height 6
copy p "20357928916"
click at [53, 189] on button "Direcciones" at bounding box center [63, 189] width 77 height 16
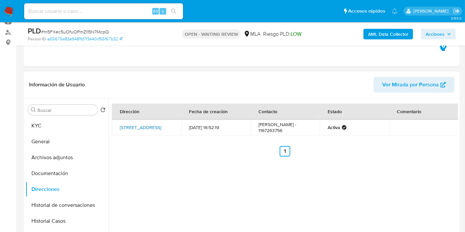
drag, startPoint x: 116, startPoint y: 122, endPoint x: 130, endPoint y: 133, distance: 17.8
click at [130, 133] on td "[STREET_ADDRESS]" at bounding box center [146, 128] width 69 height 16
copy link "[STREET_ADDRESS]"
click at [76, 174] on button "Documentación" at bounding box center [63, 174] width 77 height 16
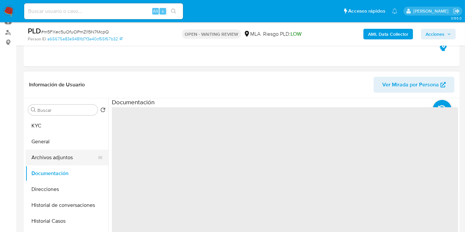
click at [79, 153] on button "Archivos adjuntos" at bounding box center [63, 158] width 77 height 16
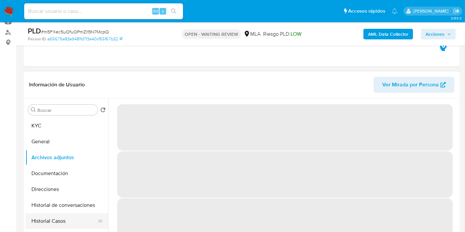
click at [47, 222] on button "Historial Casos" at bounding box center [63, 221] width 77 height 16
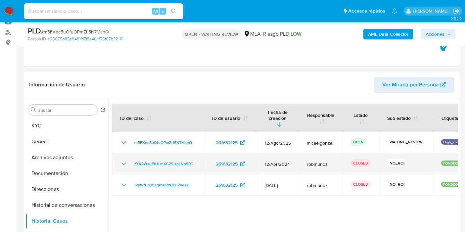
click at [125, 153] on td "zYX2WxuE6JLmXC29UpLNpSRT" at bounding box center [158, 163] width 92 height 21
click at [124, 160] on icon "Mostrar/Ocultar" at bounding box center [124, 164] width 8 height 8
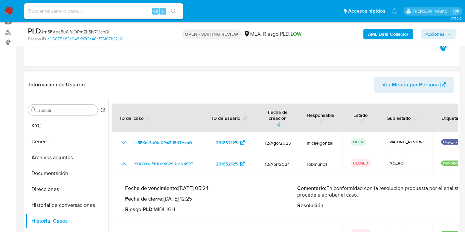
scroll to position [110, 0]
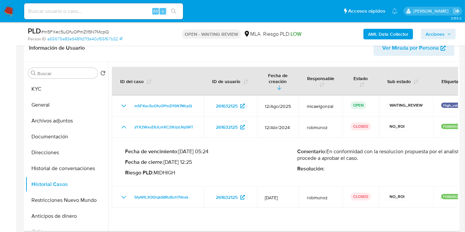
click at [173, 159] on p "Fecha de cierre : [DATE] 12:25" at bounding box center [211, 162] width 172 height 7
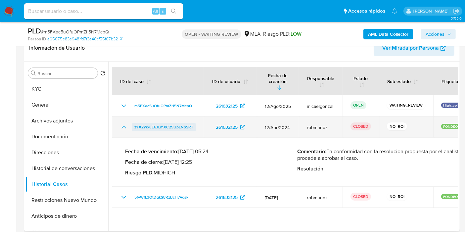
click at [153, 123] on span "zYX2WxuE6JLmXC29UpLNpSRT" at bounding box center [163, 127] width 59 height 8
drag, startPoint x: 124, startPoint y: 127, endPoint x: 123, endPoint y: 123, distance: 3.7
click at [124, 126] on td "zYX2WxuE6JLmXC29UpLNpSRT" at bounding box center [158, 127] width 92 height 21
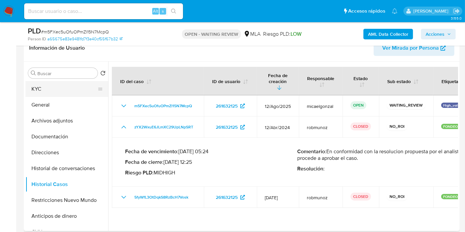
drag, startPoint x: 123, startPoint y: 121, endPoint x: 80, endPoint y: 95, distance: 49.5
click at [123, 123] on icon "Mostrar/Ocultar" at bounding box center [124, 127] width 8 height 8
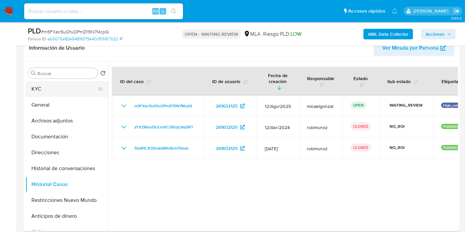
click at [74, 88] on button "KYC" at bounding box center [63, 89] width 77 height 16
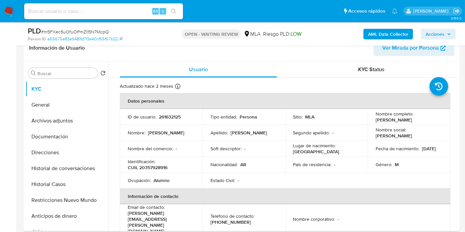
click at [154, 170] on p "CUIL 20357928916" at bounding box center [148, 168] width 40 height 6
copy p "20357928916"
drag, startPoint x: 11, startPoint y: 10, endPoint x: 13, endPoint y: 6, distance: 5.1
click at [11, 10] on img at bounding box center [8, 11] width 11 height 11
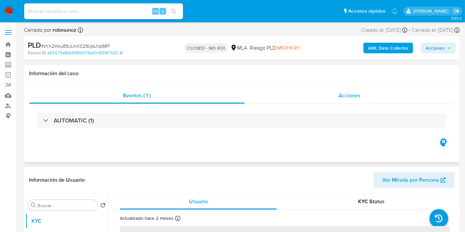
click at [330, 97] on div "Acciones" at bounding box center [350, 96] width 210 height 16
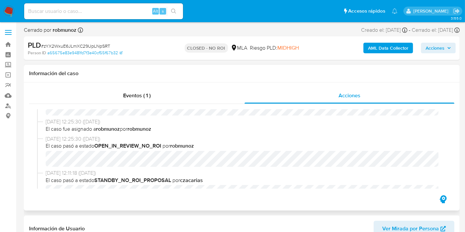
select select "10"
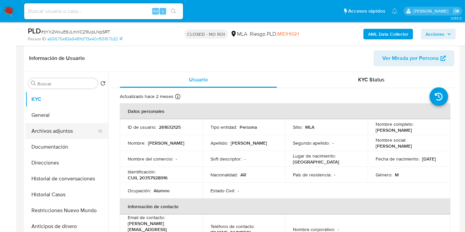
click at [69, 131] on button "Archivos adjuntos" at bounding box center [63, 131] width 77 height 16
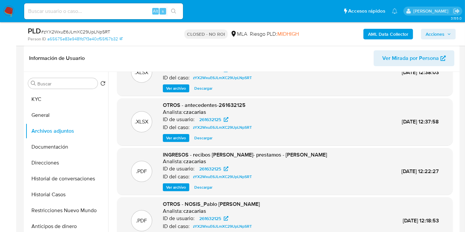
scroll to position [56, 0]
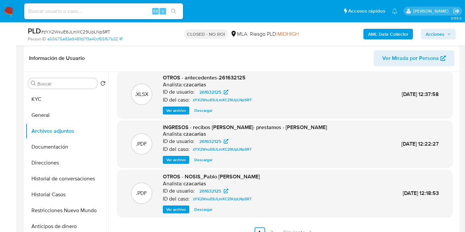
click at [176, 158] on span "Ver archivo" at bounding box center [176, 160] width 20 height 7
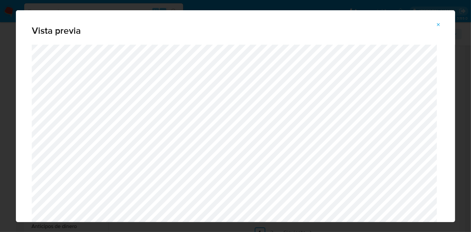
click at [0, 124] on div "Vista previa" at bounding box center [235, 116] width 471 height 232
click at [442, 23] on button "Attachment preview" at bounding box center [438, 25] width 15 height 11
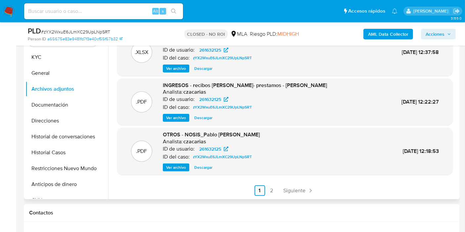
scroll to position [221, 0]
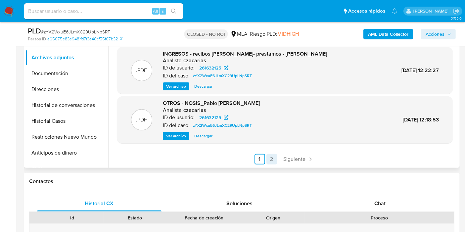
click at [275, 162] on link "2" at bounding box center [272, 159] width 11 height 11
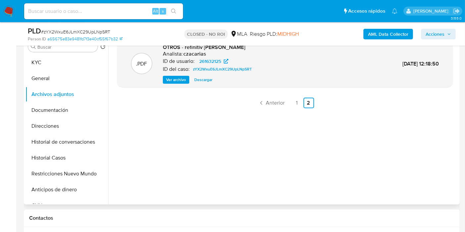
scroll to position [110, 0]
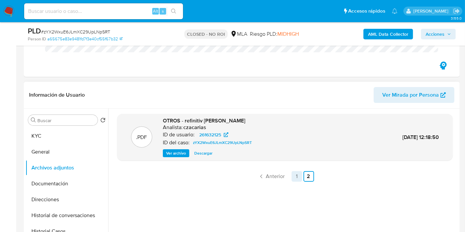
click at [294, 177] on link "1" at bounding box center [297, 176] width 11 height 11
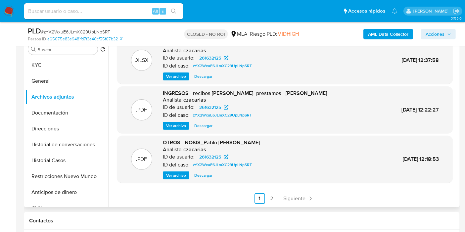
scroll to position [184, 0]
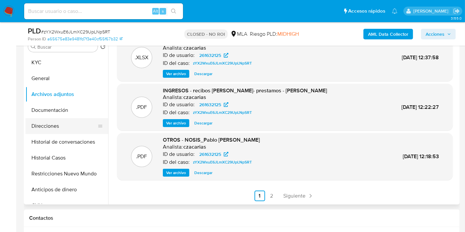
drag, startPoint x: 55, startPoint y: 161, endPoint x: 49, endPoint y: 132, distance: 29.6
click at [54, 161] on button "Historial Casos" at bounding box center [66, 158] width 83 height 16
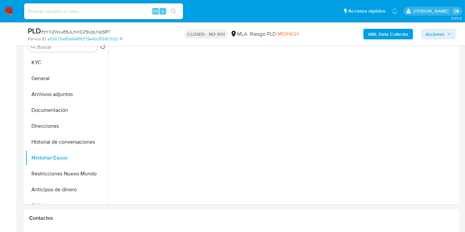
scroll to position [0, 0]
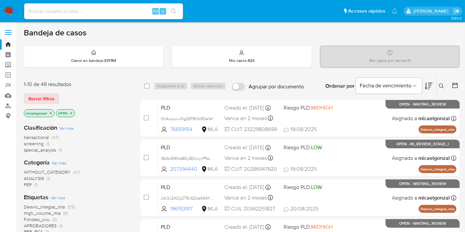
click at [8, 6] on img at bounding box center [8, 11] width 11 height 11
click at [40, 149] on span "special_analysis" at bounding box center [40, 150] width 32 height 7
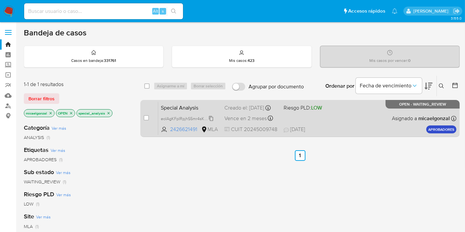
click at [208, 119] on span "eoIAgKFpIRpjhS5mr4sKNvWM" at bounding box center [188, 118] width 55 height 7
click at [201, 120] on span "eoIAgKFpIRpjhS5mr4sKNvWM" at bounding box center [188, 118] width 55 height 7
click at [245, 117] on div "Vence en 2 meses Vence el [DATE] 13:00:47" at bounding box center [252, 118] width 54 height 9
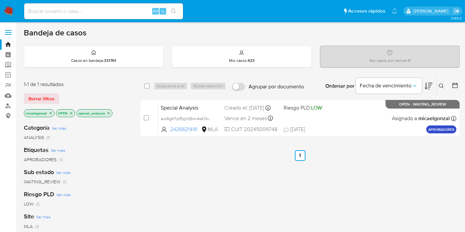
click at [15, 12] on nav "Pausado Ver notificaciones Alt s Accesos rápidos Presiona las siguientes teclas…" at bounding box center [232, 11] width 465 height 22
click at [2, 5] on nav "Pausado Ver notificaciones Alt s Accesos rápidos Presiona las siguientes teclas…" at bounding box center [232, 11] width 465 height 22
click at [4, 12] on img at bounding box center [8, 11] width 11 height 11
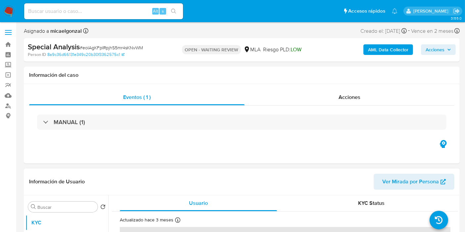
select select "10"
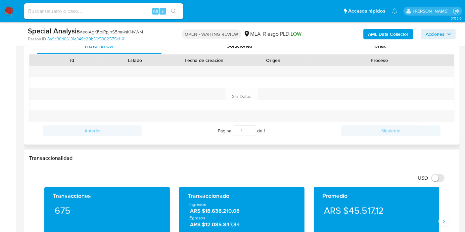
scroll to position [257, 0]
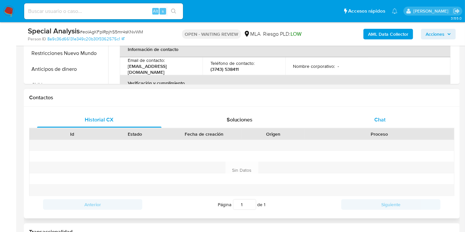
click at [382, 116] on span "Chat" at bounding box center [380, 120] width 11 height 8
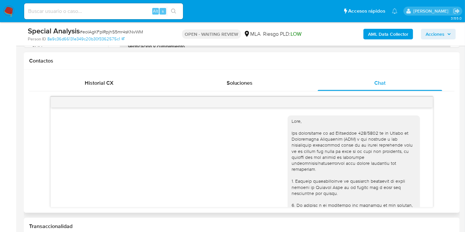
scroll to position [552, 0]
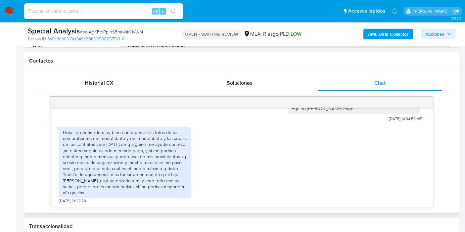
click at [143, 157] on div "Hola , no entiendo muy bien como enviar las fotos de los comprobantes del monot…" at bounding box center [125, 162] width 125 height 66
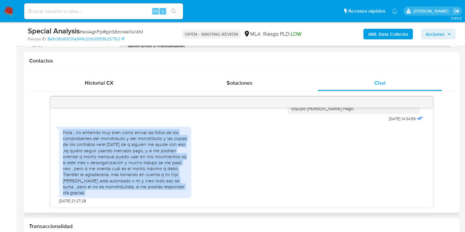
click at [143, 157] on div "Hola , no entiendo muy bien como enviar las fotos de los comprobantes del monot…" at bounding box center [125, 162] width 125 height 66
click at [147, 156] on div "Hola , no entiendo muy bien como enviar las fotos de los comprobantes del monot…" at bounding box center [125, 162] width 125 height 66
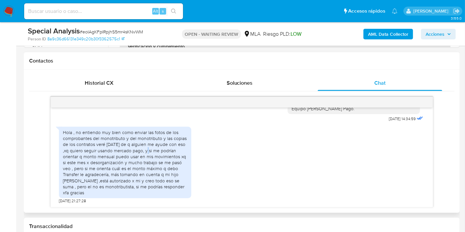
click at [147, 156] on div "Hola , no entiendo muy bien como enviar las fotos de los comprobantes del monot…" at bounding box center [125, 162] width 125 height 66
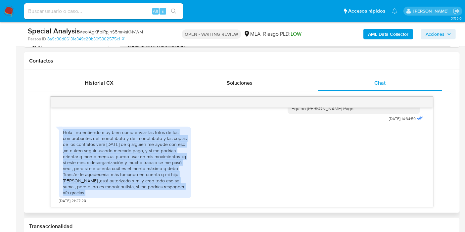
click at [147, 156] on div "Hola , no entiendo muy bien como enviar las fotos de los comprobantes del monot…" at bounding box center [125, 162] width 125 height 66
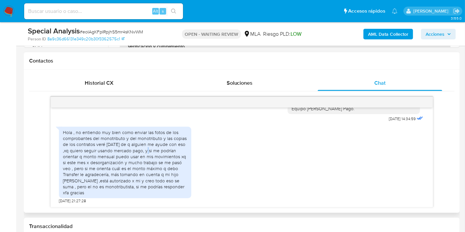
click at [147, 156] on div "Hola , no entiendo muy bien como enviar las fotos de los comprobantes del monot…" at bounding box center [125, 162] width 125 height 66
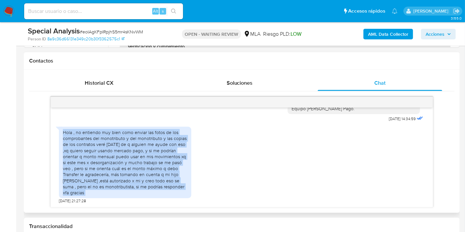
click at [147, 156] on div "Hola , no entiendo muy bien como enviar las fotos de los comprobantes del monot…" at bounding box center [125, 162] width 125 height 66
click at [152, 175] on div "Hola , no entiendo muy bien como enviar las fotos de los comprobantes del monot…" at bounding box center [125, 162] width 125 height 66
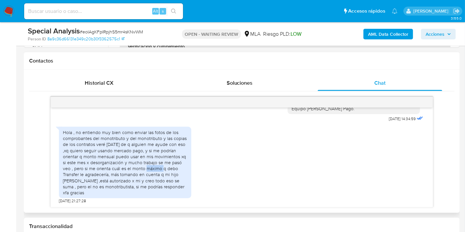
click at [152, 175] on div "Hola , no entiendo muy bien como enviar las fotos de los comprobantes del monot…" at bounding box center [125, 162] width 125 height 66
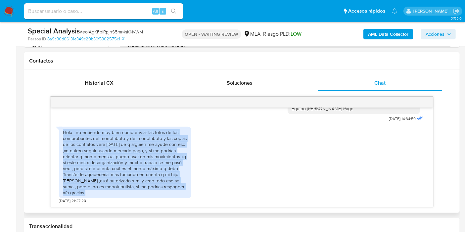
click at [152, 175] on div "Hola , no entiendo muy bien como enviar las fotos de los comprobantes del monot…" at bounding box center [125, 162] width 125 height 66
click at [155, 170] on div "Hola , no entiendo muy bien como enviar las fotos de los comprobantes del monot…" at bounding box center [125, 162] width 125 height 66
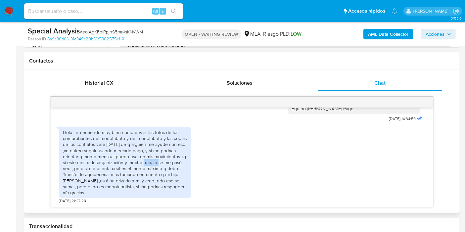
click at [155, 170] on div "Hola , no entiendo muy bien como enviar las fotos de los comprobantes del monot…" at bounding box center [125, 162] width 125 height 66
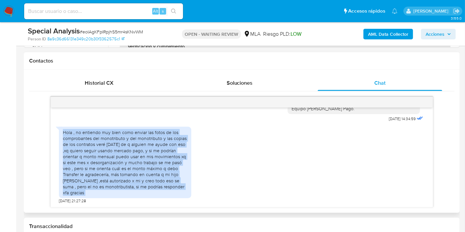
click at [155, 170] on div "Hola , no entiendo muy bien como enviar las fotos de los comprobantes del monot…" at bounding box center [125, 162] width 125 height 66
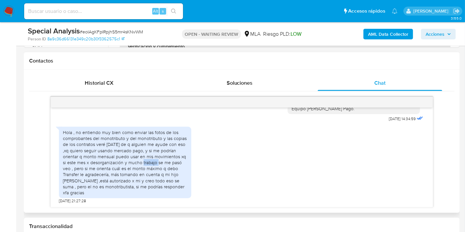
click at [155, 170] on div "Hola , no entiendo muy bien como enviar las fotos de los comprobantes del monot…" at bounding box center [125, 162] width 125 height 66
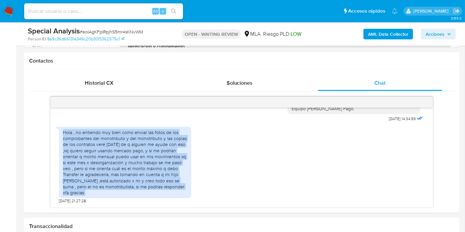
drag, startPoint x: 155, startPoint y: 170, endPoint x: 0, endPoint y: 28, distance: 209.6
click at [150, 168] on div "Hola , no entiendo muy bien como enviar las fotos de los comprobantes del monot…" at bounding box center [125, 162] width 125 height 66
click at [4, 8] on img at bounding box center [8, 11] width 11 height 11
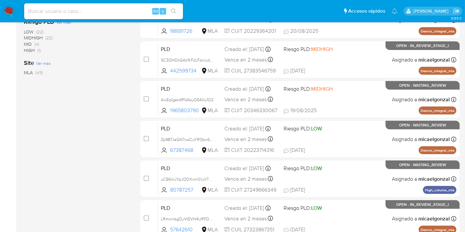
scroll to position [110, 0]
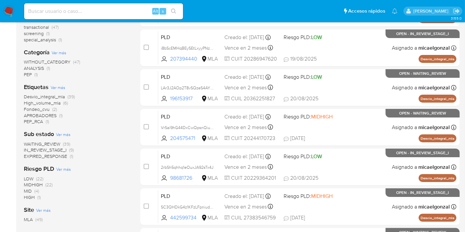
click at [9, 9] on img at bounding box center [8, 11] width 11 height 11
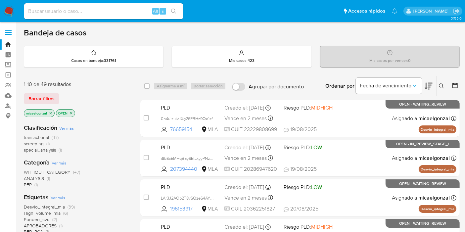
click at [42, 144] on span "screening" at bounding box center [34, 143] width 20 height 7
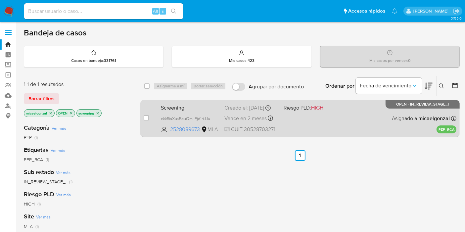
click at [183, 116] on div "Screening ckk5isXuv5euOmLEjd1riJJu 2528089673 MLA Riesgo PLD: HIGH Creado el: 1…" at bounding box center [307, 118] width 298 height 33
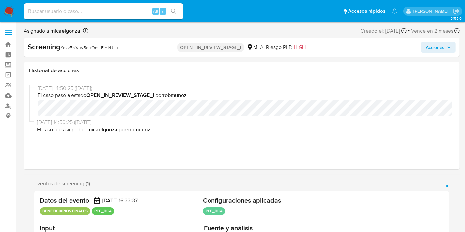
select select "10"
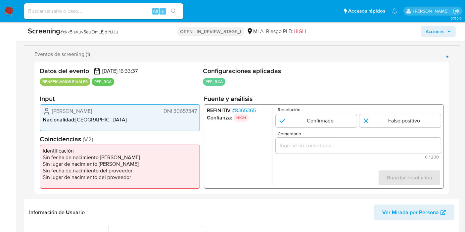
scroll to position [110, 0]
click at [92, 110] on span "[PERSON_NAME]" at bounding box center [72, 112] width 40 height 7
click at [248, 110] on span "# 8365365" at bounding box center [244, 111] width 24 height 7
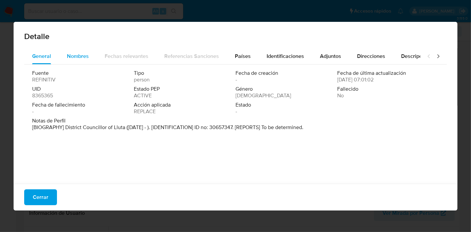
click at [73, 60] on span "Nombres" at bounding box center [78, 56] width 22 height 8
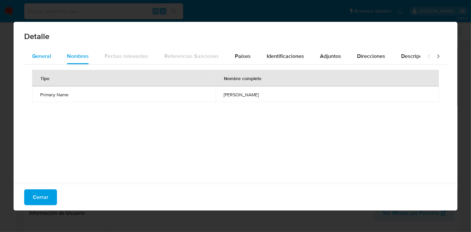
click at [41, 57] on span "General" at bounding box center [41, 56] width 19 height 8
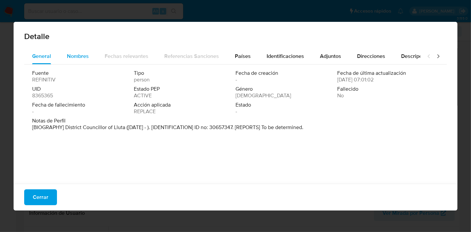
click at [69, 57] on span "Nombres" at bounding box center [78, 56] width 22 height 8
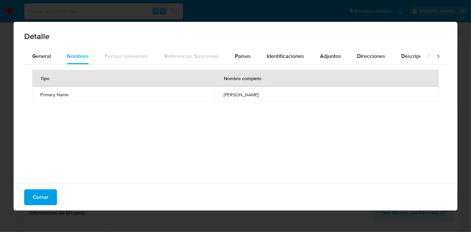
click at [0, 105] on div "Detalle General Nombres Fechas relevantes Referencias Sanciones Países Identifi…" at bounding box center [235, 116] width 471 height 232
click at [32, 192] on button "Cerrar" at bounding box center [40, 197] width 33 height 16
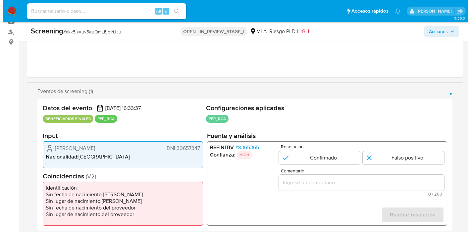
scroll to position [74, 0]
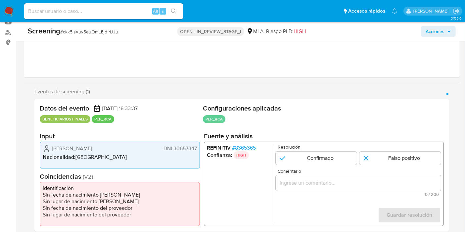
drag, startPoint x: 259, startPoint y: 152, endPoint x: 238, endPoint y: 151, distance: 20.6
click at [238, 151] on li "Confianza: HIGH" at bounding box center [238, 155] width 63 height 8
click at [266, 146] on li "REFINITIV # 8365365" at bounding box center [238, 148] width 63 height 7
drag, startPoint x: 262, startPoint y: 146, endPoint x: 237, endPoint y: 147, distance: 24.5
click at [237, 147] on li "REFINITIV # 8365365" at bounding box center [238, 148] width 63 height 7
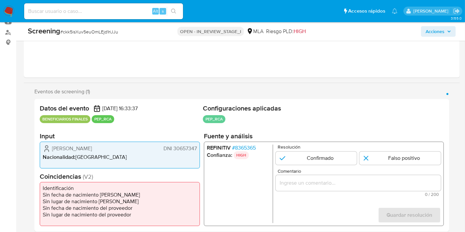
click at [238, 145] on span "# 8365365" at bounding box center [244, 148] width 24 height 7
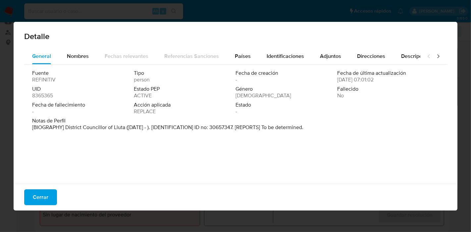
click at [46, 90] on span "UID" at bounding box center [82, 89] width 100 height 7
click at [45, 91] on span "UID" at bounding box center [82, 89] width 100 height 7
drag, startPoint x: 45, startPoint y: 92, endPoint x: 44, endPoint y: 95, distance: 3.8
click at [44, 95] on span "8365365" at bounding box center [42, 95] width 21 height 7
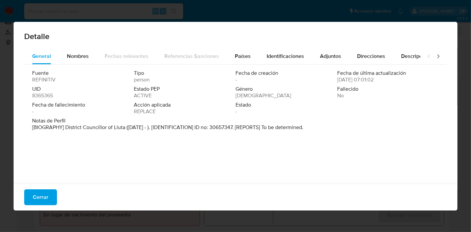
click at [44, 95] on span "8365365" at bounding box center [42, 95] width 21 height 7
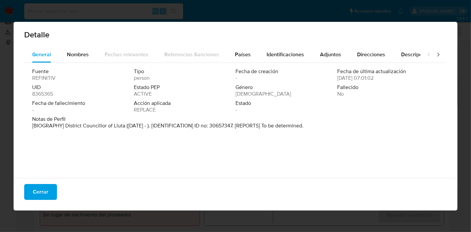
scroll to position [2, 0]
click at [232, 56] on button "Países" at bounding box center [243, 55] width 32 height 16
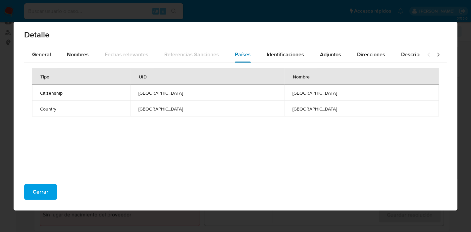
click at [250, 55] on button "Países" at bounding box center [243, 55] width 32 height 16
click at [270, 54] on span "Identificaciones" at bounding box center [285, 55] width 37 height 8
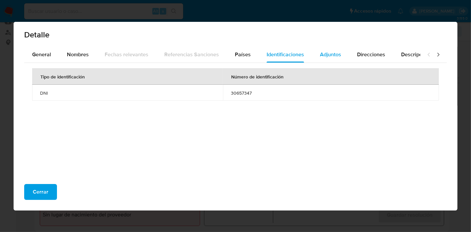
click at [313, 55] on button "Adjuntos" at bounding box center [330, 55] width 37 height 16
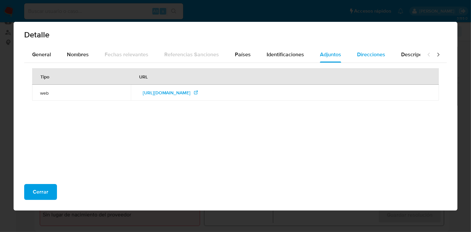
click at [357, 54] on span "Direcciones" at bounding box center [371, 55] width 28 height 8
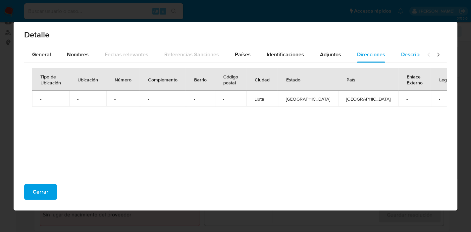
click at [401, 56] on span "Descripciones" at bounding box center [418, 55] width 34 height 8
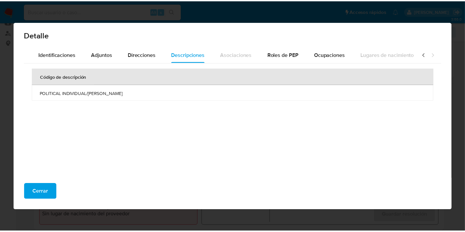
scroll to position [0, 234]
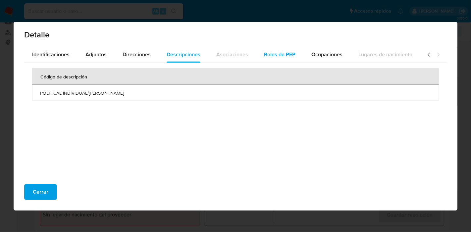
drag, startPoint x: 431, startPoint y: 57, endPoint x: 267, endPoint y: 53, distance: 164.0
click at [426, 58] on div at bounding box center [433, 55] width 26 height 16
click at [0, 97] on div "Detalle General Nombres Fechas relevantes Referencias Sanciones Países Identifi…" at bounding box center [235, 116] width 471 height 232
click at [25, 183] on div "Cerrar" at bounding box center [236, 195] width 444 height 32
click at [26, 189] on button "Cerrar" at bounding box center [40, 192] width 33 height 16
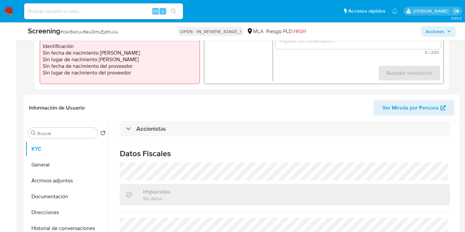
scroll to position [184, 0]
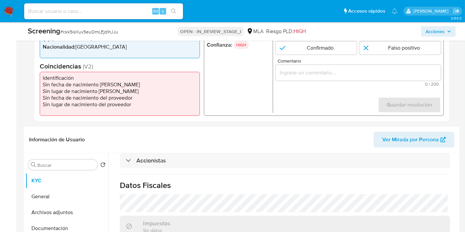
click at [85, 91] on li "Sin lugar de nacimiento [PERSON_NAME]" at bounding box center [120, 91] width 154 height 7
click at [58, 107] on li "Sin lugar de nacimiento del proveedor" at bounding box center [120, 104] width 154 height 7
drag, startPoint x: 60, startPoint y: 85, endPoint x: 60, endPoint y: 96, distance: 11.3
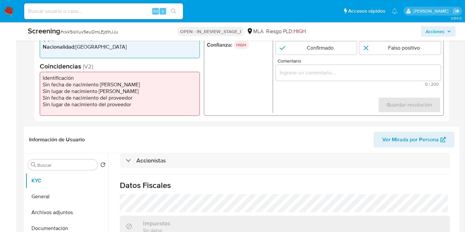
click at [60, 86] on li "Sin fecha de nacimiento [PERSON_NAME]" at bounding box center [120, 84] width 154 height 7
